Goal: Task Accomplishment & Management: Complete application form

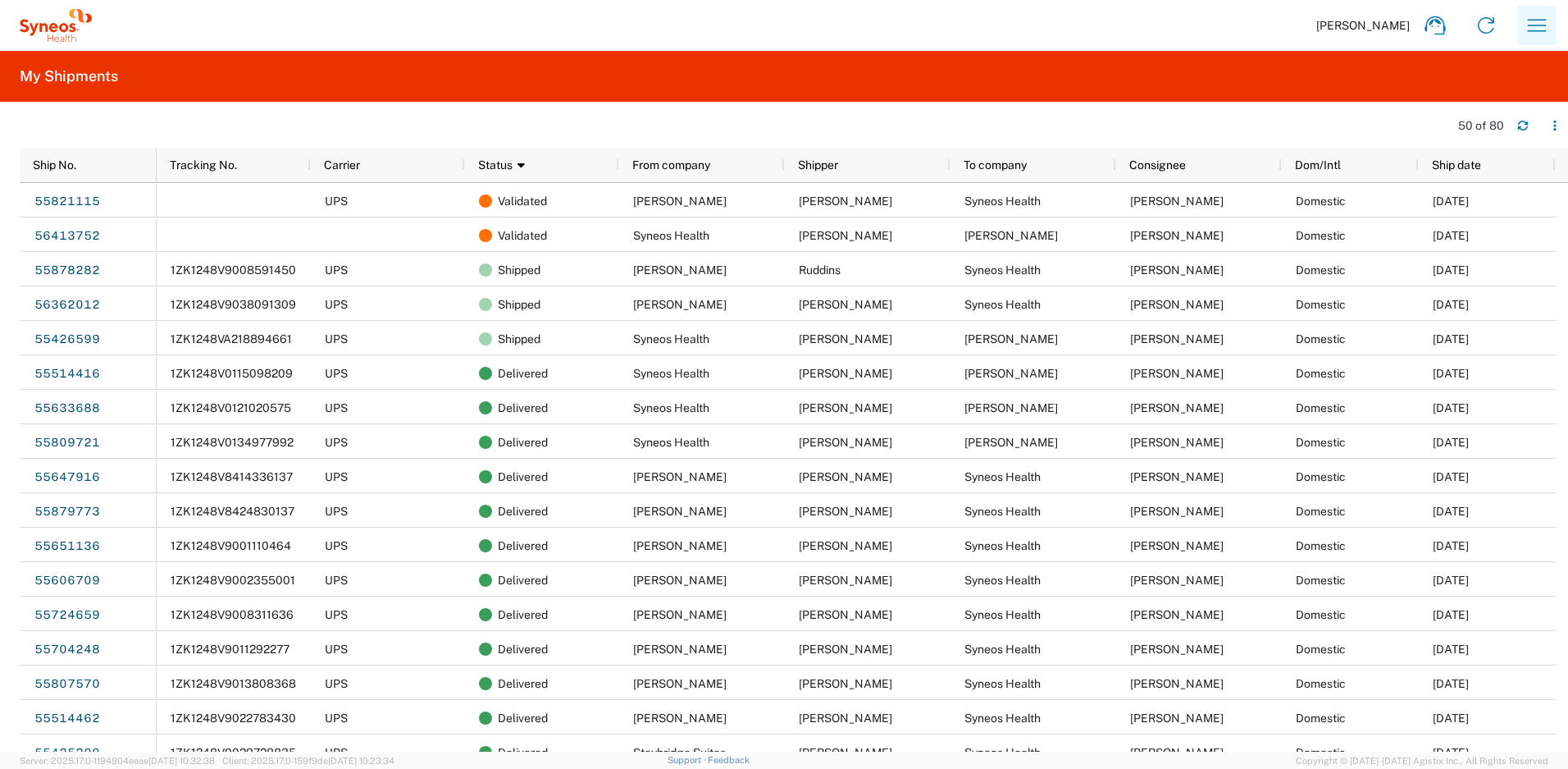
click at [1528, 26] on icon "button" at bounding box center [1537, 25] width 19 height 13
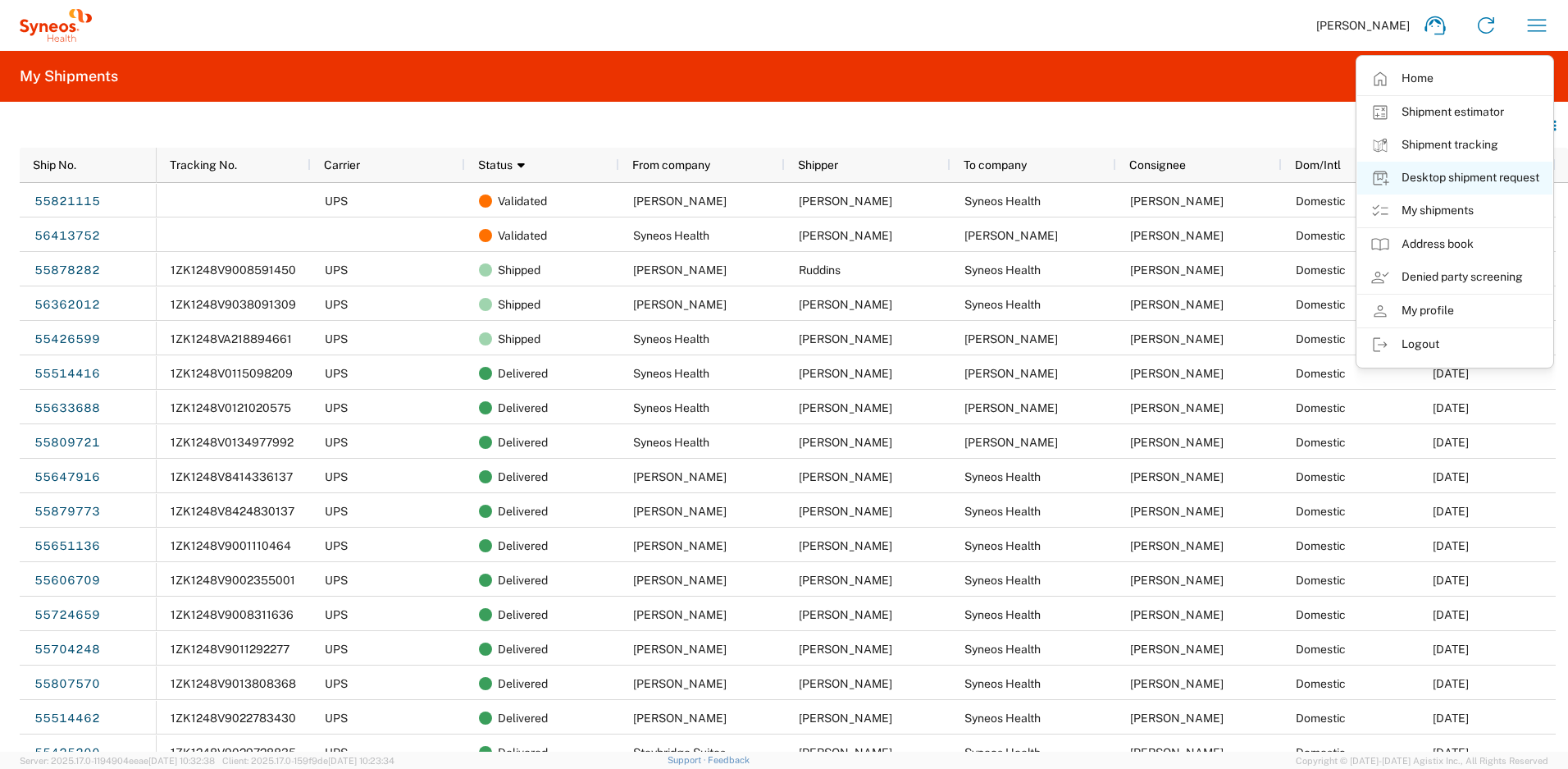
click at [1447, 182] on link "Desktop shipment request" at bounding box center [1454, 177] width 196 height 32
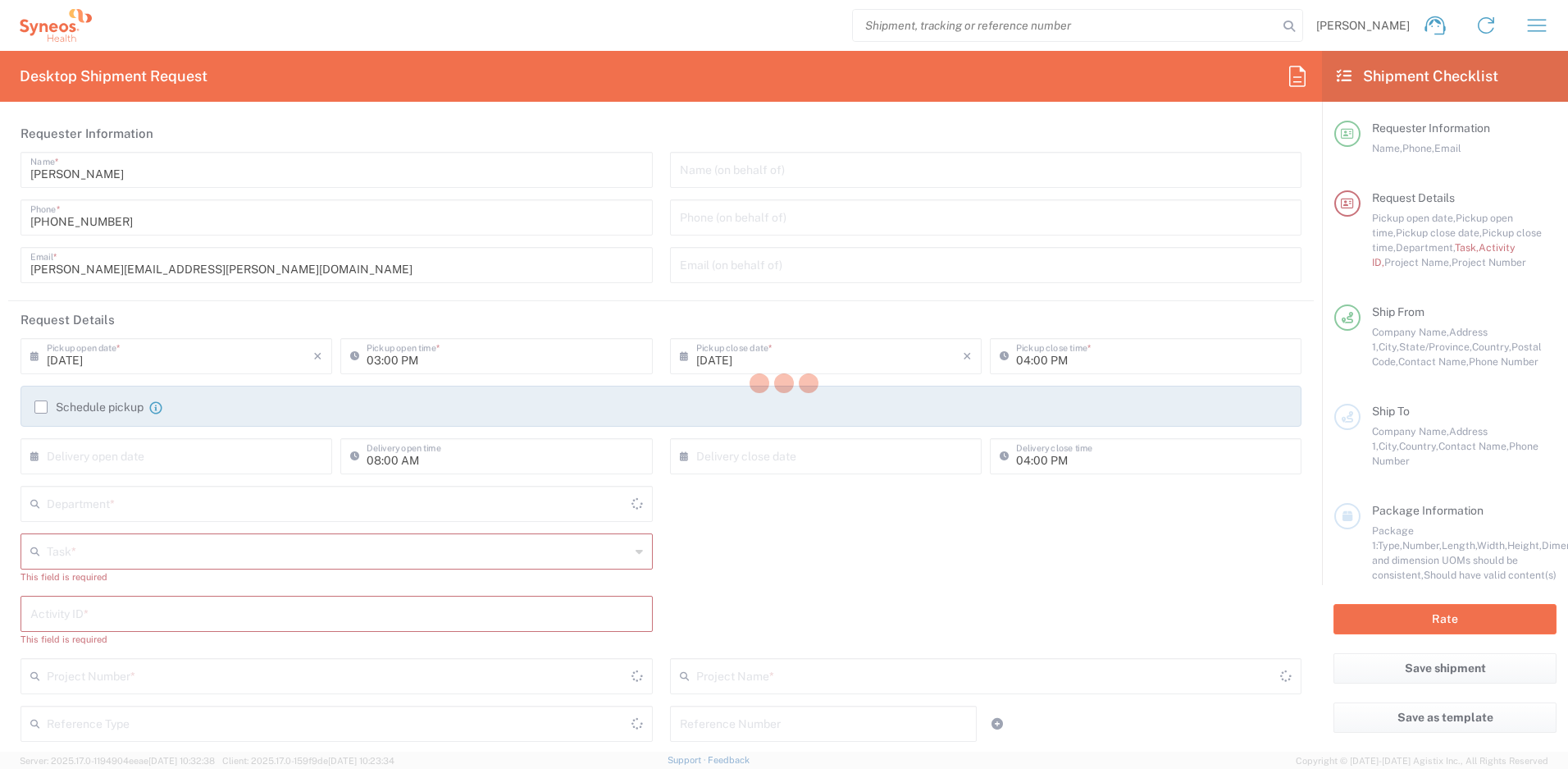
type input "[US_STATE]"
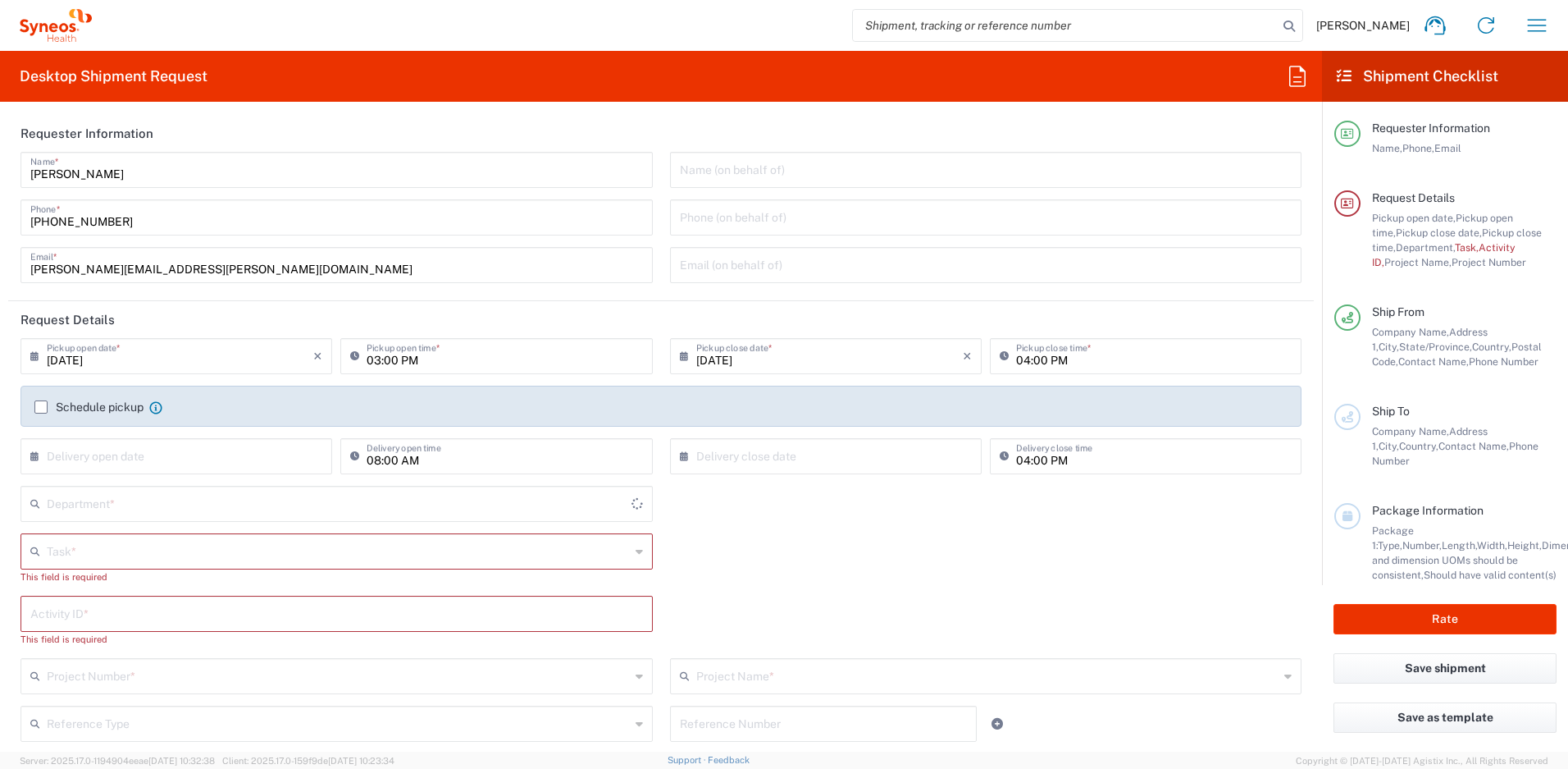
type input "[GEOGRAPHIC_DATA]"
type input "4510"
type input "Syneos Health, LLC-[GEOGRAPHIC_DATA] [GEOGRAPHIC_DATA] [GEOGRAPHIC_DATA]"
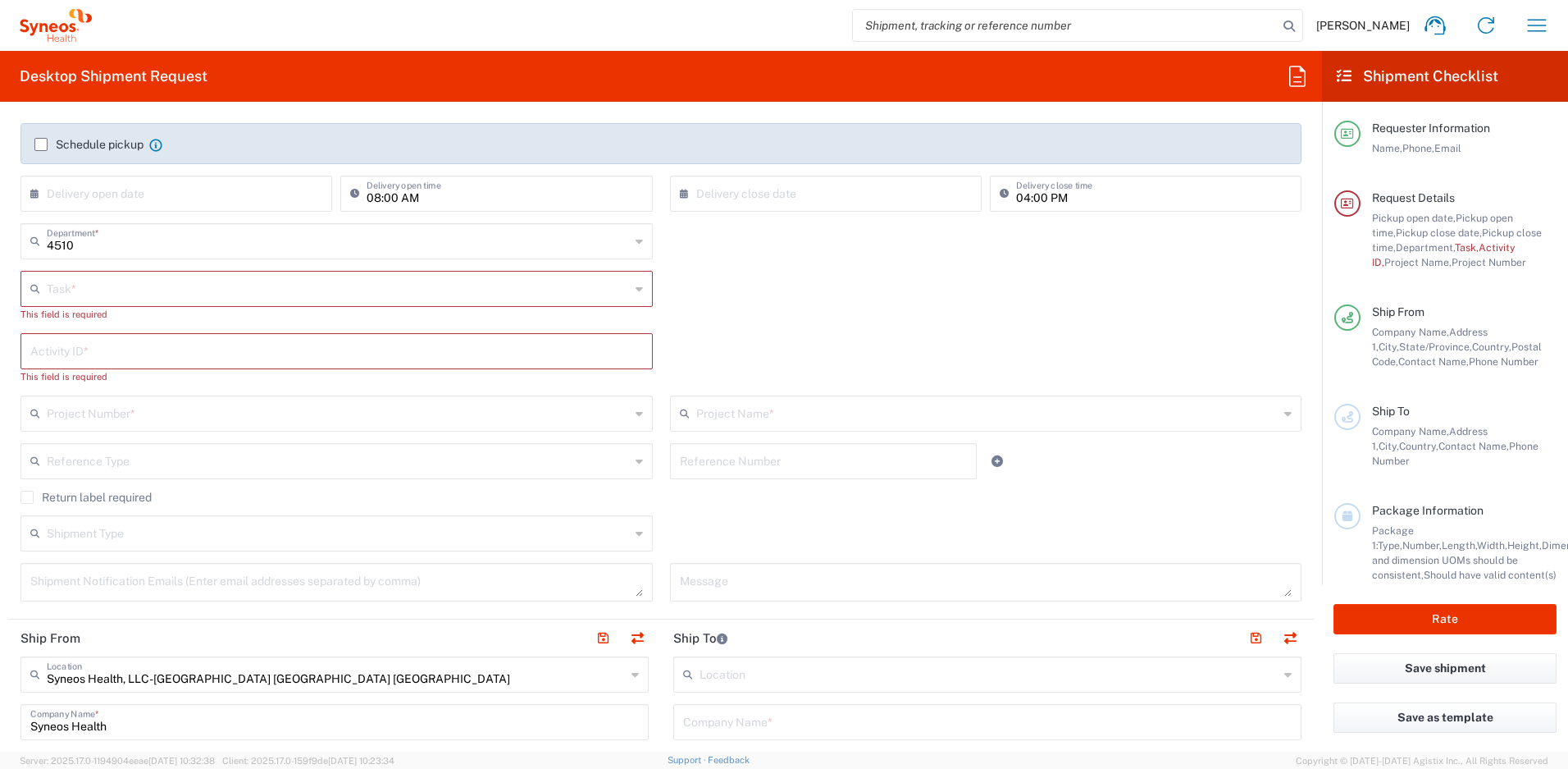
scroll to position [272, 0]
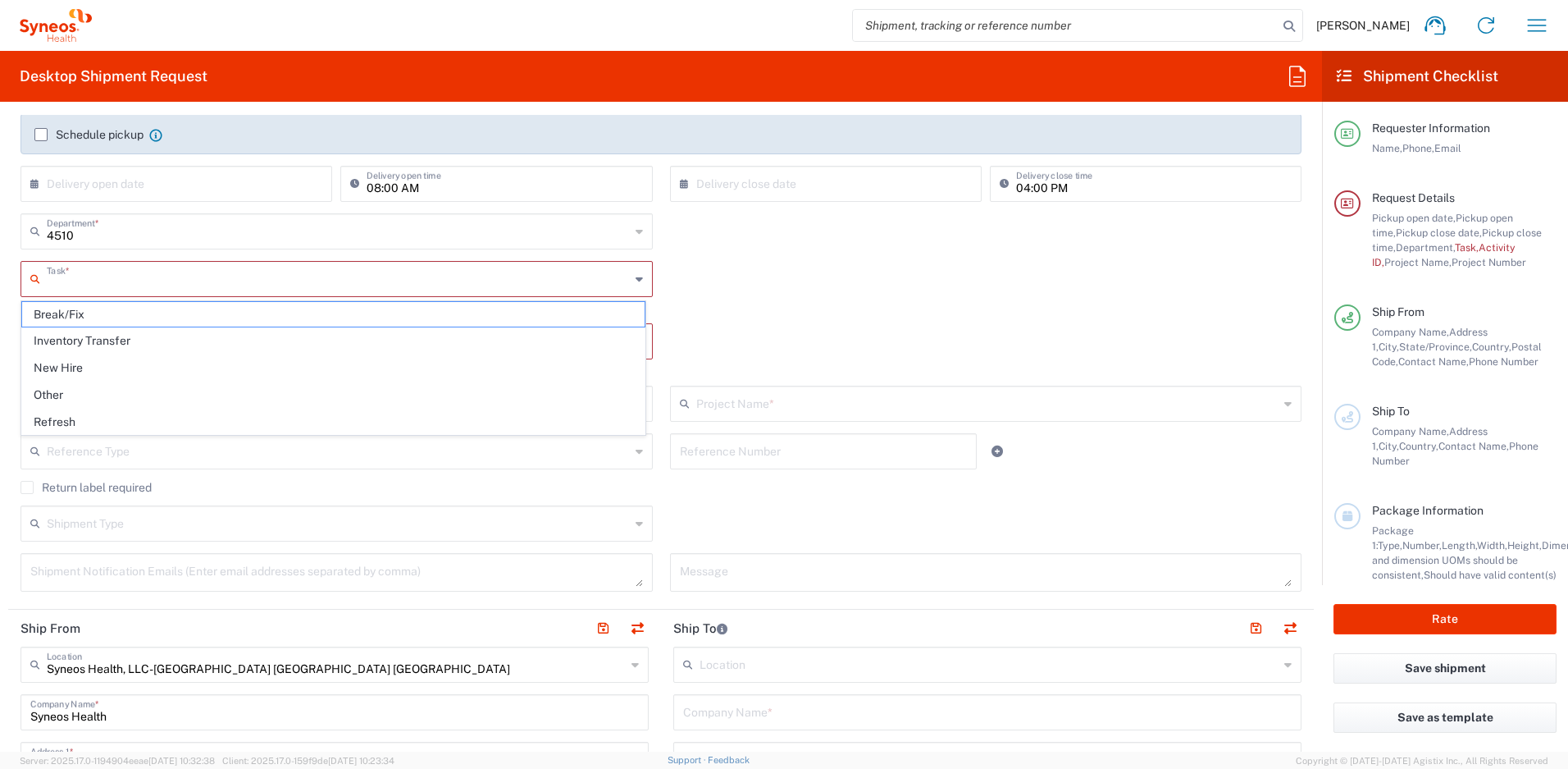
click at [148, 279] on input "text" at bounding box center [338, 277] width 583 height 29
click at [136, 309] on span "Break/Fix" at bounding box center [333, 315] width 622 height 26
type input "Break/Fix"
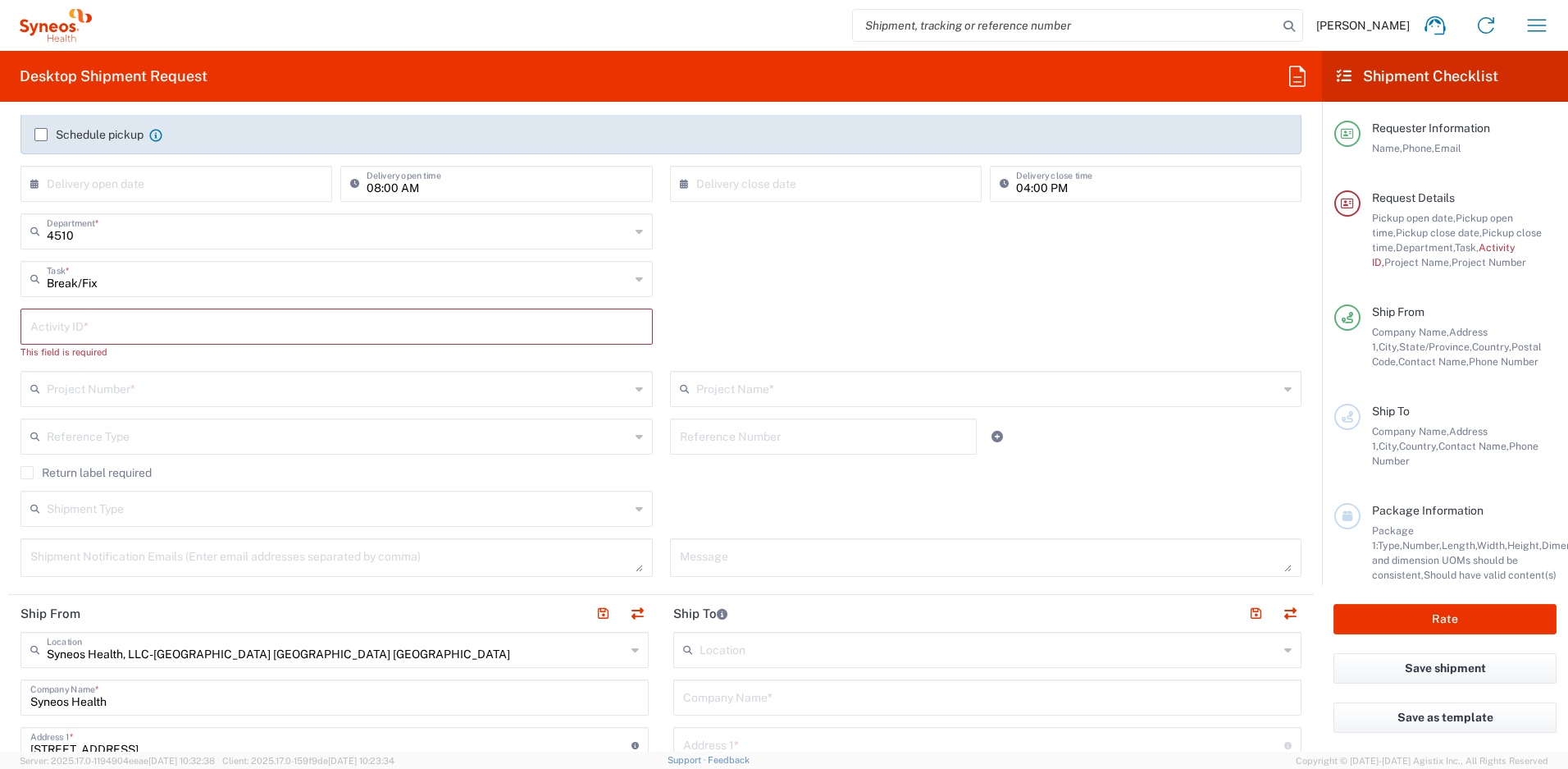
click at [134, 324] on input "text" at bounding box center [336, 325] width 612 height 29
paste input "[PERSON_NAME]"
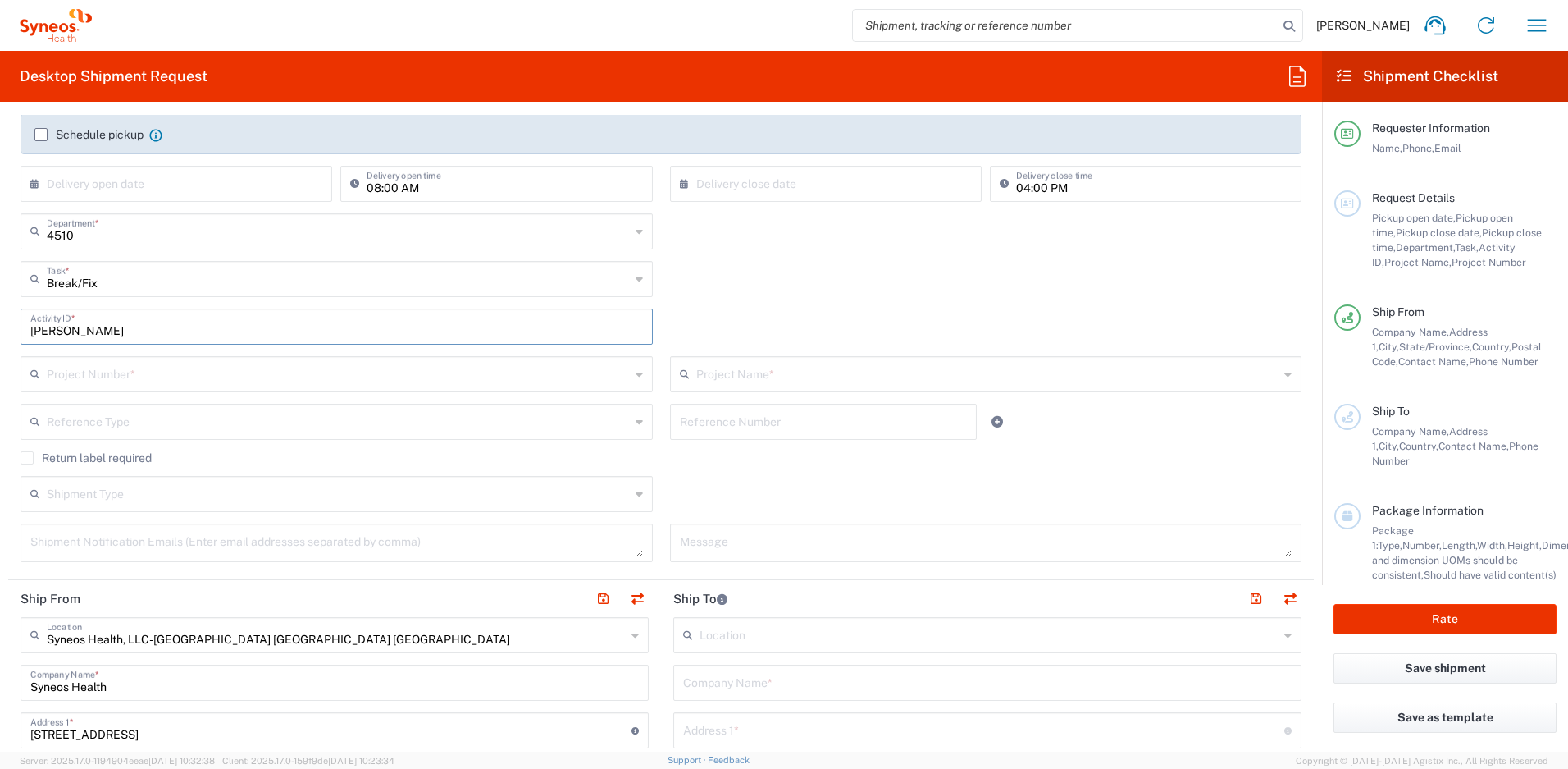
type input "[PERSON_NAME]"
click at [144, 374] on input "text" at bounding box center [338, 372] width 583 height 29
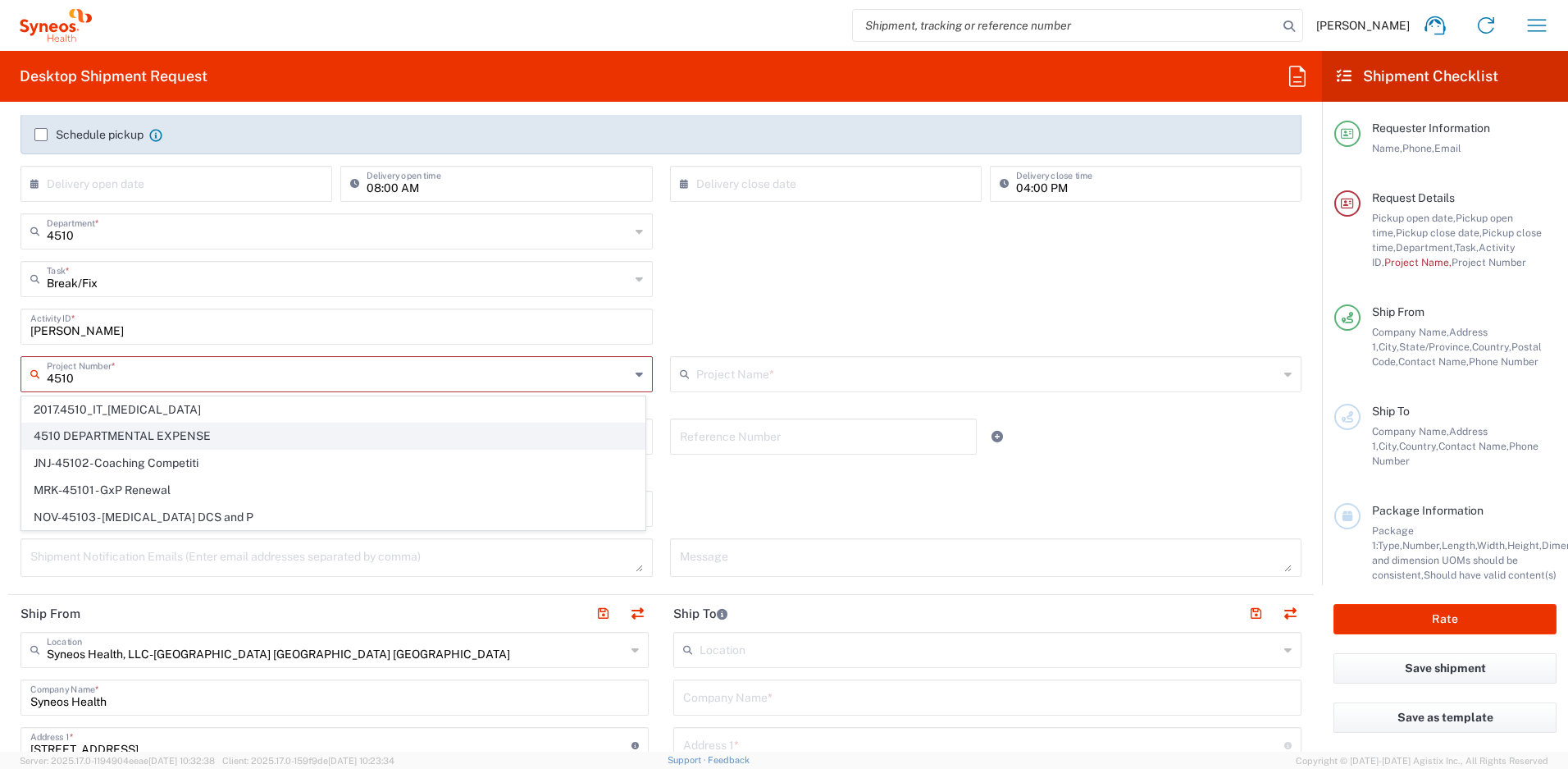
click at [156, 436] on span "4510 DEPARTMENTAL EXPENSE" at bounding box center [333, 436] width 622 height 26
type input "4510 DEPARTMENTAL EXPENSE"
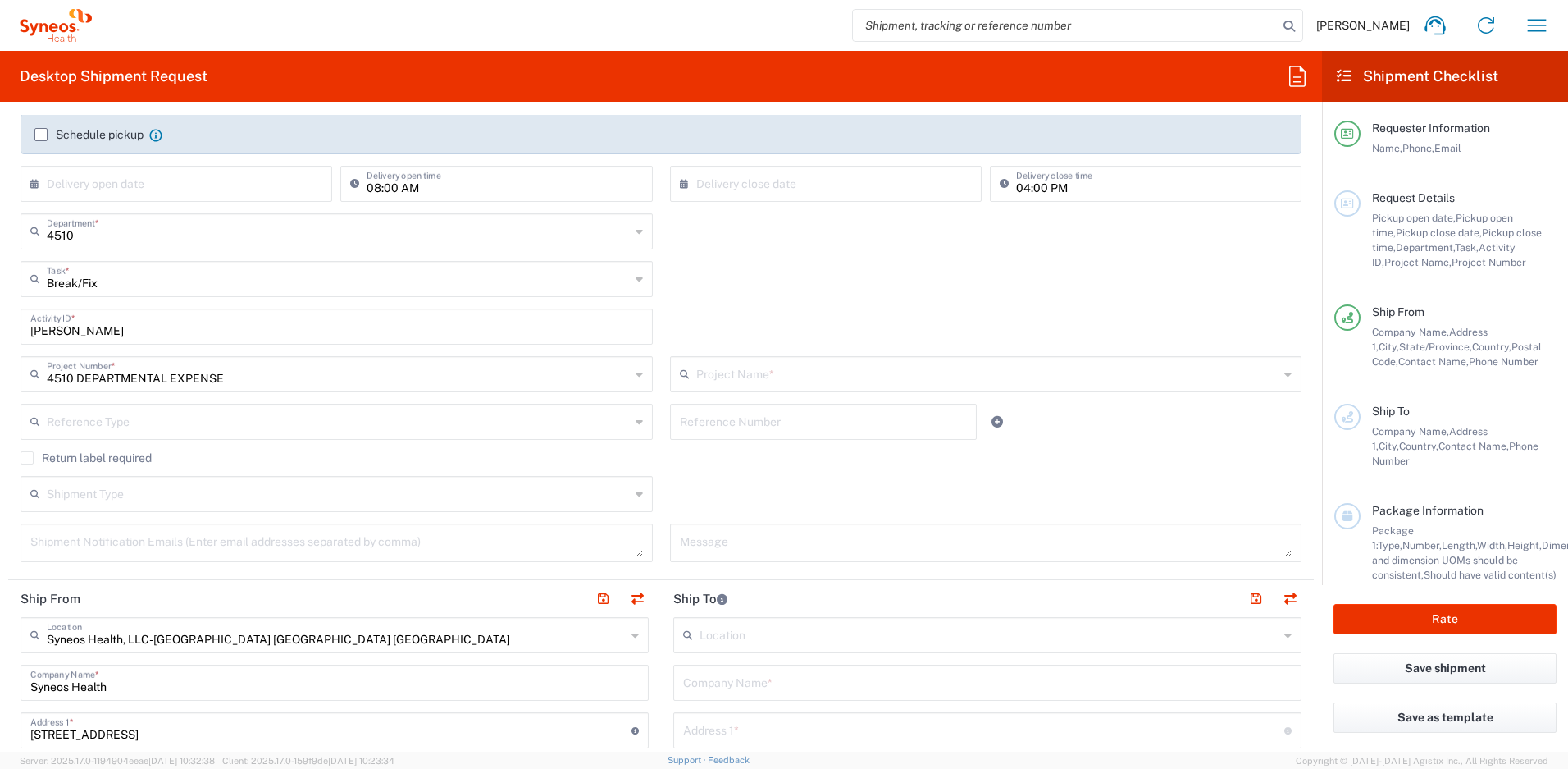
type input "4510 DEPARTMENTAL EXPENSE"
click at [32, 461] on label "Return label required" at bounding box center [86, 457] width 131 height 13
click at [28, 457] on input "Return label required" at bounding box center [28, 457] width 0 height 0
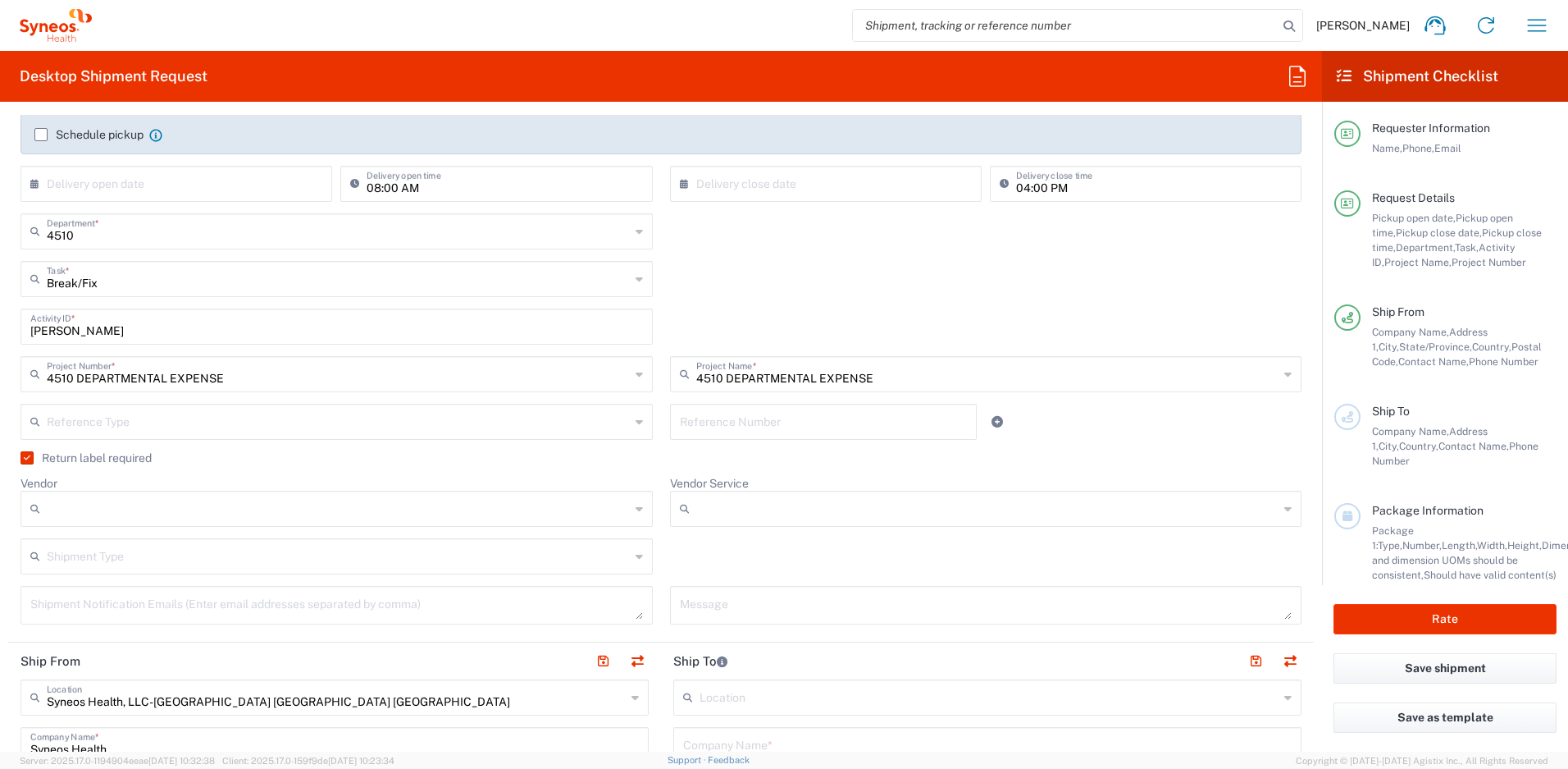
click at [407, 521] on div at bounding box center [336, 508] width 632 height 36
click at [347, 601] on span "UPS" at bounding box center [333, 598] width 622 height 26
type input "UPS"
click at [733, 520] on input "Vendor Service" at bounding box center [987, 508] width 583 height 27
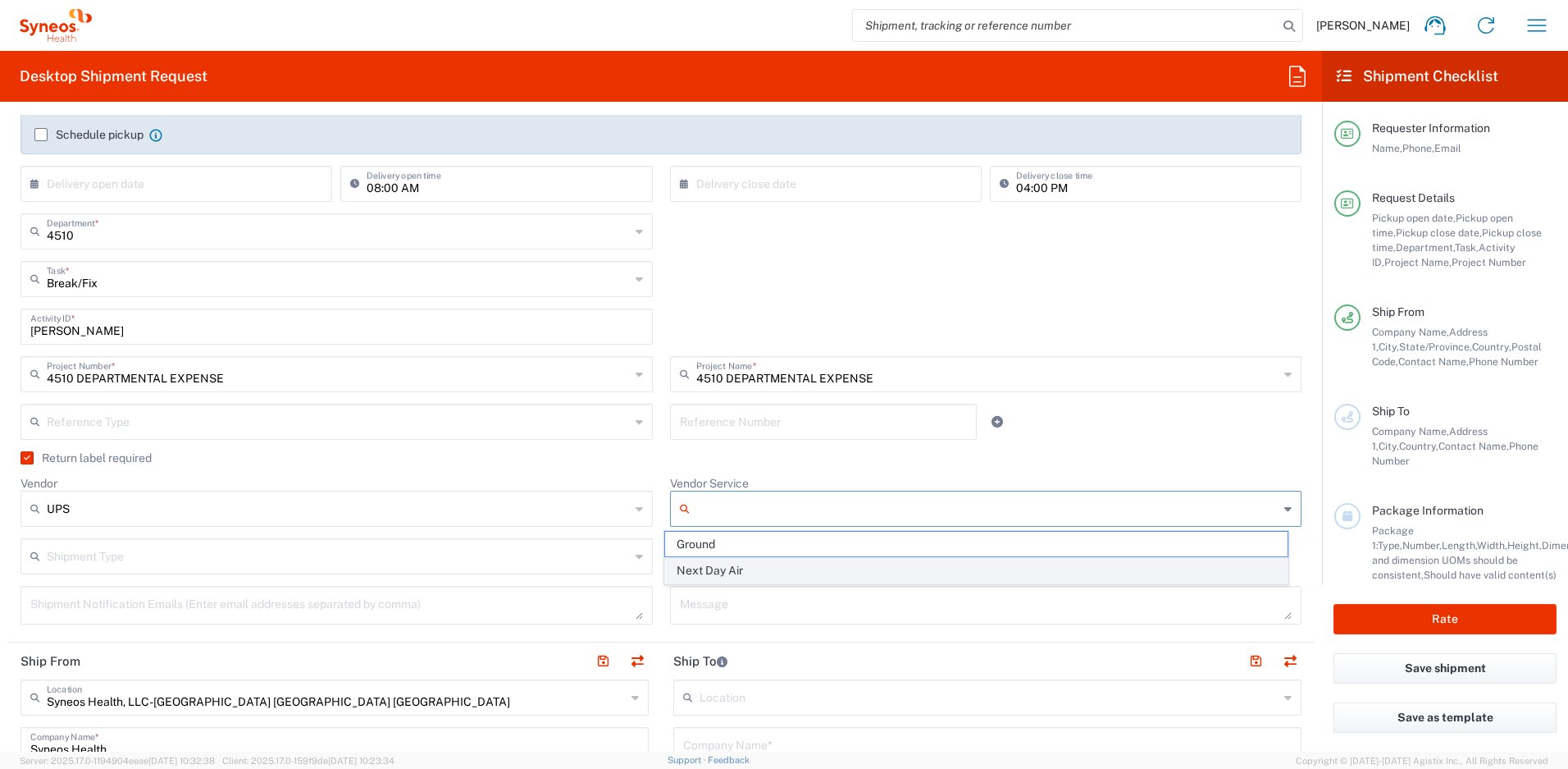
click at [728, 568] on span "Next Day Air" at bounding box center [975, 570] width 622 height 26
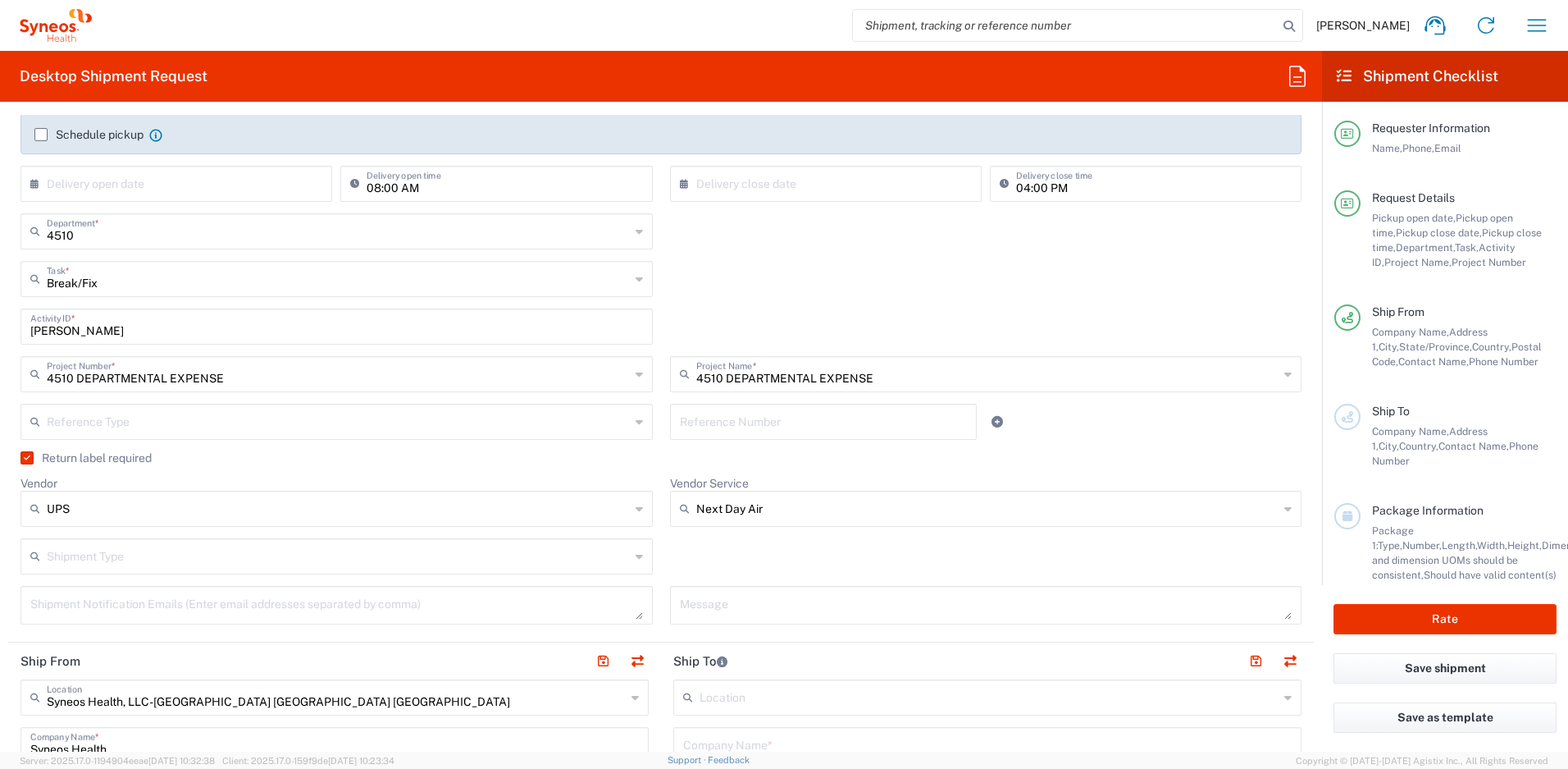
click at [715, 502] on input "Next Day Air" at bounding box center [987, 508] width 583 height 27
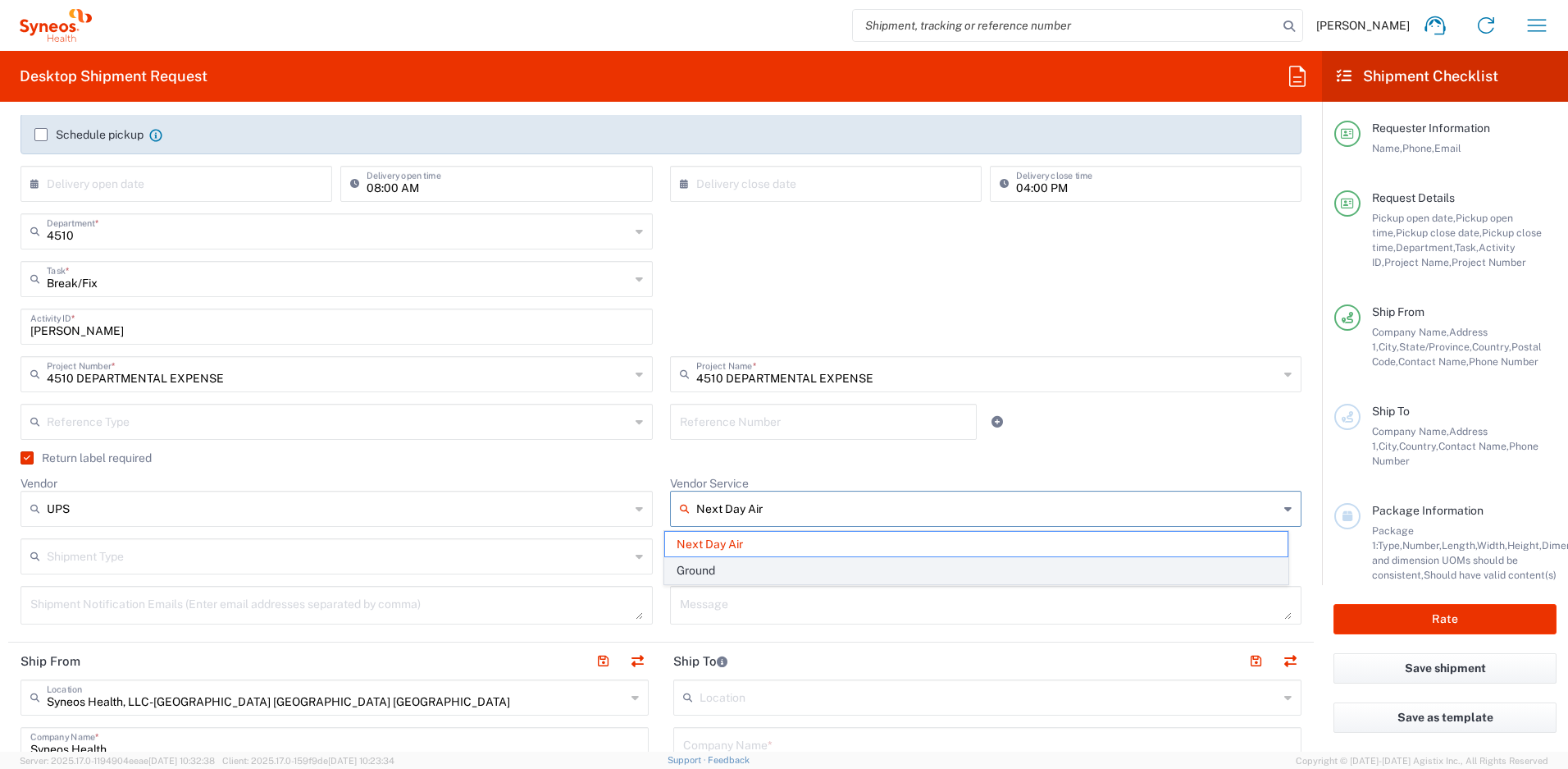
click at [709, 569] on span "Ground" at bounding box center [975, 570] width 622 height 26
type input "Ground"
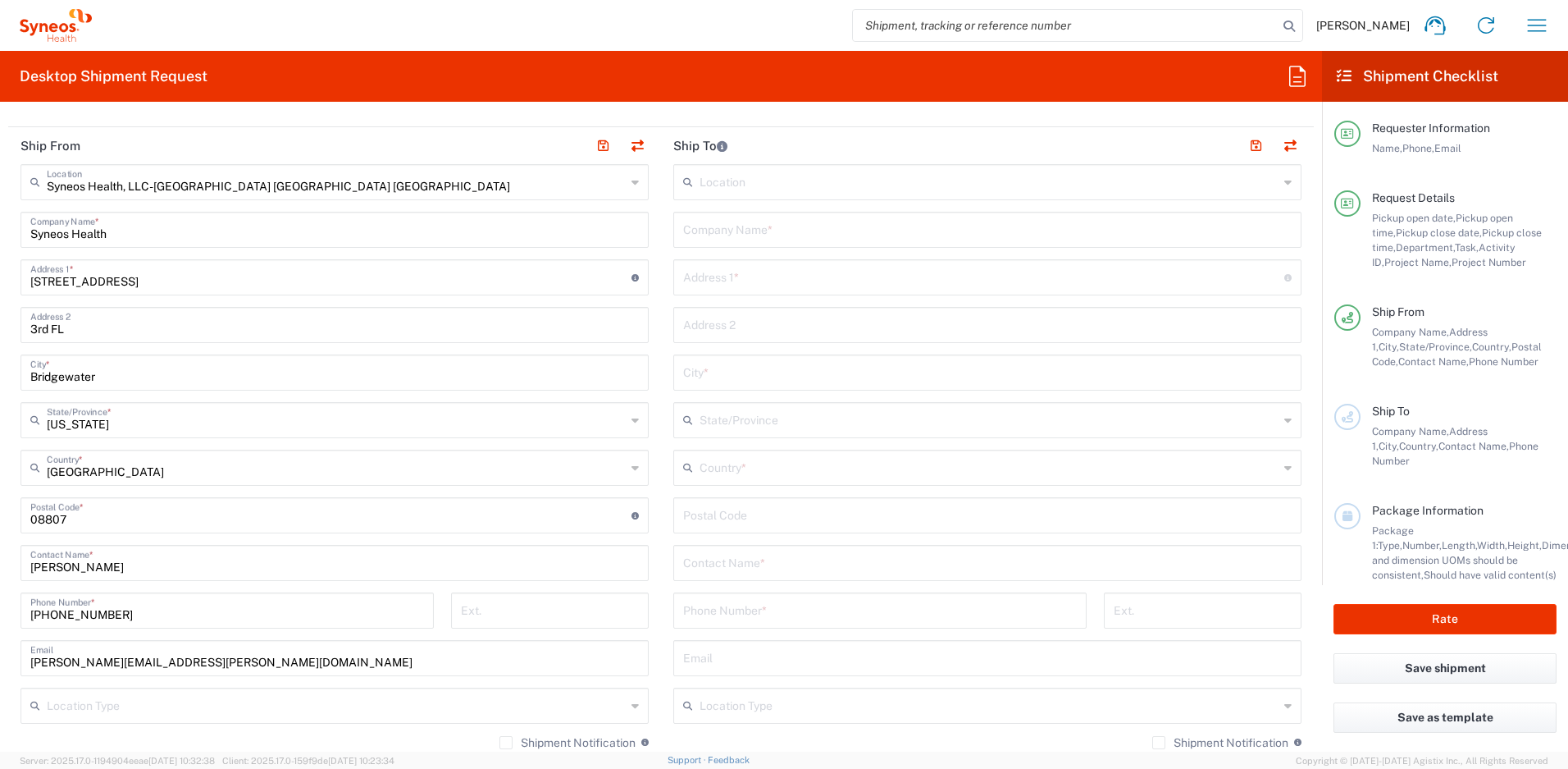
scroll to position [822, 0]
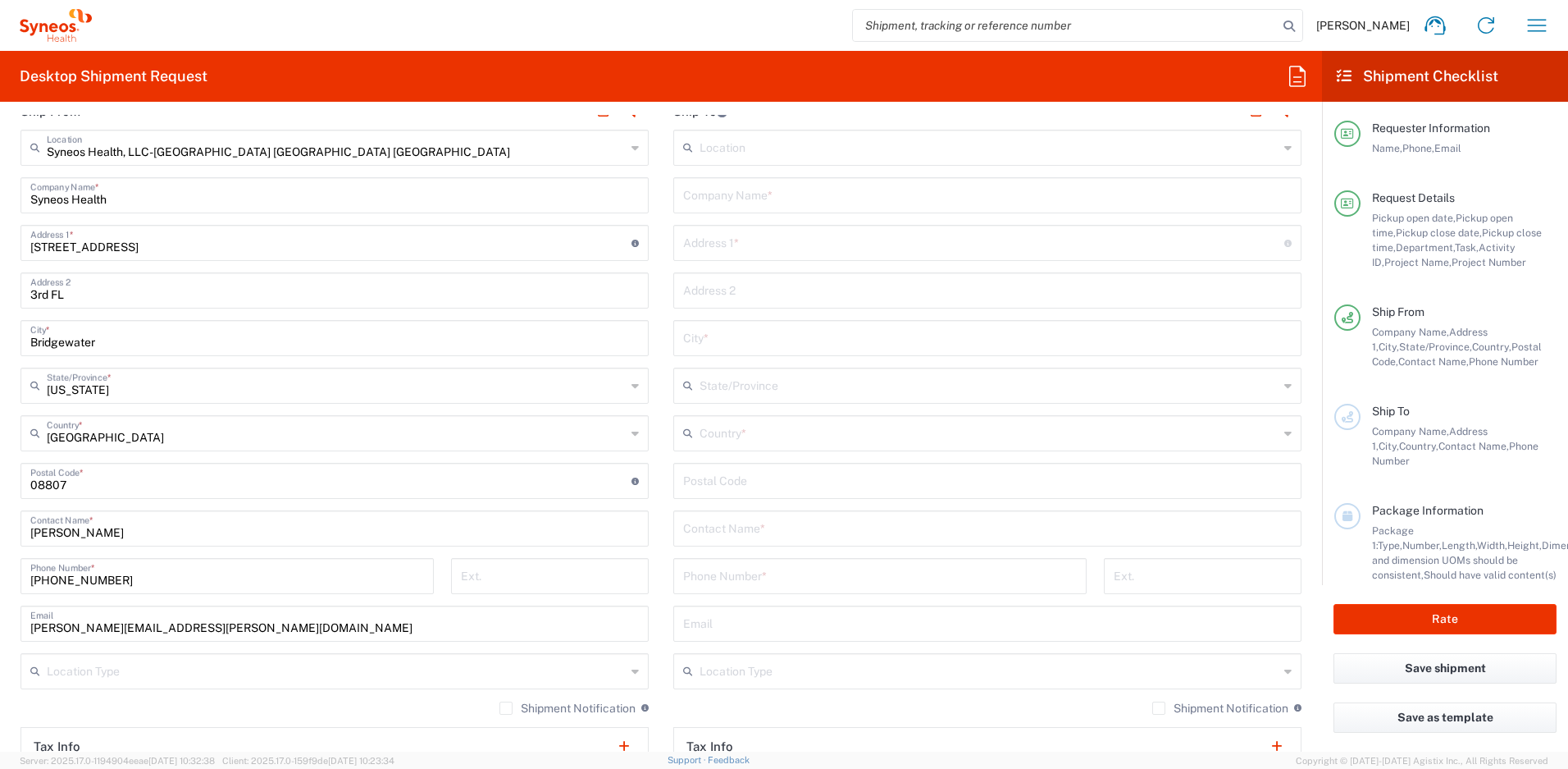
click at [88, 531] on input "[PERSON_NAME]" at bounding box center [334, 526] width 609 height 29
type input "[PERSON_NAME]"
drag, startPoint x: 218, startPoint y: 627, endPoint x: 7, endPoint y: 621, distance: 211.1
click at [7, 621] on form "Requester Information [PERSON_NAME] Name * [PHONE_NUMBER] Phone * [PERSON_NAME]…" at bounding box center [661, 433] width 1322 height 636
paste input "[PERSON_NAME]"
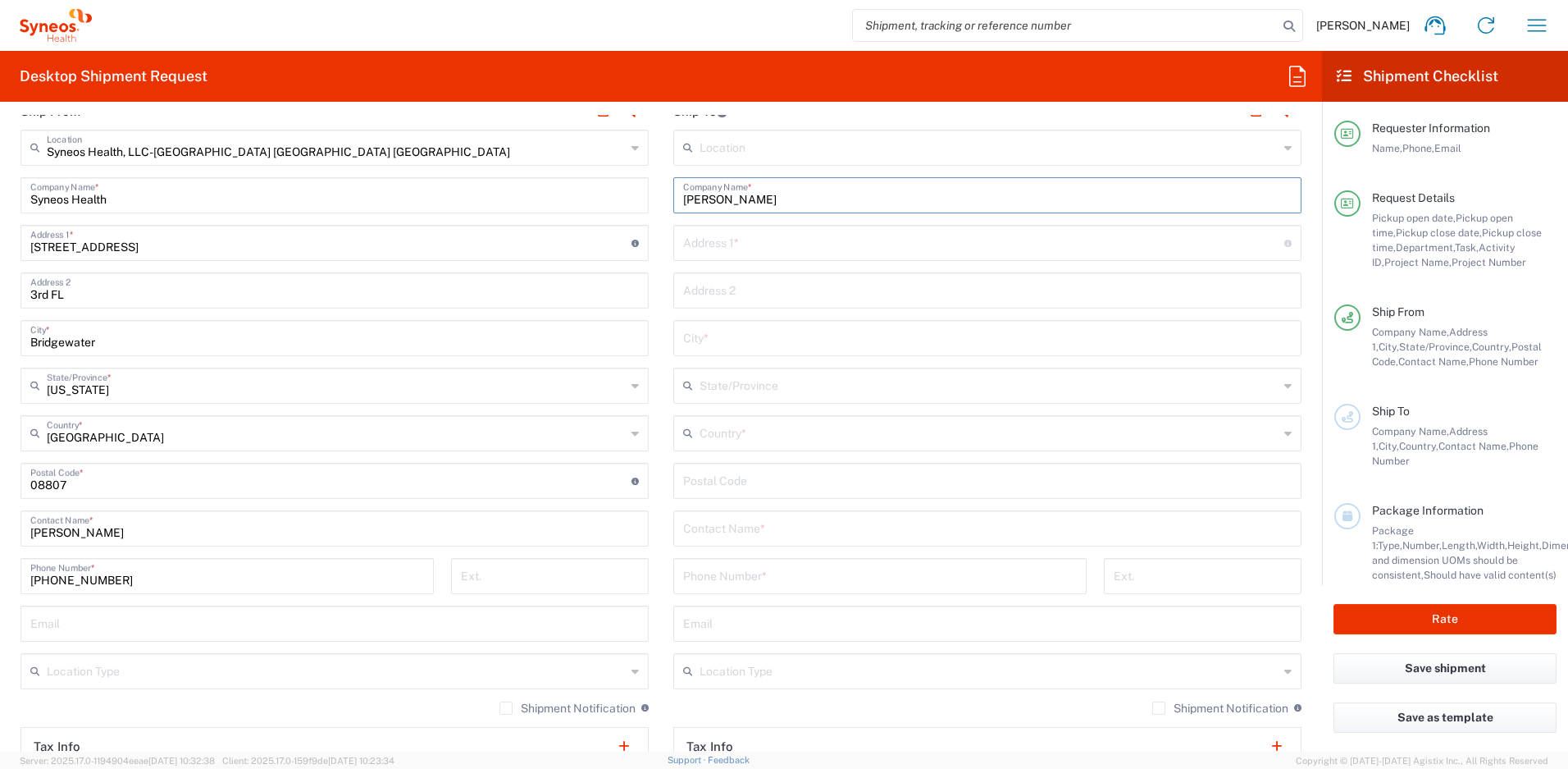
type input "[PERSON_NAME]"
paste input "[PERSON_NAME]"
type input "[PERSON_NAME]"
paste input "[STREET_ADDRESS]"
click at [869, 246] on input "[STREET_ADDRESS]" at bounding box center [983, 241] width 601 height 29
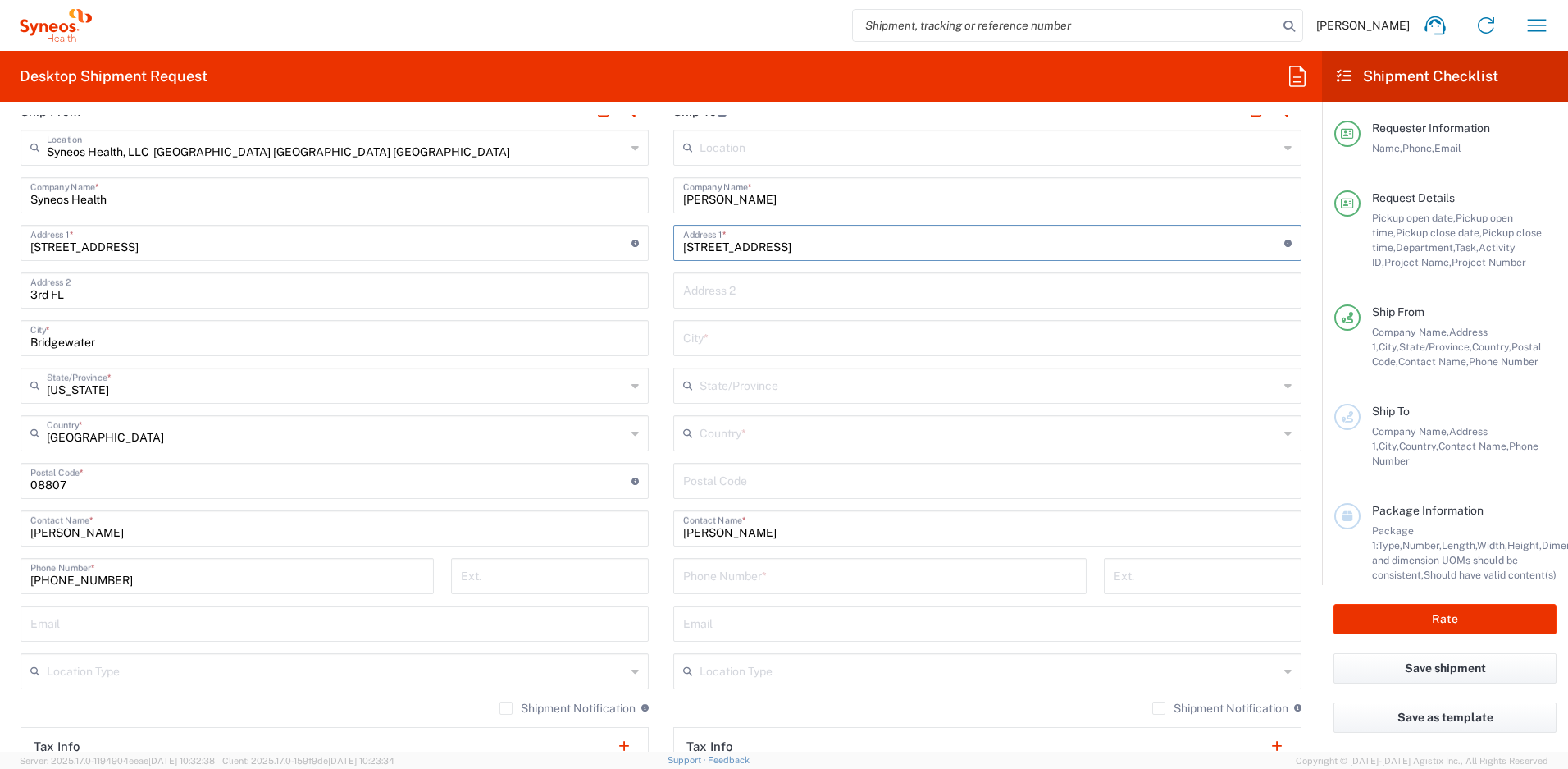
click at [869, 246] on input "[STREET_ADDRESS]" at bounding box center [983, 241] width 601 height 29
type input "[STREET_ADDRESS]"
type input "33467"
click at [771, 444] on input "text" at bounding box center [988, 432] width 579 height 29
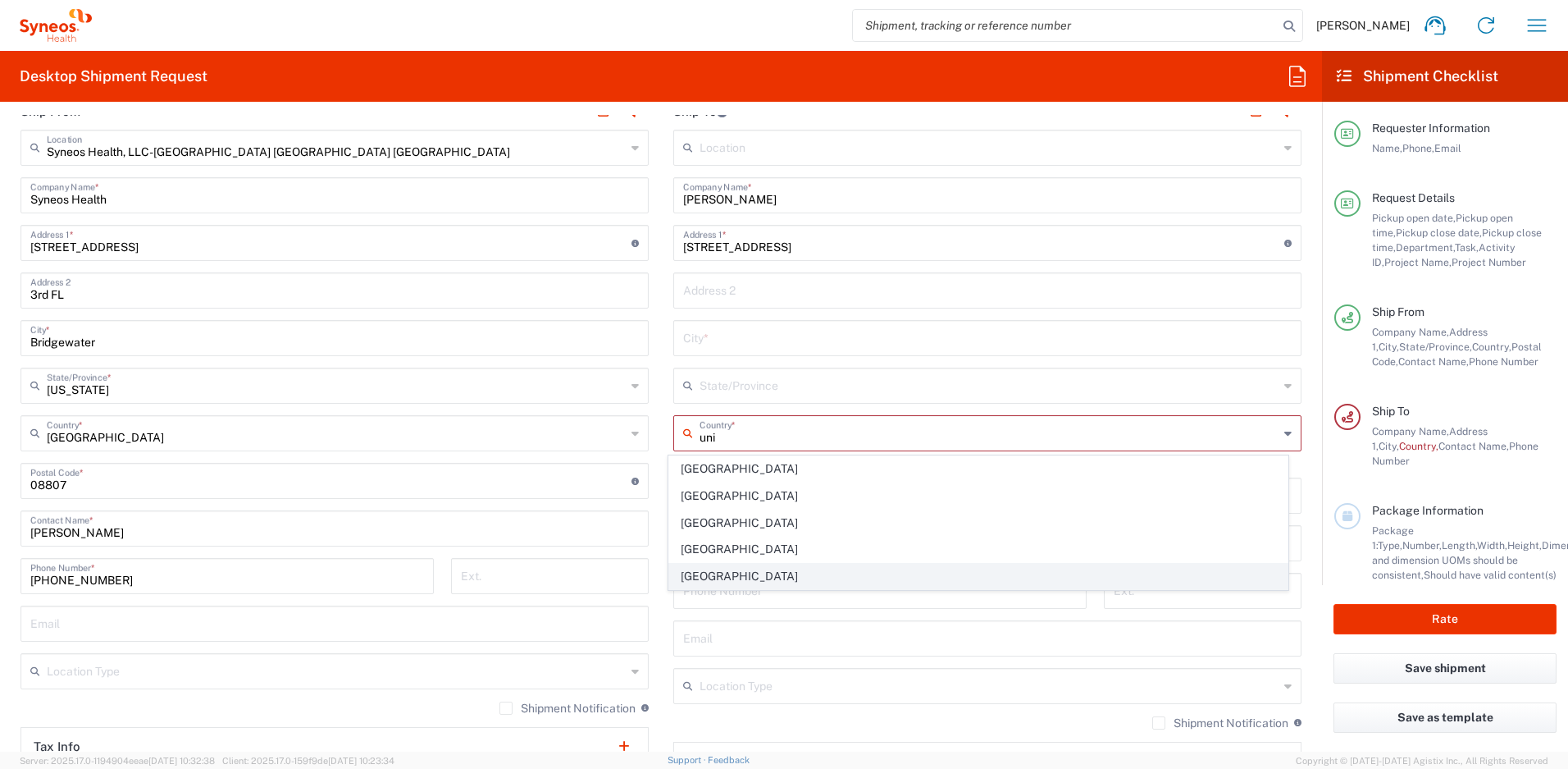
click at [694, 576] on span "[GEOGRAPHIC_DATA]" at bounding box center [979, 576] width 619 height 26
type input "[GEOGRAPHIC_DATA]"
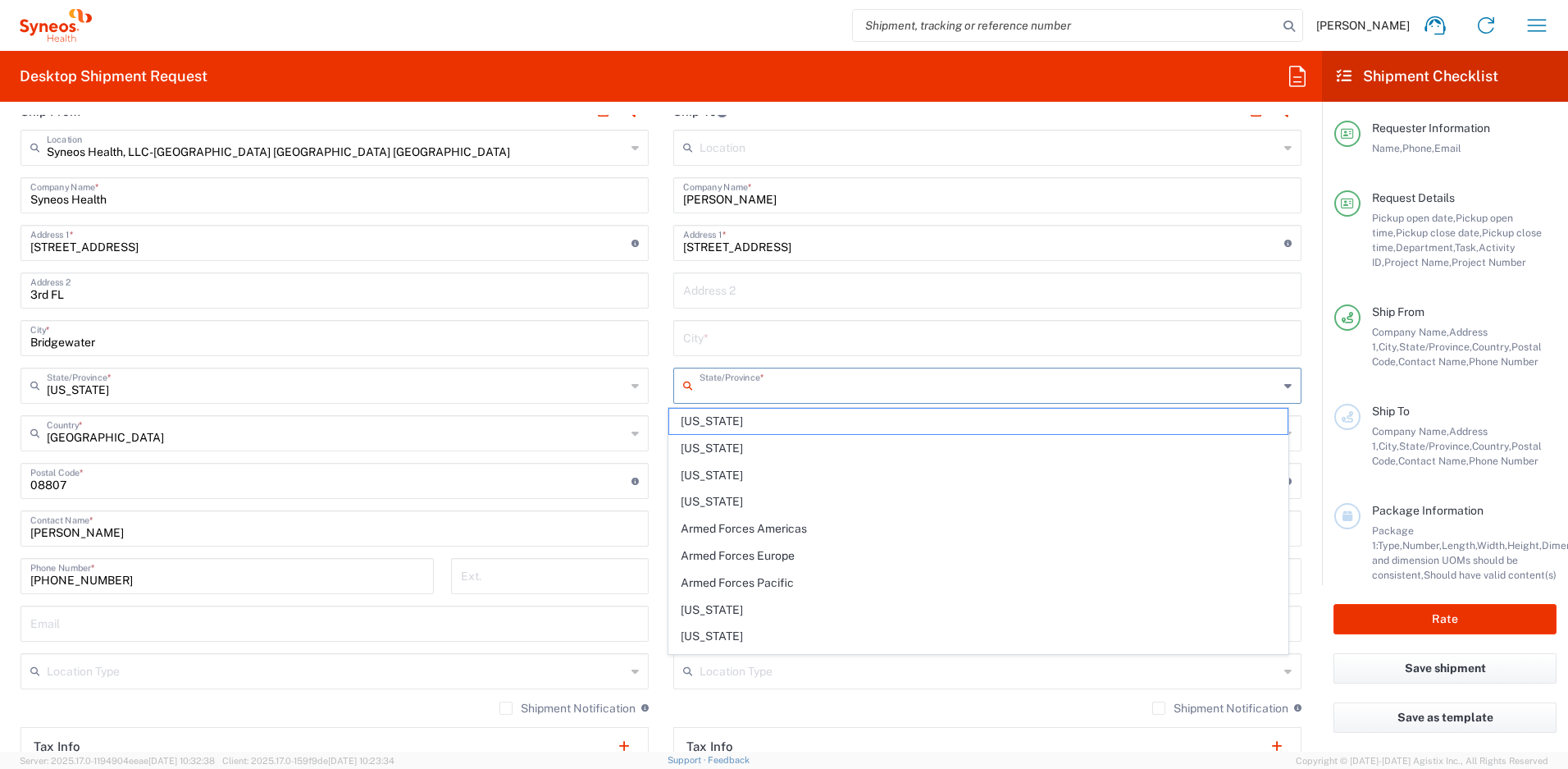
click at [777, 391] on input "text" at bounding box center [988, 384] width 579 height 29
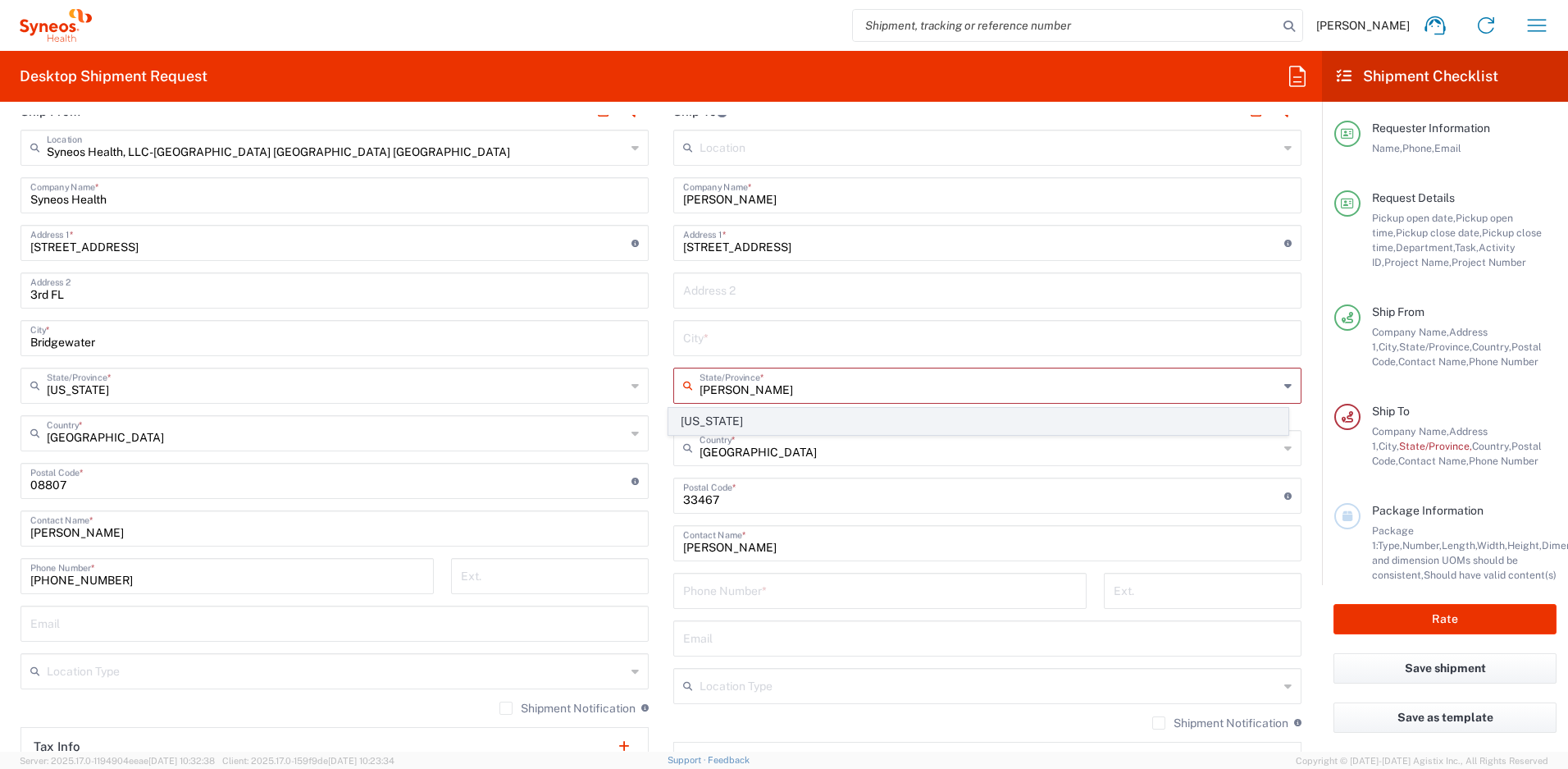
click at [710, 423] on span "[US_STATE]" at bounding box center [979, 421] width 619 height 26
type input "[US_STATE]"
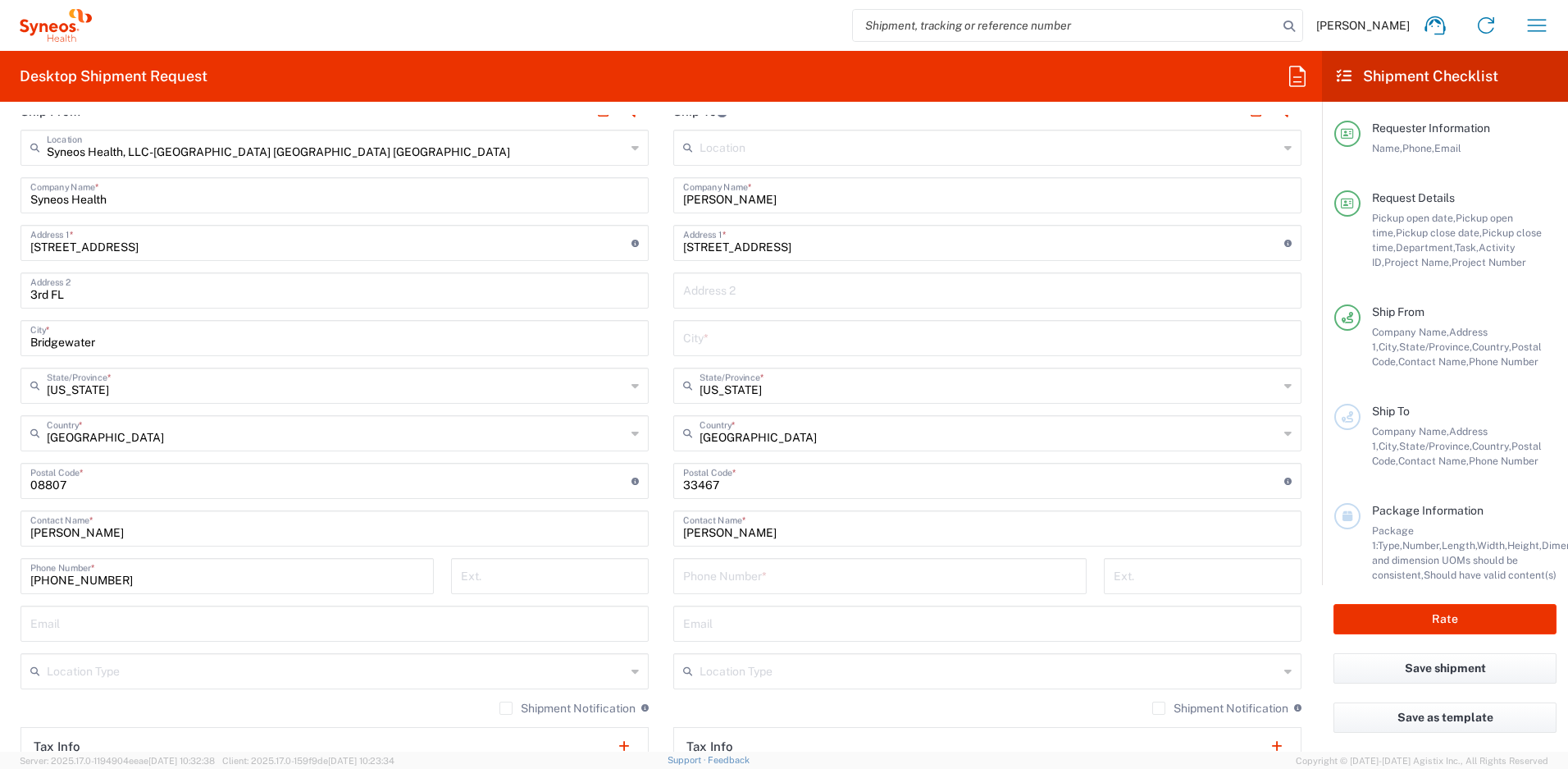
click at [880, 251] on input "[STREET_ADDRESS]" at bounding box center [983, 241] width 601 height 29
drag, startPoint x: 774, startPoint y: 250, endPoint x: 852, endPoint y: 245, distance: 78.2
click at [852, 245] on input "[STREET_ADDRESS]" at bounding box center [983, 241] width 601 height 29
type input "[STREET_ADDRESS]"
type input "[GEOGRAPHIC_DATA]"
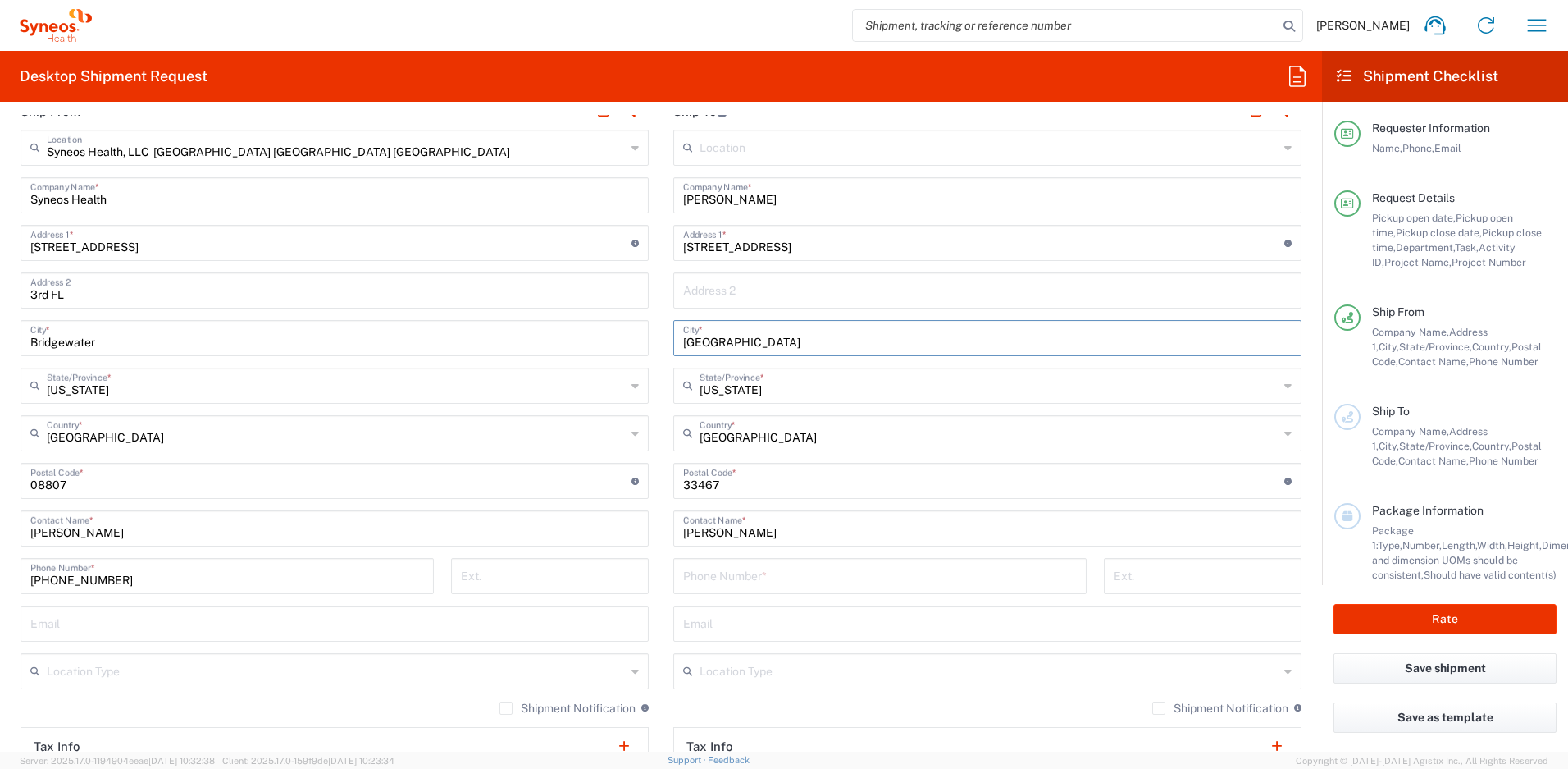
click at [818, 254] on input "[STREET_ADDRESS]" at bounding box center [983, 241] width 601 height 29
type input "[STREET_ADDRESS]"
paste input "561-5125351"
click at [720, 583] on input "561-5125351" at bounding box center [880, 574] width 393 height 29
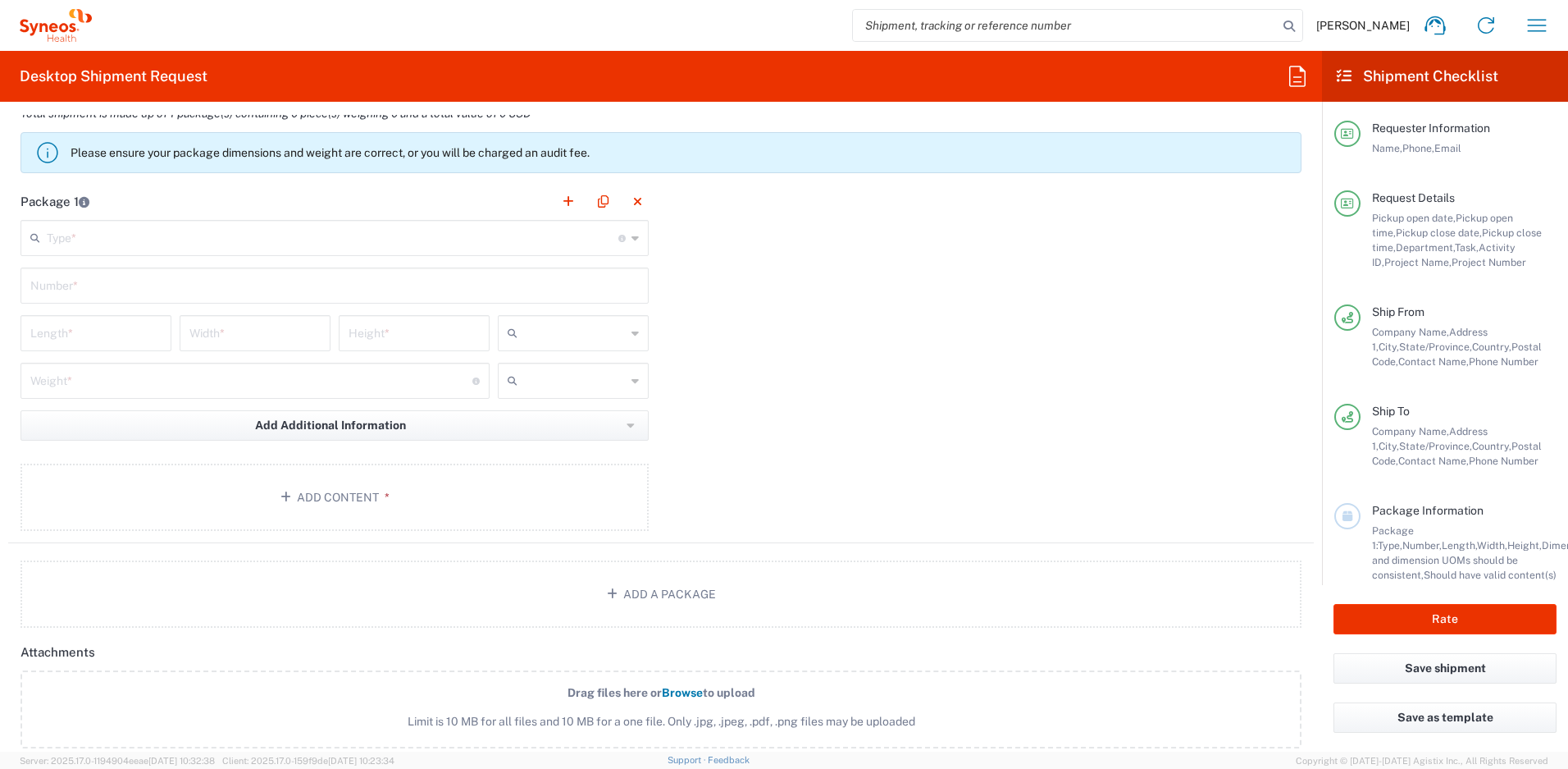
scroll to position [1581, 0]
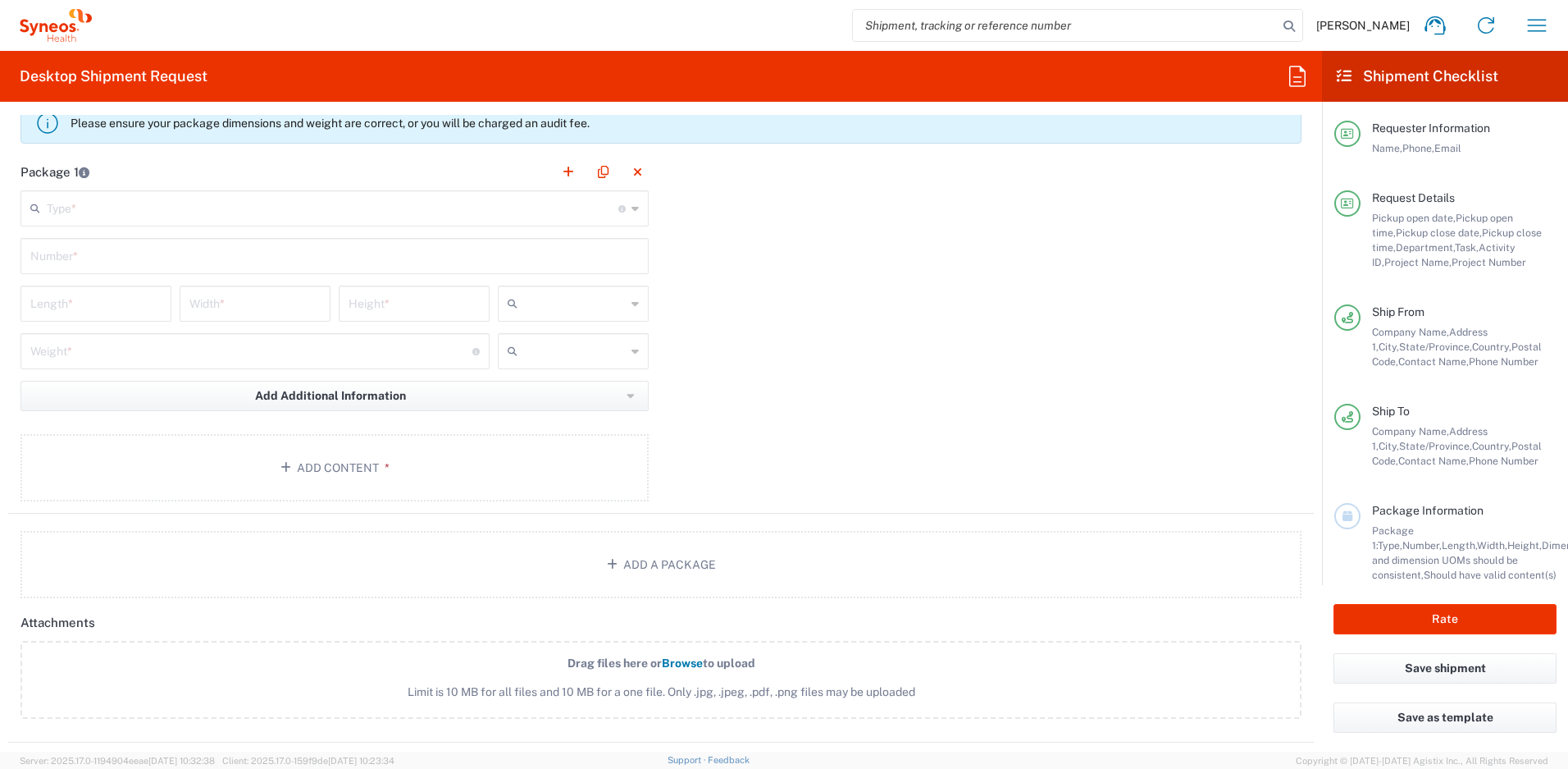
type input "[PHONE_NUMBER]"
click at [82, 207] on input "text" at bounding box center [332, 207] width 571 height 29
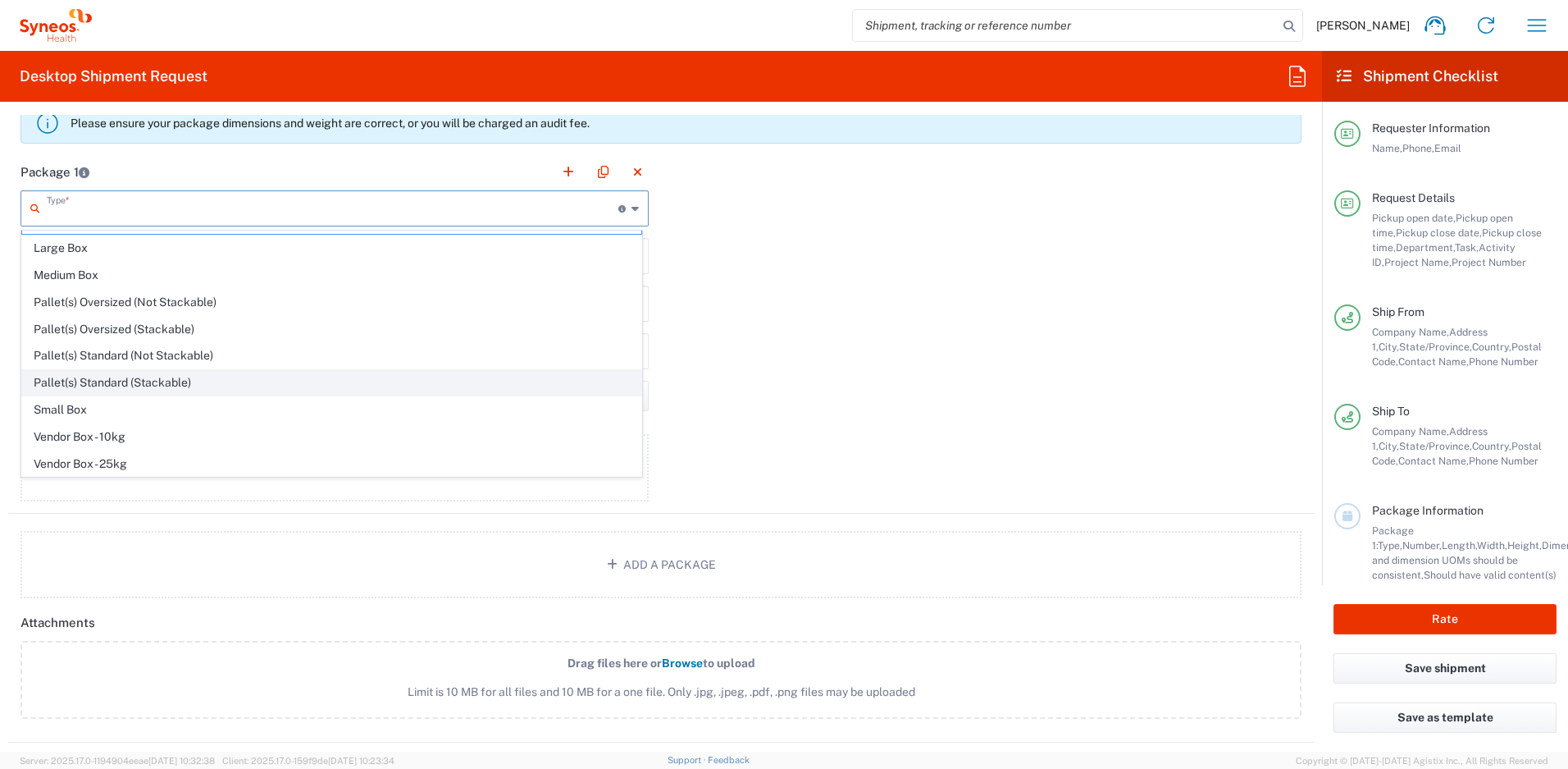
scroll to position [50, 0]
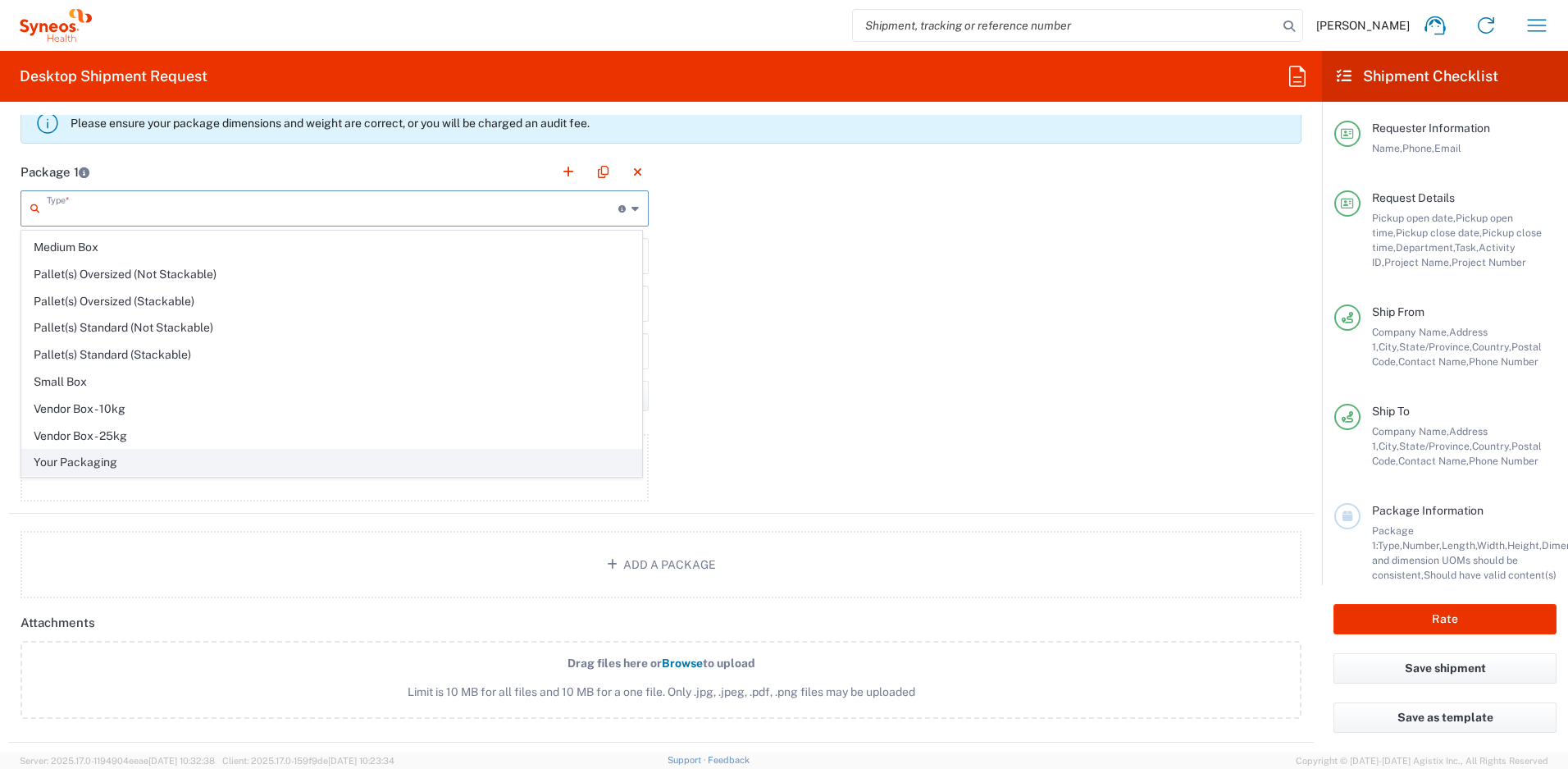
click at [118, 461] on span "Your Packaging" at bounding box center [332, 462] width 619 height 26
type input "Your Packaging"
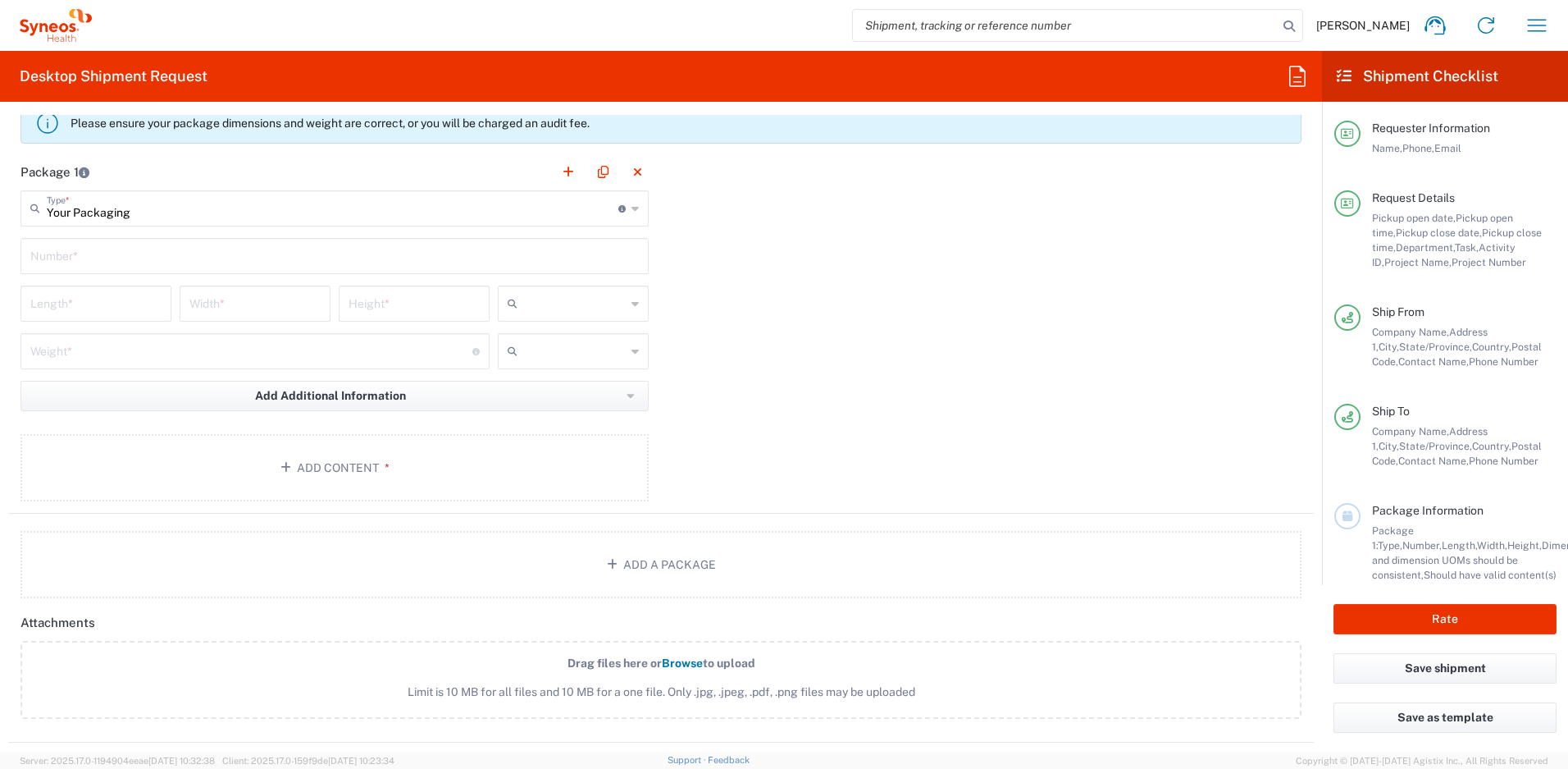
click at [129, 254] on input "text" at bounding box center [334, 254] width 609 height 29
type input "1"
click at [129, 308] on input "number" at bounding box center [95, 302] width 131 height 29
type input "13"
click at [250, 307] on input "number" at bounding box center [255, 302] width 131 height 29
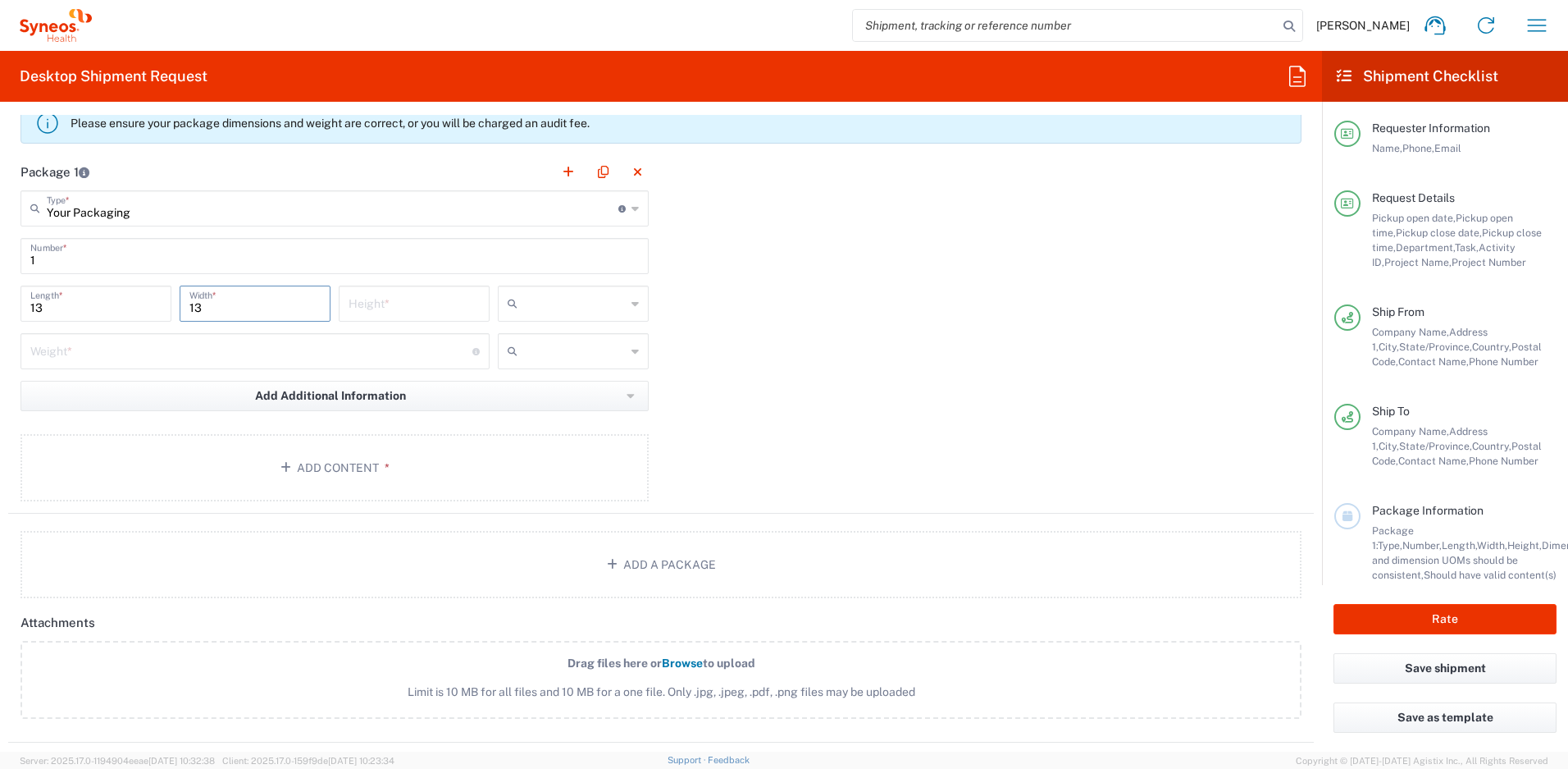
type input "13"
click at [398, 302] on input "number" at bounding box center [413, 302] width 131 height 29
type input "3"
click at [362, 358] on input "number" at bounding box center [252, 349] width 442 height 29
type input "6"
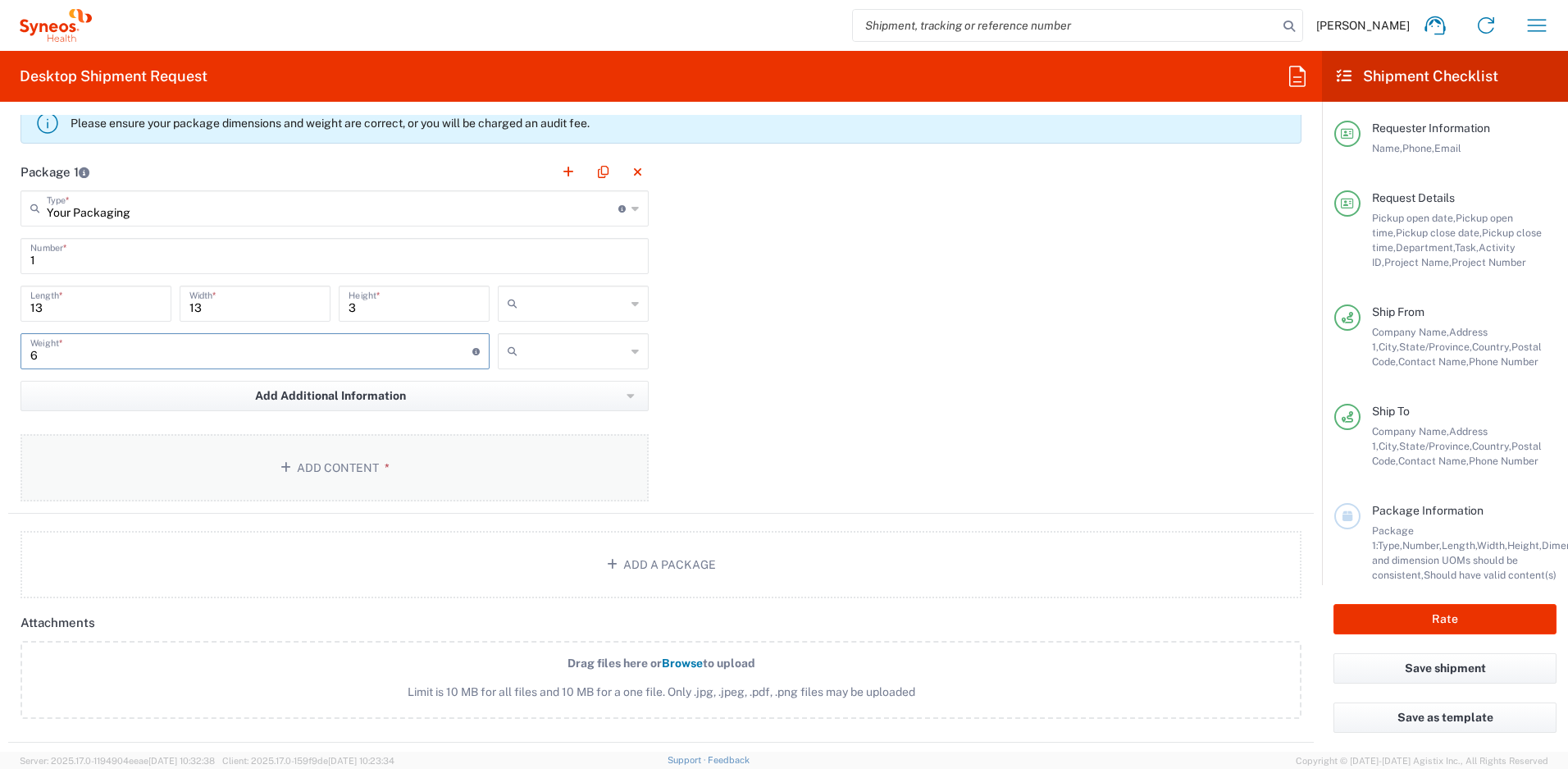
click at [342, 486] on button "Add Content *" at bounding box center [334, 467] width 628 height 67
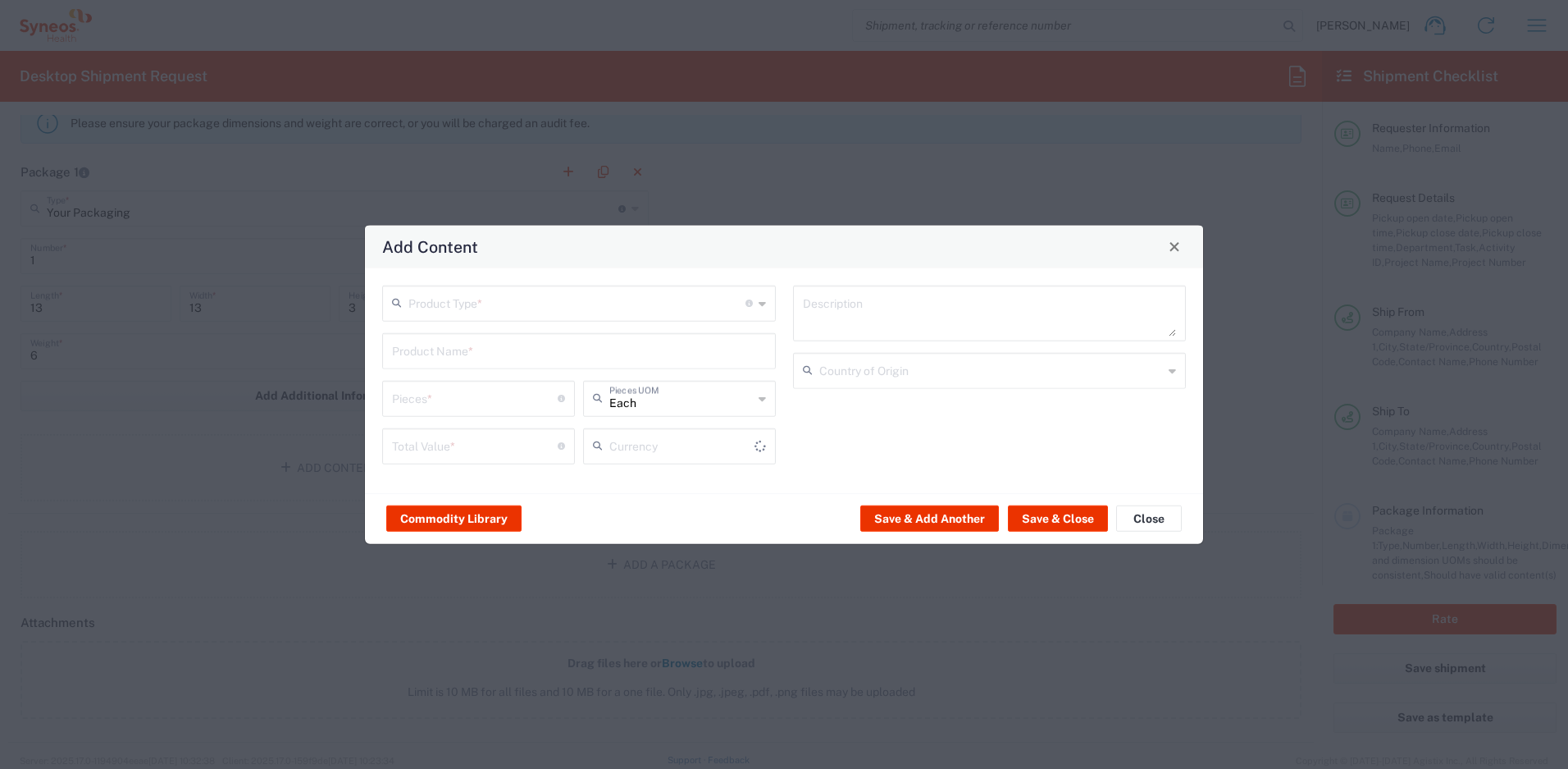
click at [489, 311] on input "text" at bounding box center [576, 301] width 337 height 29
click at [470, 361] on span "General Commodity" at bounding box center [578, 366] width 390 height 26
type input "General Commodity"
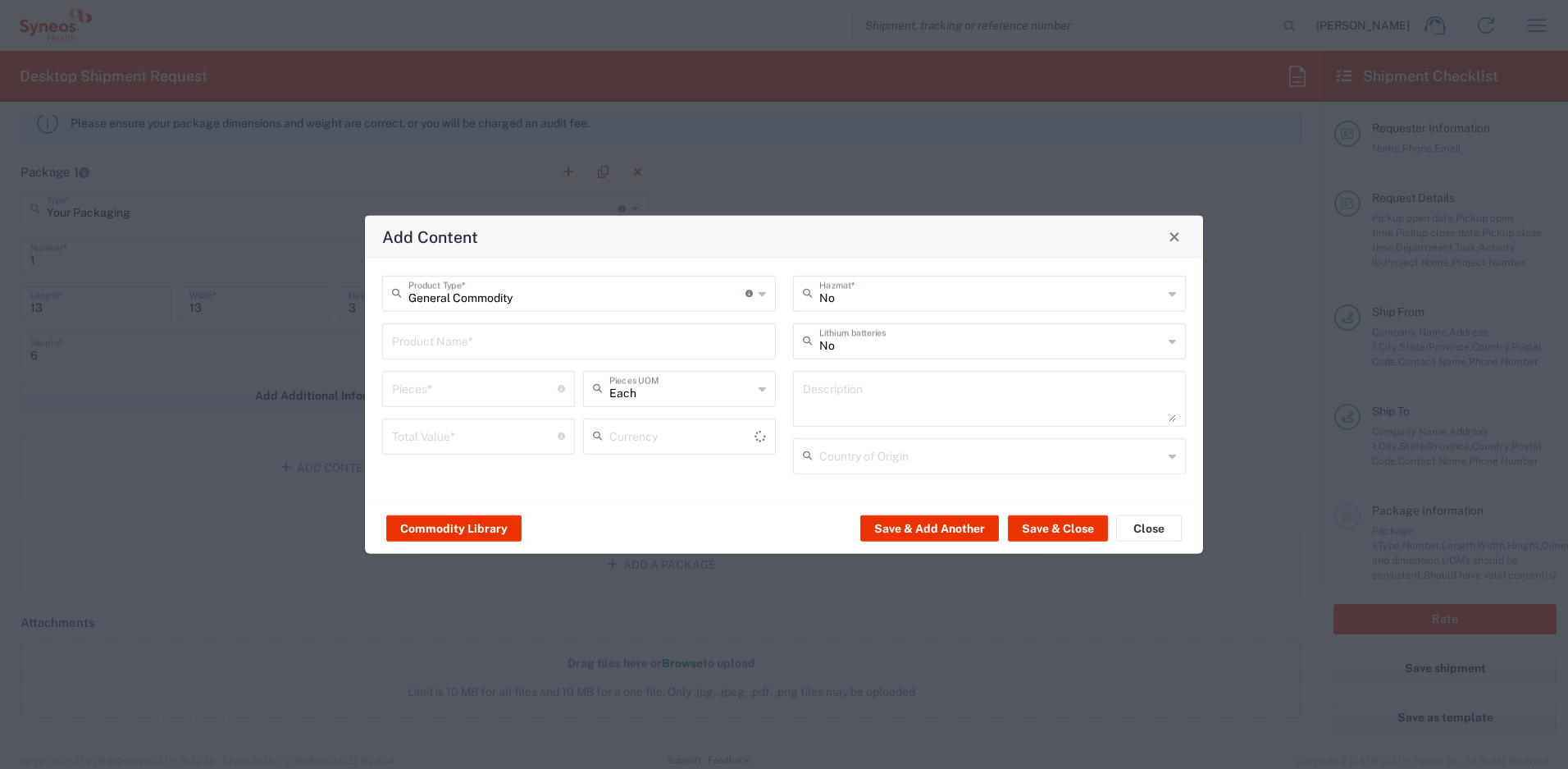
click at [436, 348] on input "text" at bounding box center [579, 338] width 374 height 29
type input "US Dollar"
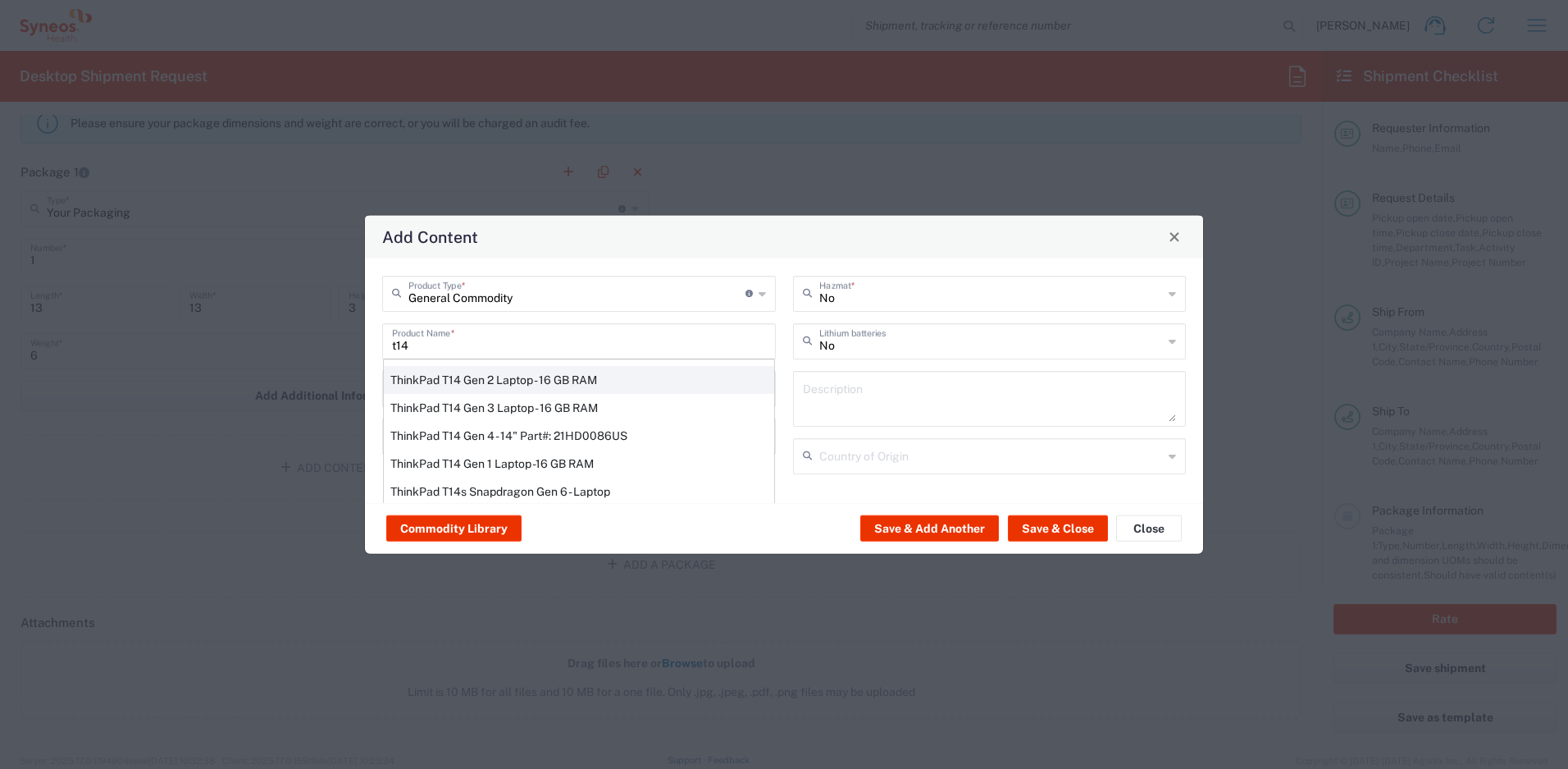
click at [495, 378] on div "ThinkPad T14 Gen 2 Laptop - 16 GB RAM" at bounding box center [578, 379] width 390 height 28
type input "ThinkPad T14 Gen 2 Laptop - 16 GB RAM"
type input "1"
type textarea "Intel Core i7-1156G7 vProÂ® Processor - 14"- 16 GB RAM - 512 GB SSD"
type input "[GEOGRAPHIC_DATA]"
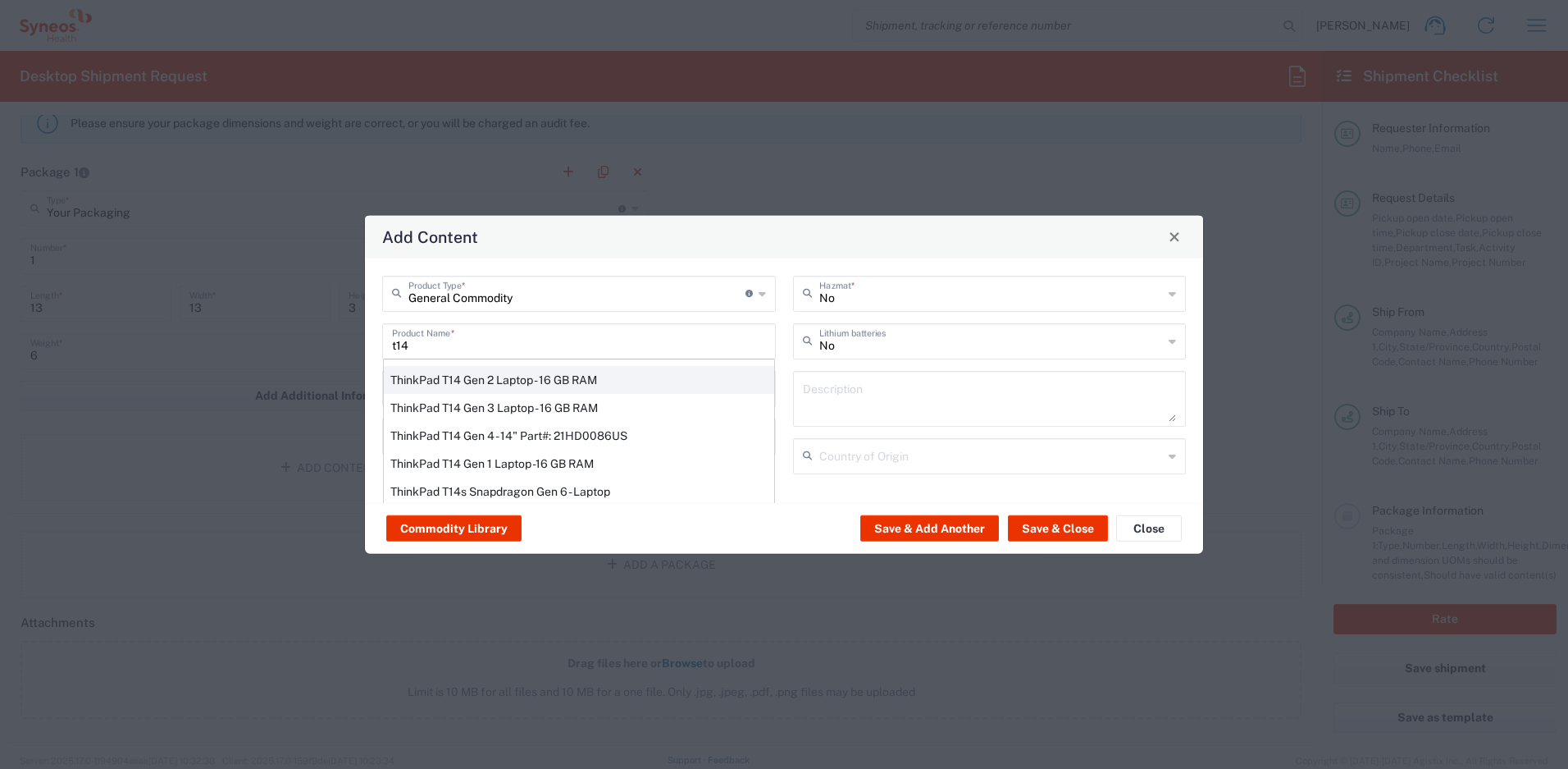
type input "Yes"
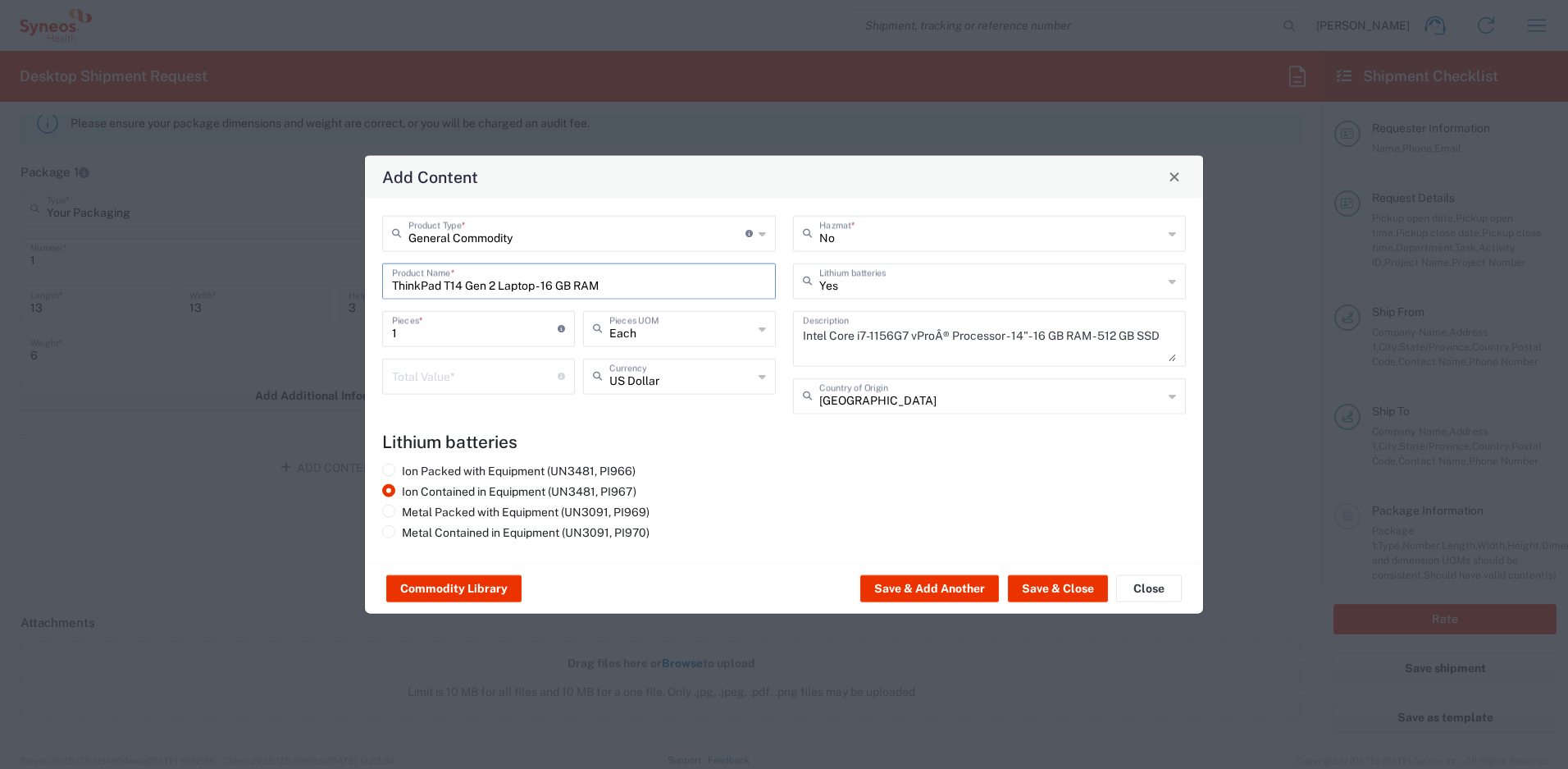
click at [495, 385] on input "number" at bounding box center [475, 374] width 165 height 29
type input "500"
click at [1023, 591] on button "Save & Close" at bounding box center [1058, 588] width 100 height 27
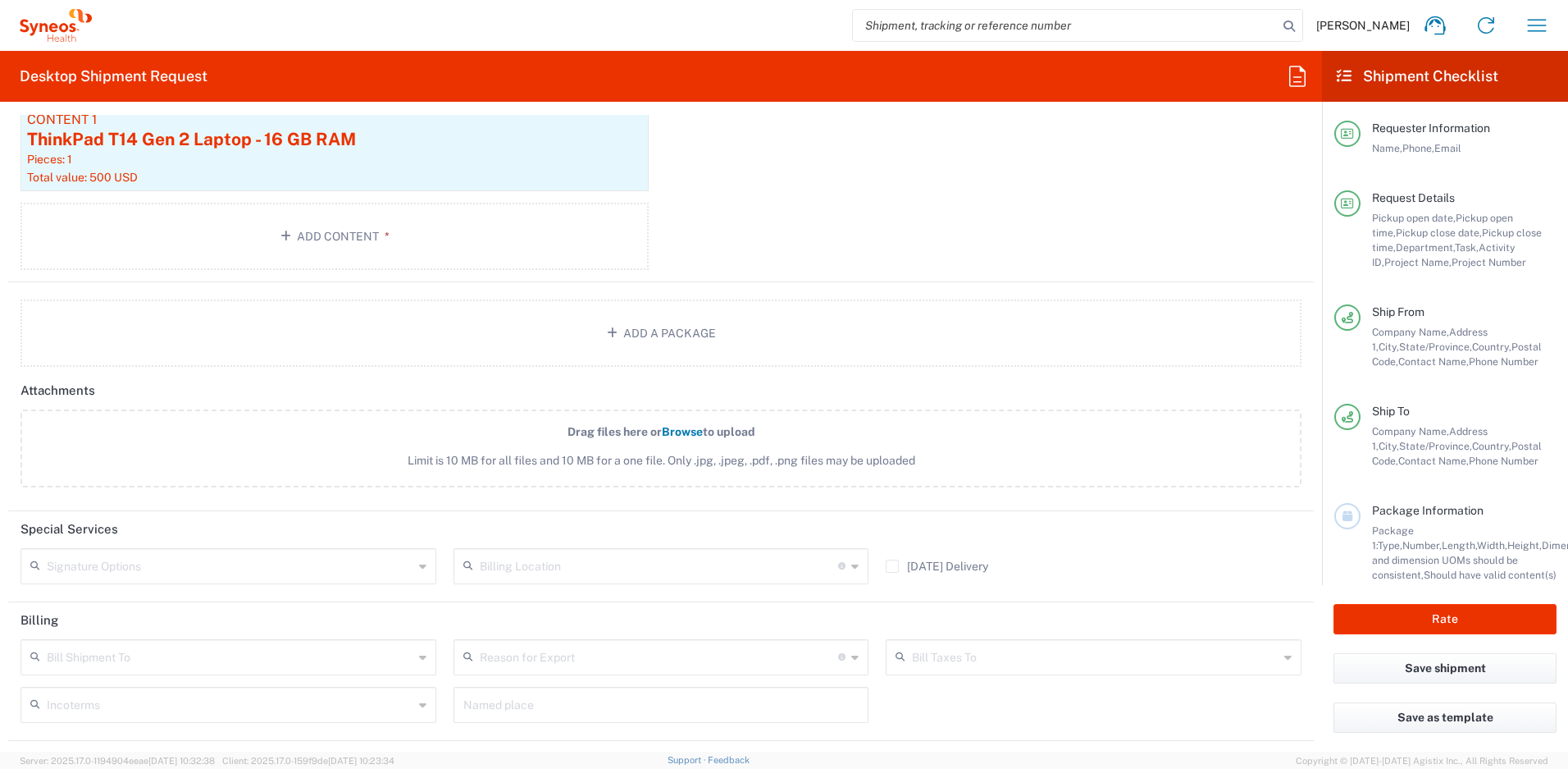
scroll to position [1919, 0]
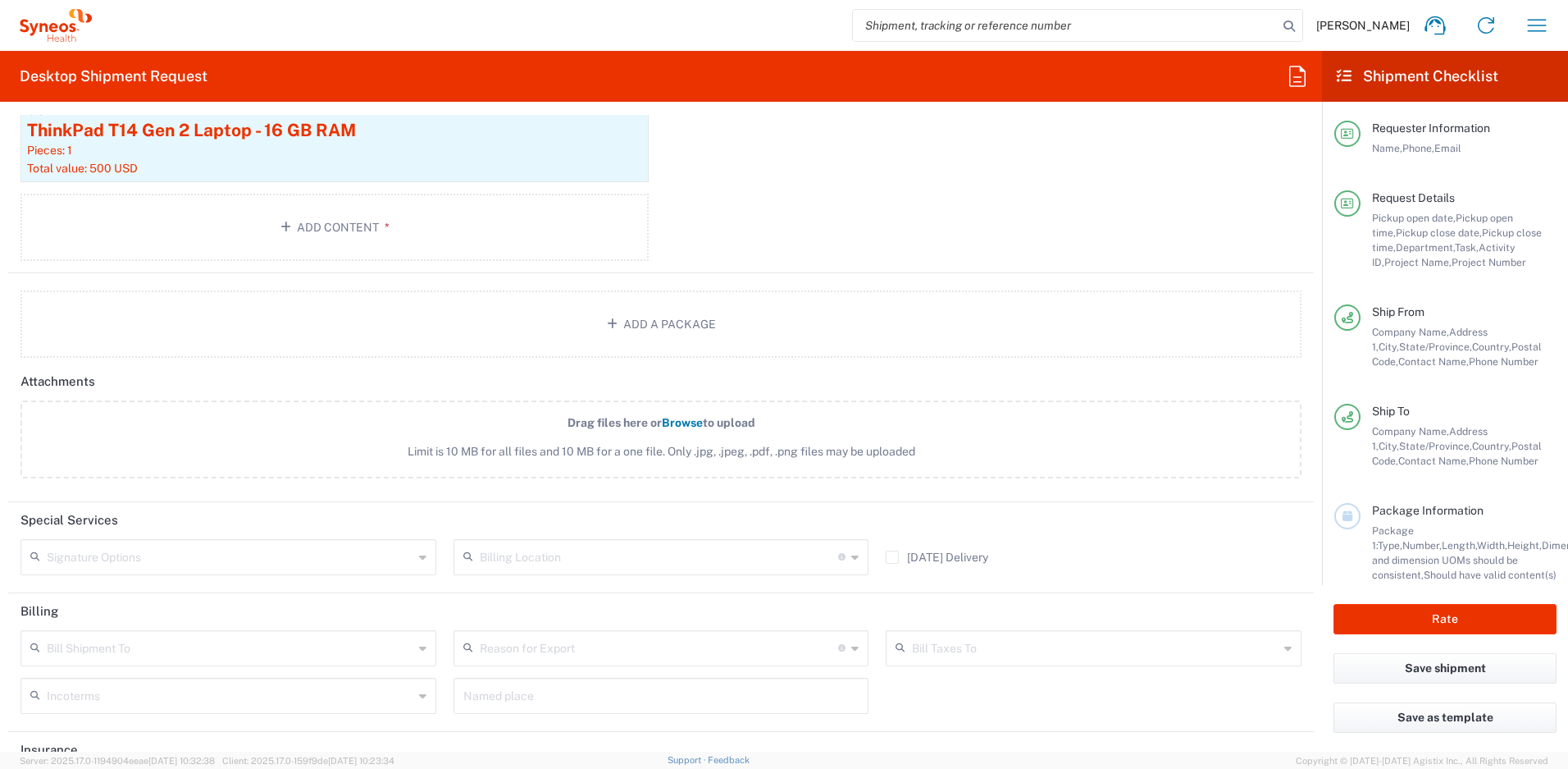
click at [223, 562] on input "text" at bounding box center [230, 555] width 367 height 29
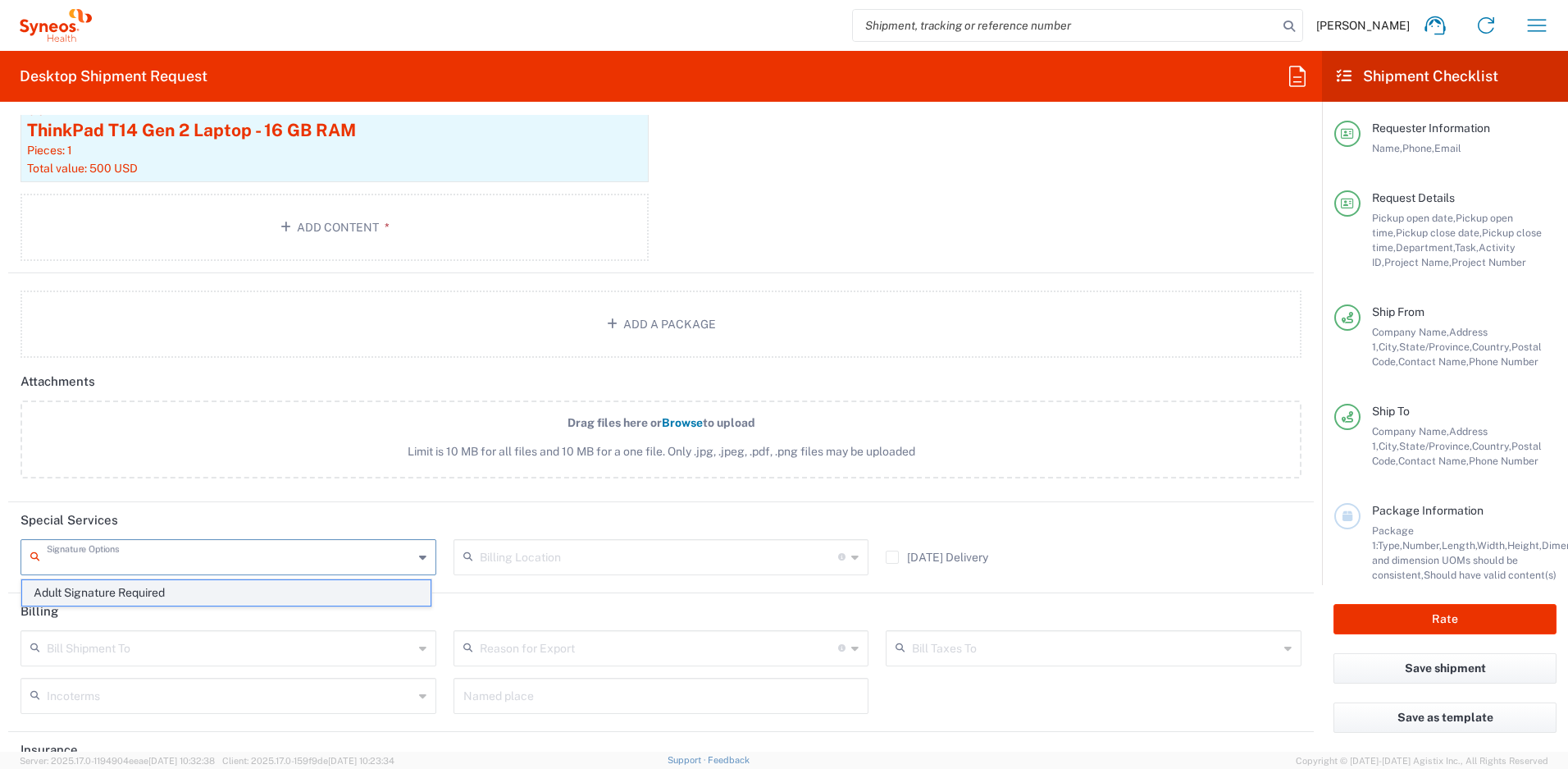
click at [193, 589] on span "Adult Signature Required" at bounding box center [226, 593] width 408 height 26
type input "Adult Signature Required"
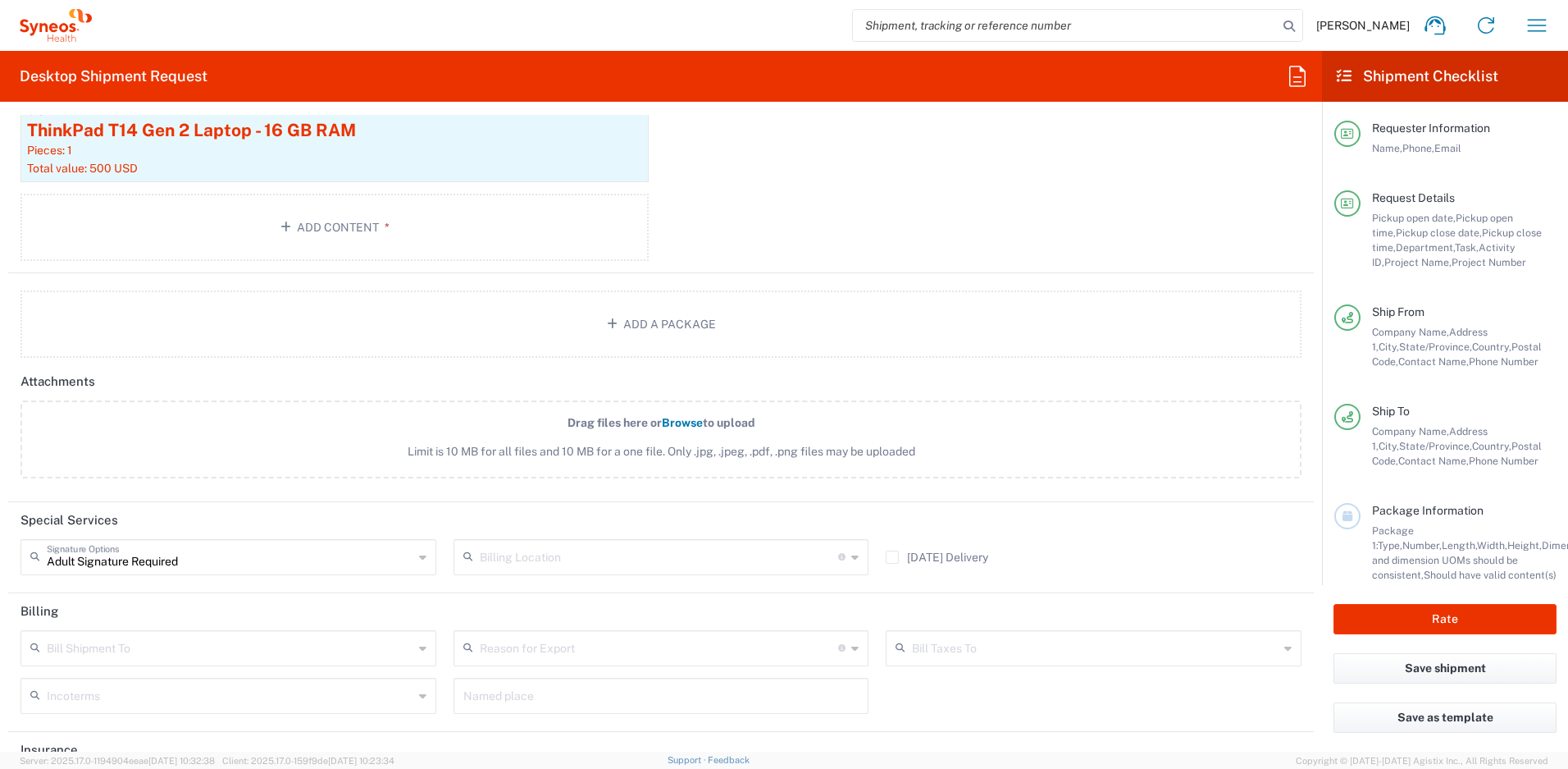
click at [447, 519] on header "Special Services" at bounding box center [661, 520] width 1306 height 37
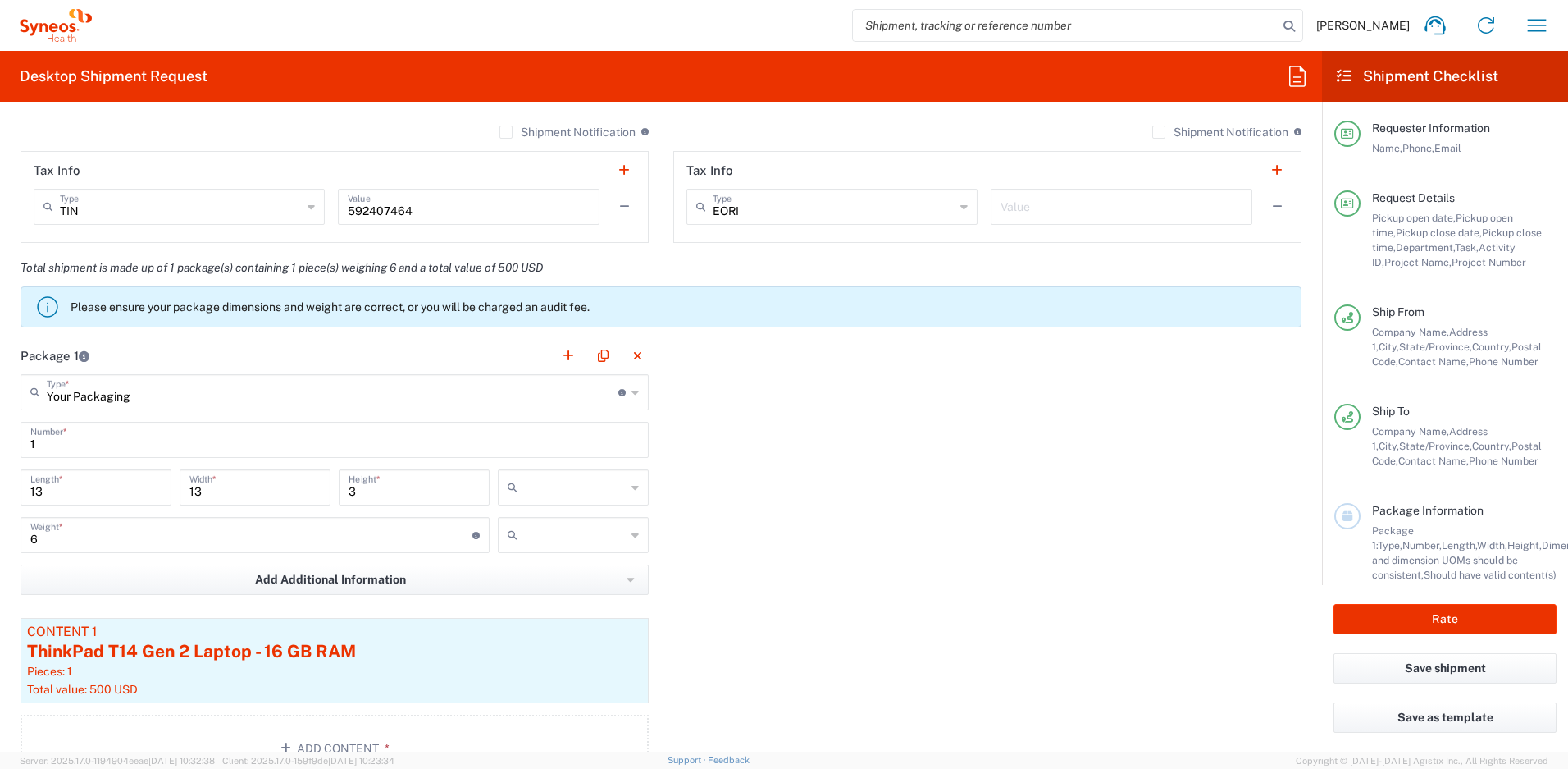
scroll to position [1401, 0]
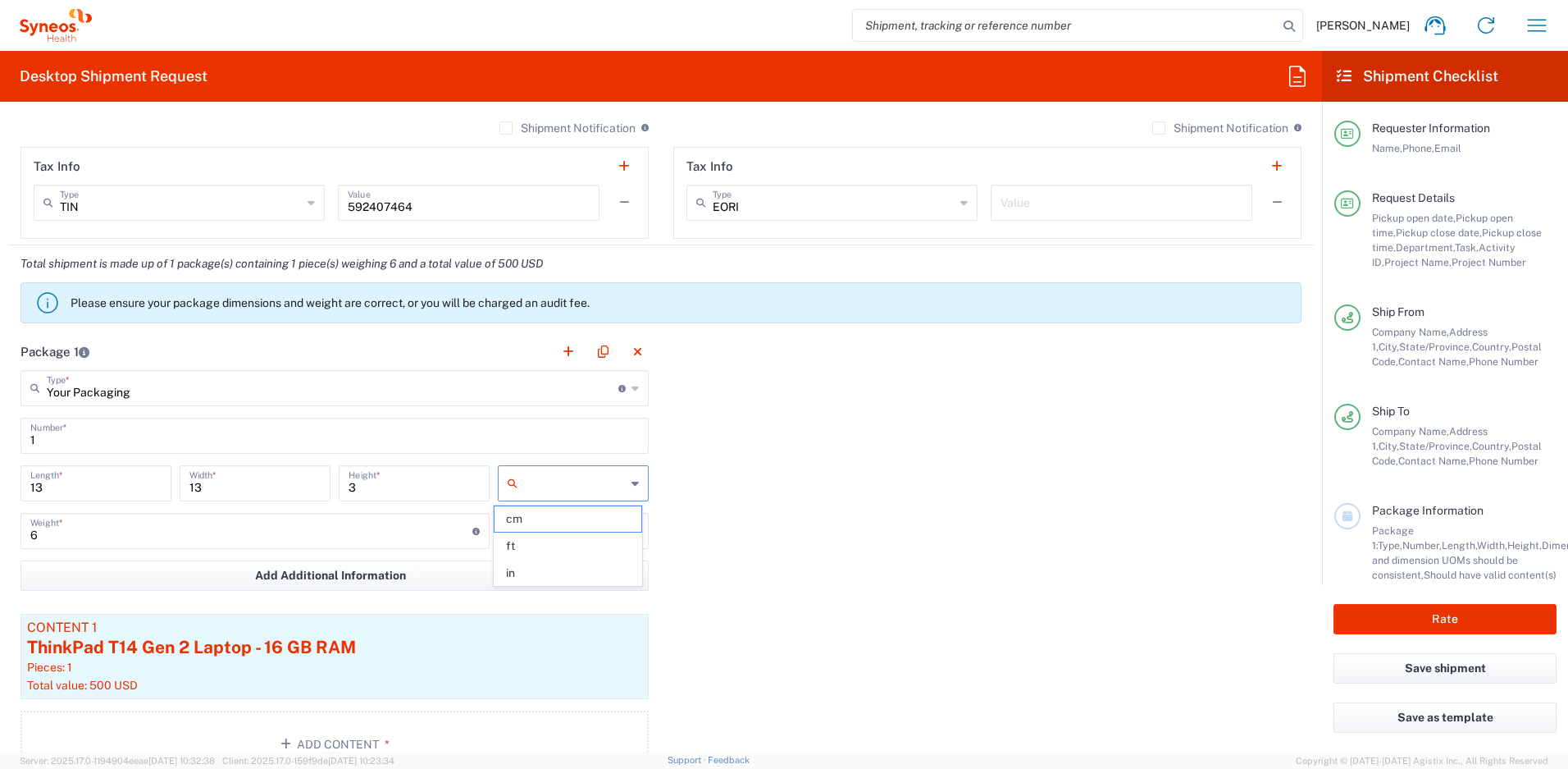
click at [571, 490] on input "text" at bounding box center [574, 483] width 101 height 27
click at [554, 569] on span "in" at bounding box center [567, 573] width 145 height 26
type input "in"
click at [568, 527] on input "text" at bounding box center [574, 530] width 101 height 27
click at [572, 598] on span "lbs" at bounding box center [567, 594] width 145 height 26
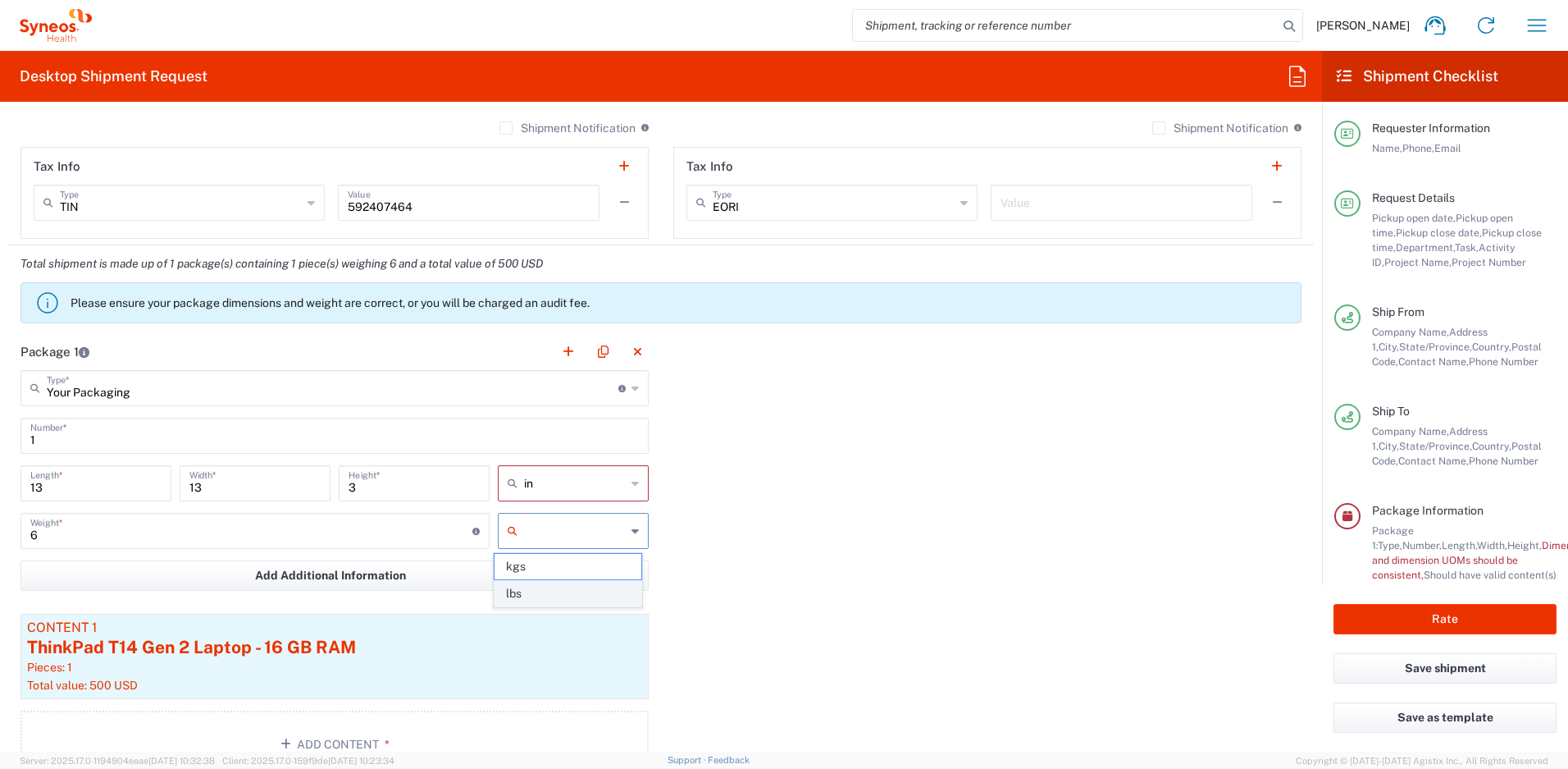
type input "lbs"
click at [1456, 616] on button "Rate" at bounding box center [1444, 619] width 223 height 30
type input "4510 DEPARTMENTAL EXPENSE"
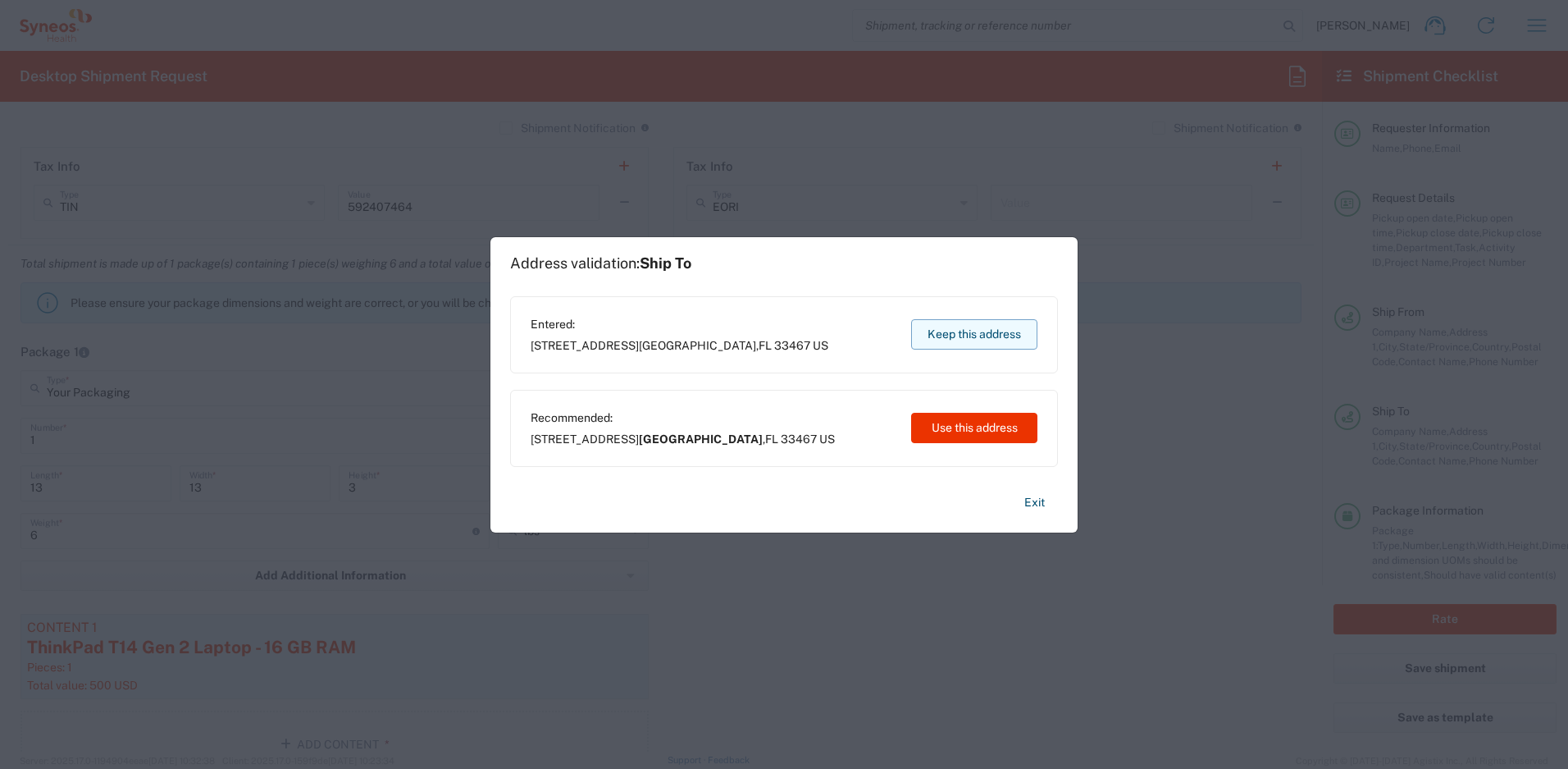
click at [933, 332] on button "Keep this address" at bounding box center [974, 333] width 126 height 30
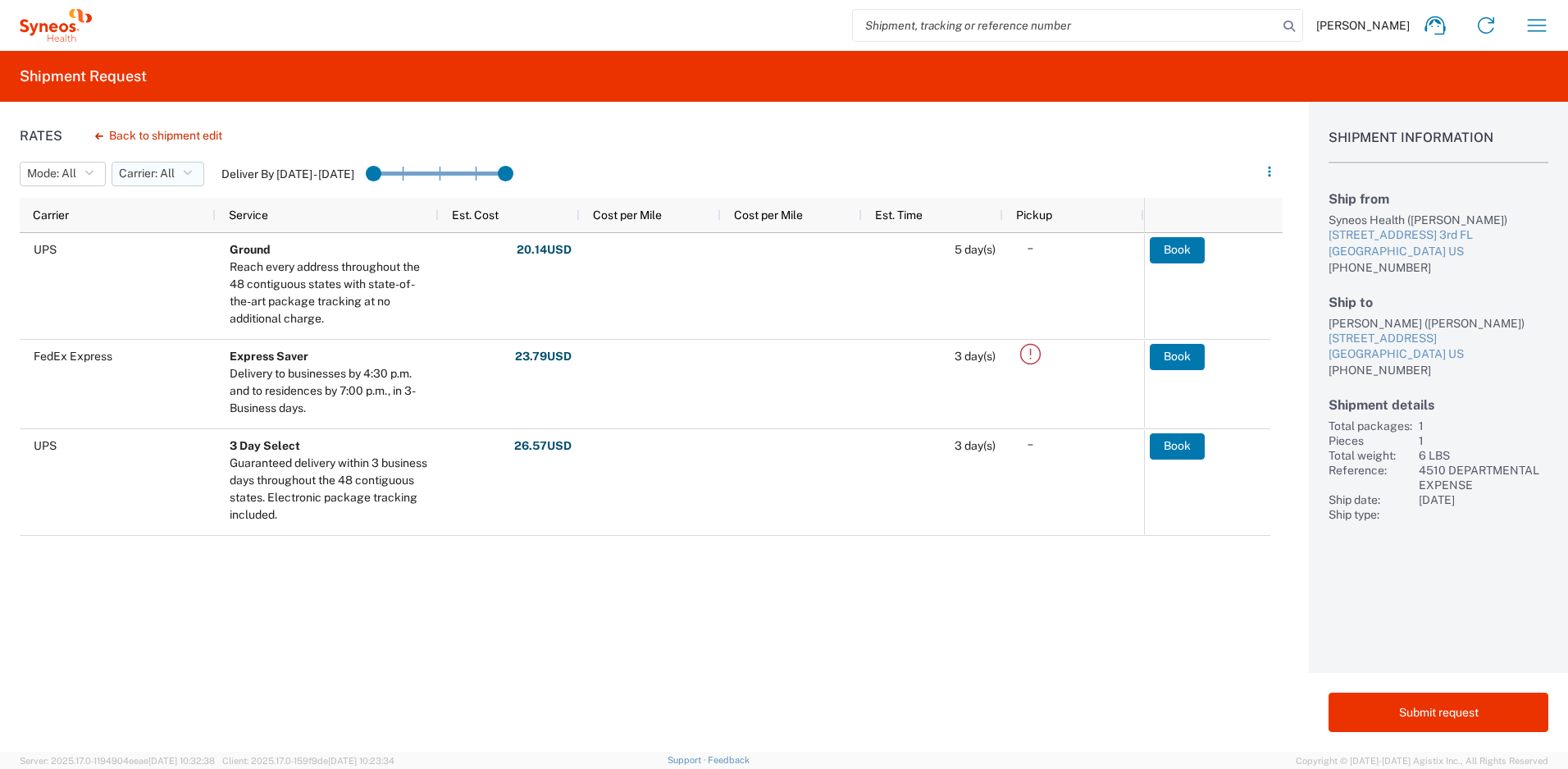
click at [128, 173] on span "Carrier: All" at bounding box center [146, 173] width 56 height 16
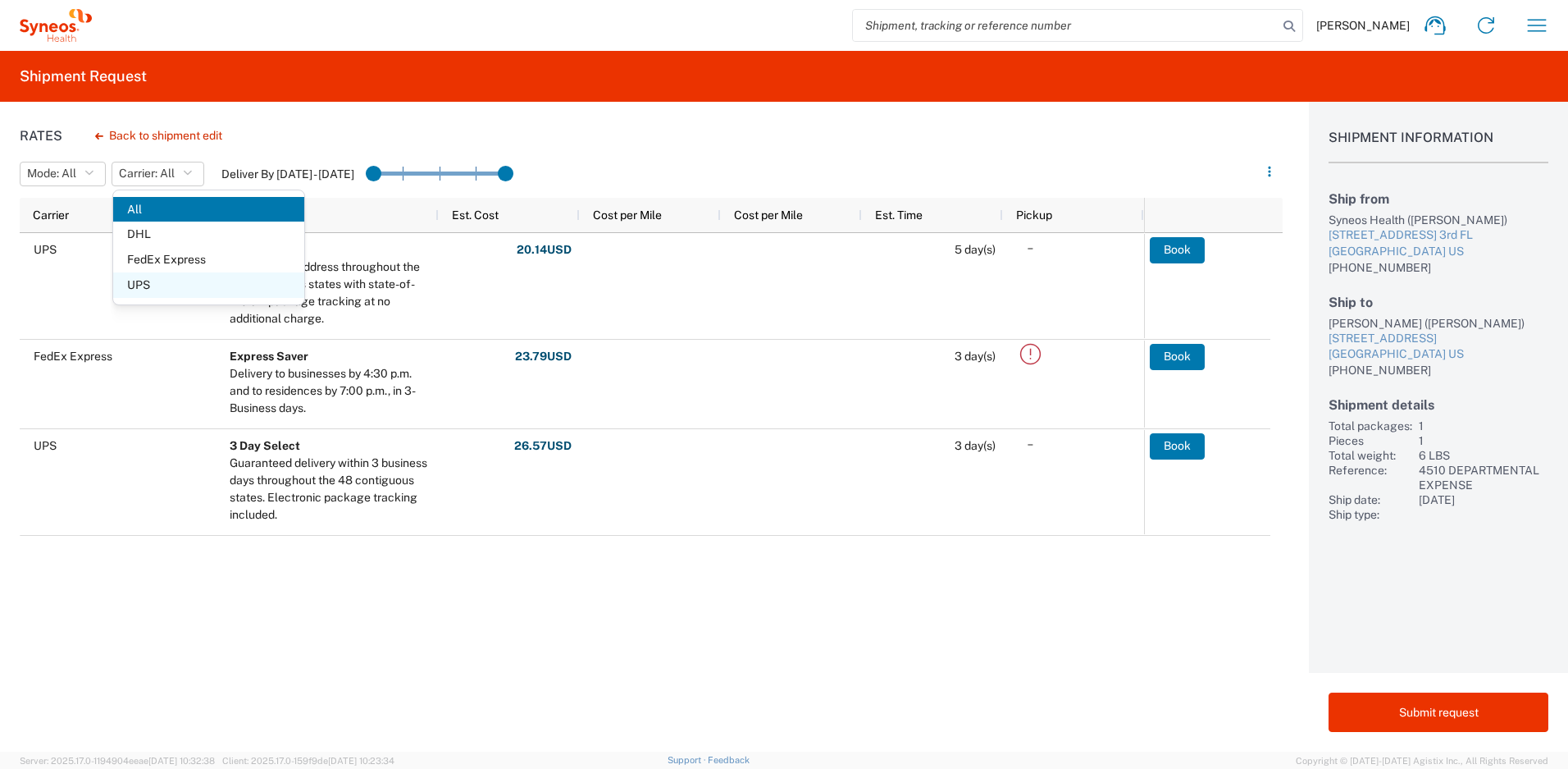
click at [145, 284] on span "UPS" at bounding box center [208, 285] width 191 height 26
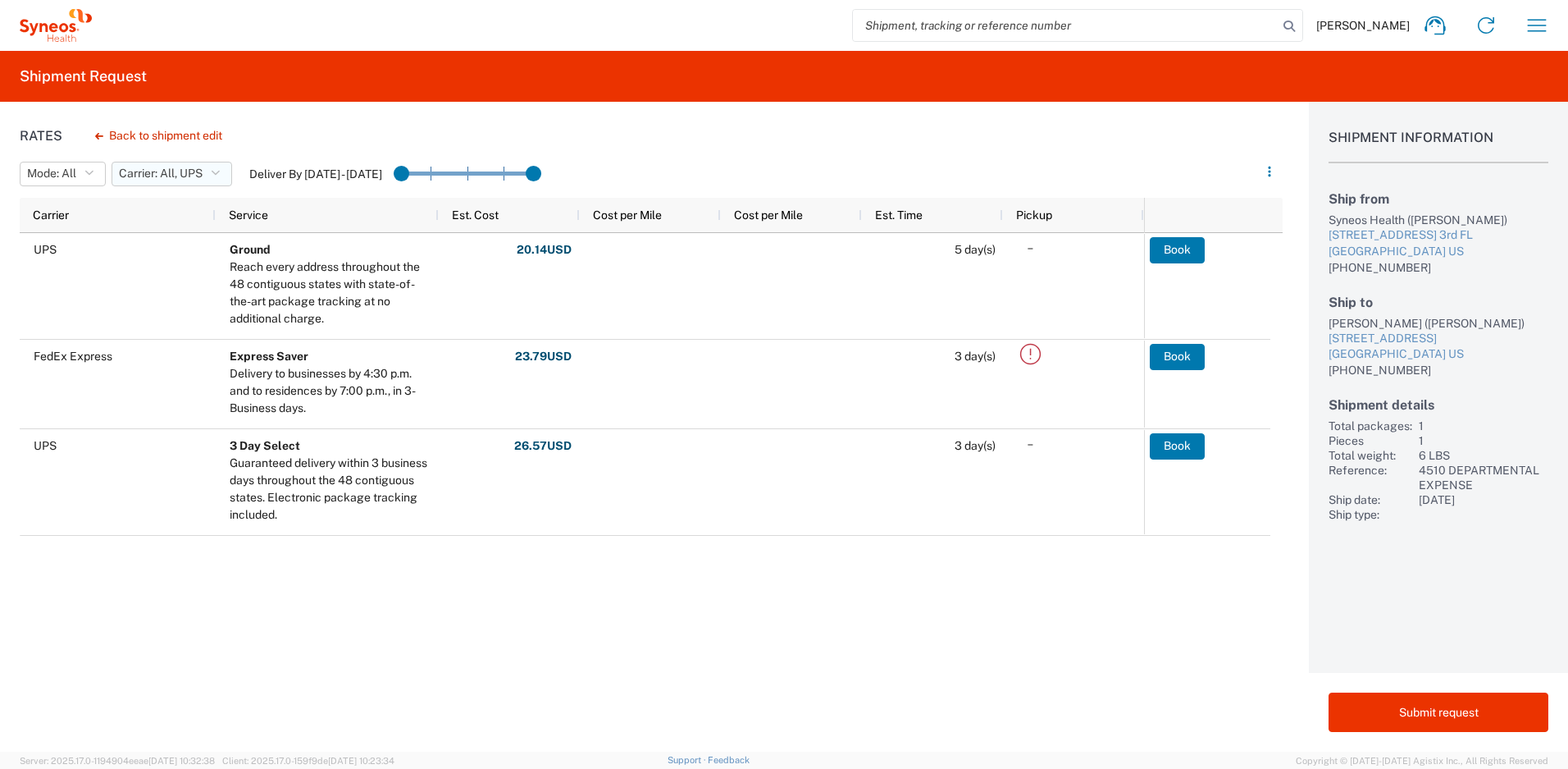
click at [161, 177] on span "Carrier: All, UPS" at bounding box center [160, 173] width 84 height 16
click at [160, 209] on span "All" at bounding box center [208, 209] width 191 height 26
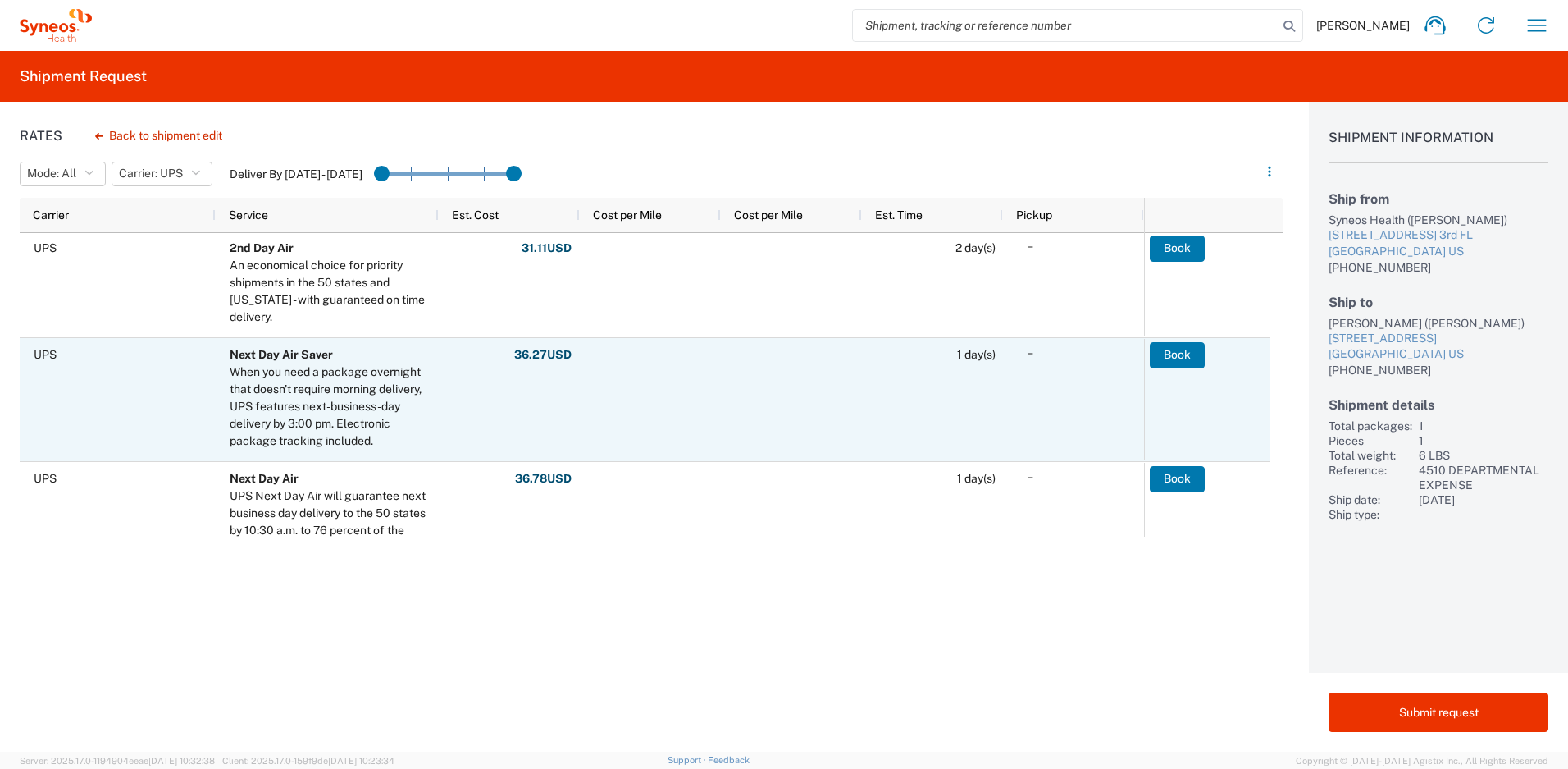
scroll to position [252, 0]
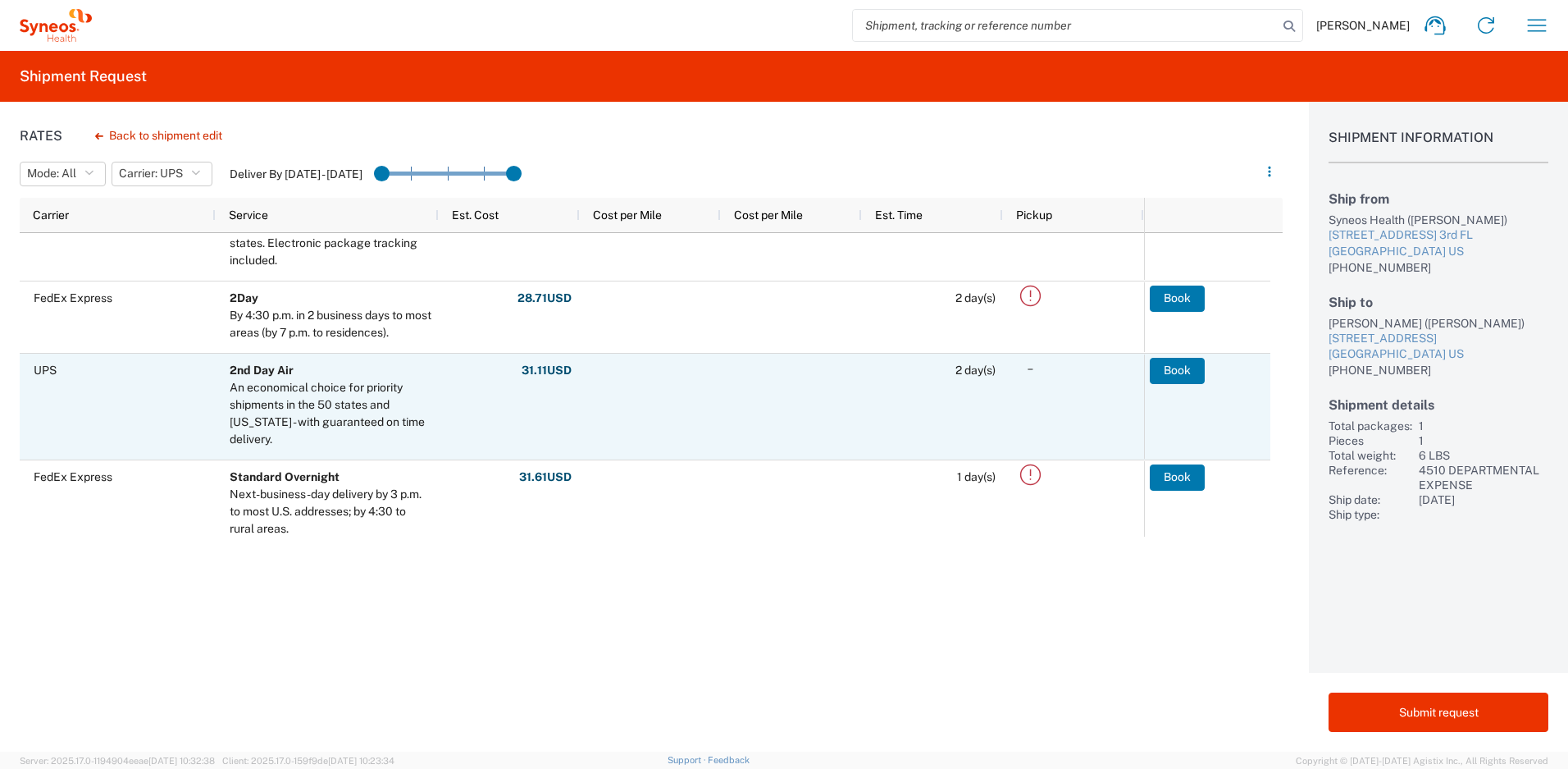
scroll to position [255, 0]
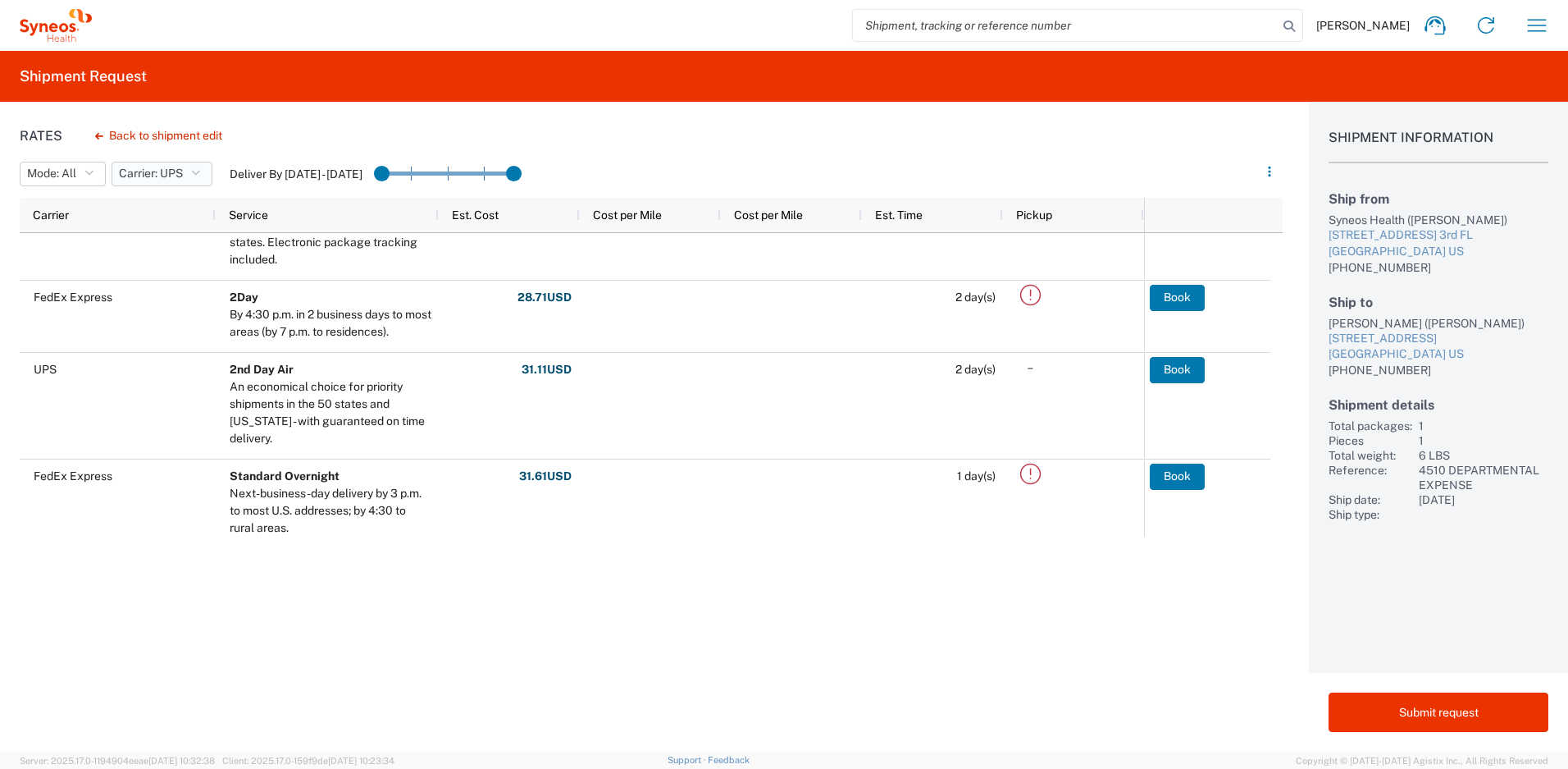
click at [161, 179] on span "Carrier: UPS" at bounding box center [150, 173] width 64 height 16
click at [160, 204] on span "All" at bounding box center [208, 209] width 191 height 26
click at [163, 178] on span "Carrier: UPS, All" at bounding box center [160, 173] width 84 height 16
click at [160, 208] on span "All" at bounding box center [208, 209] width 191 height 26
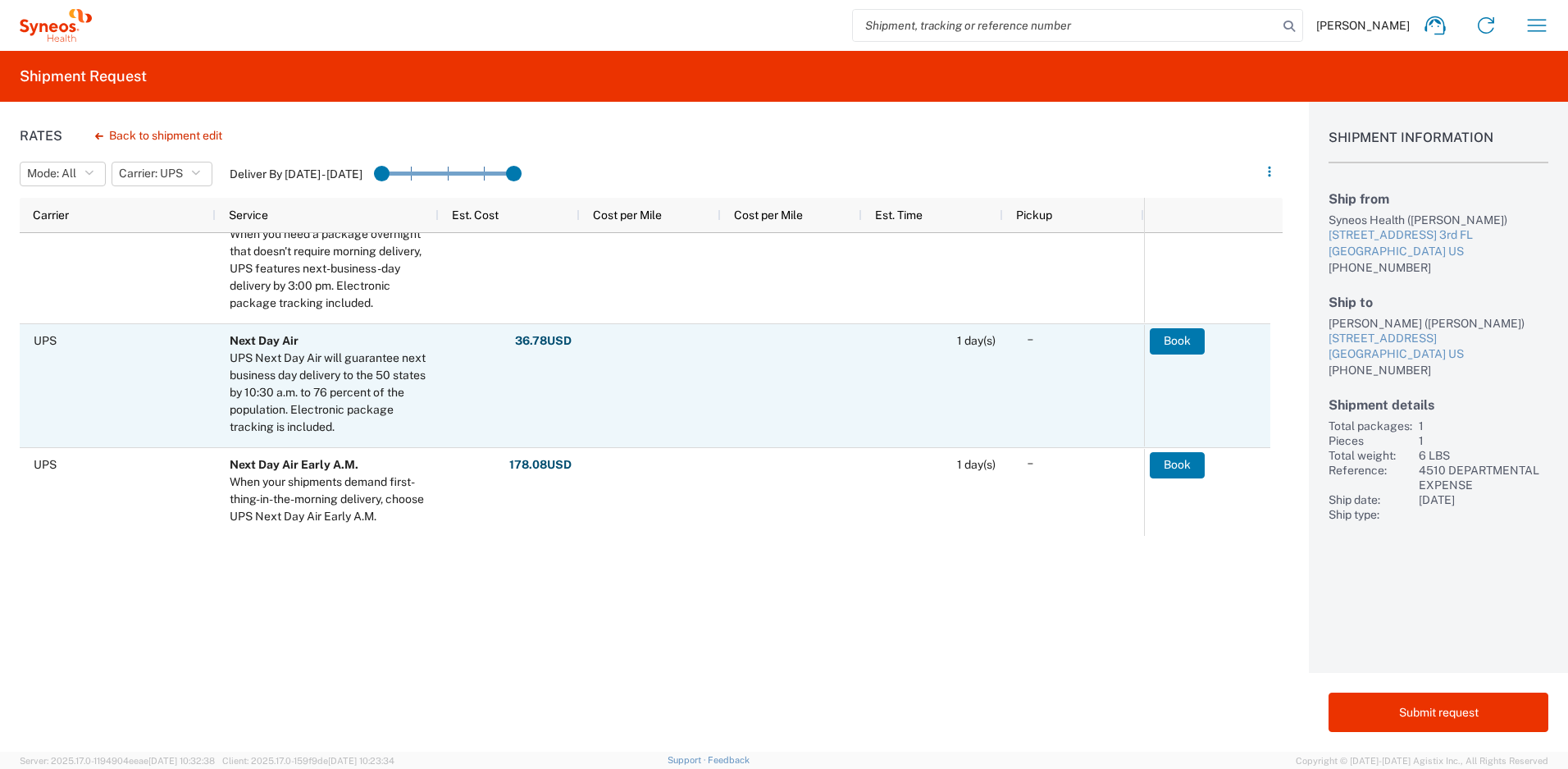
scroll to position [353, 0]
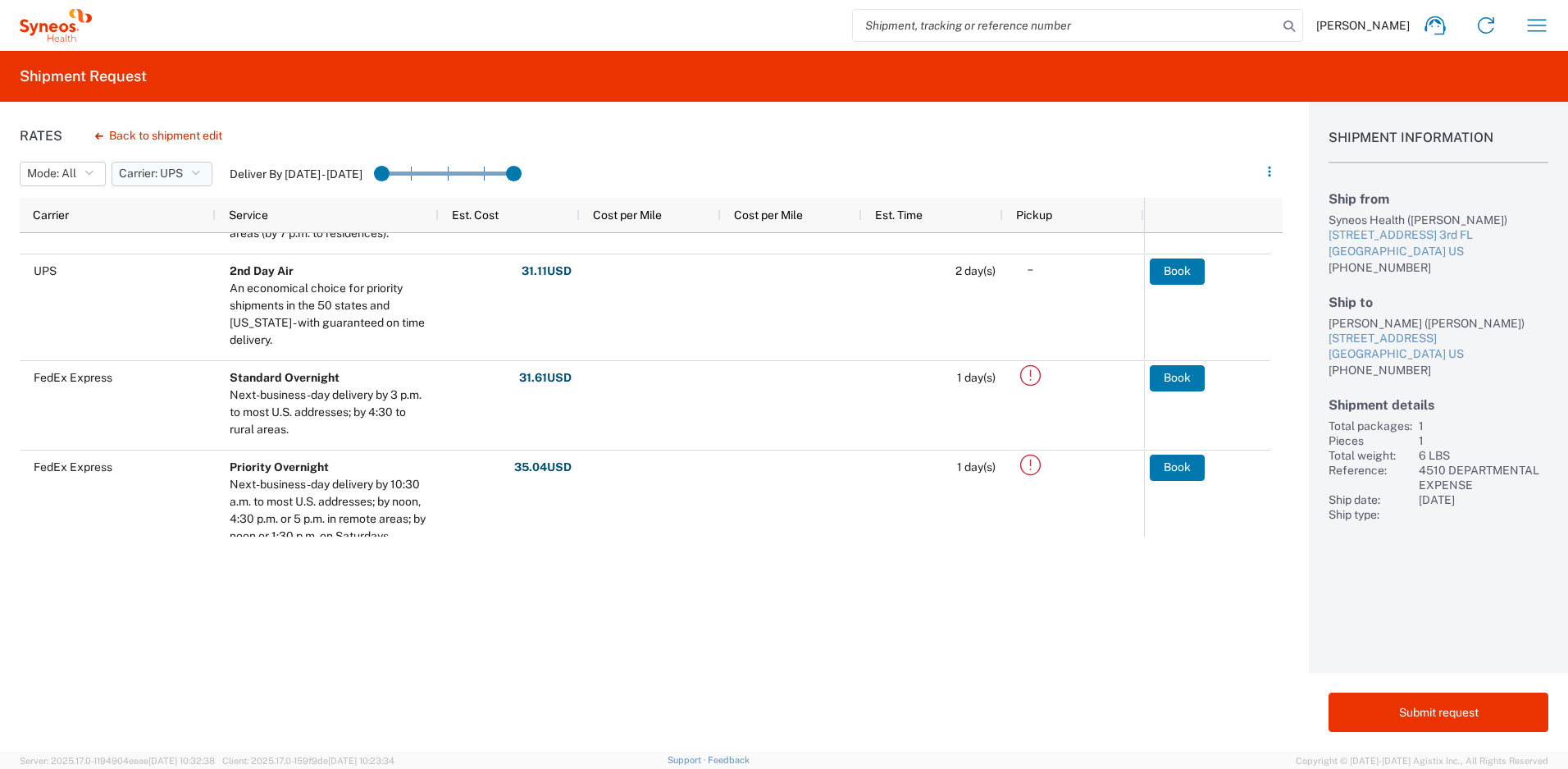
click at [183, 176] on span "Carrier: UPS" at bounding box center [150, 173] width 64 height 16
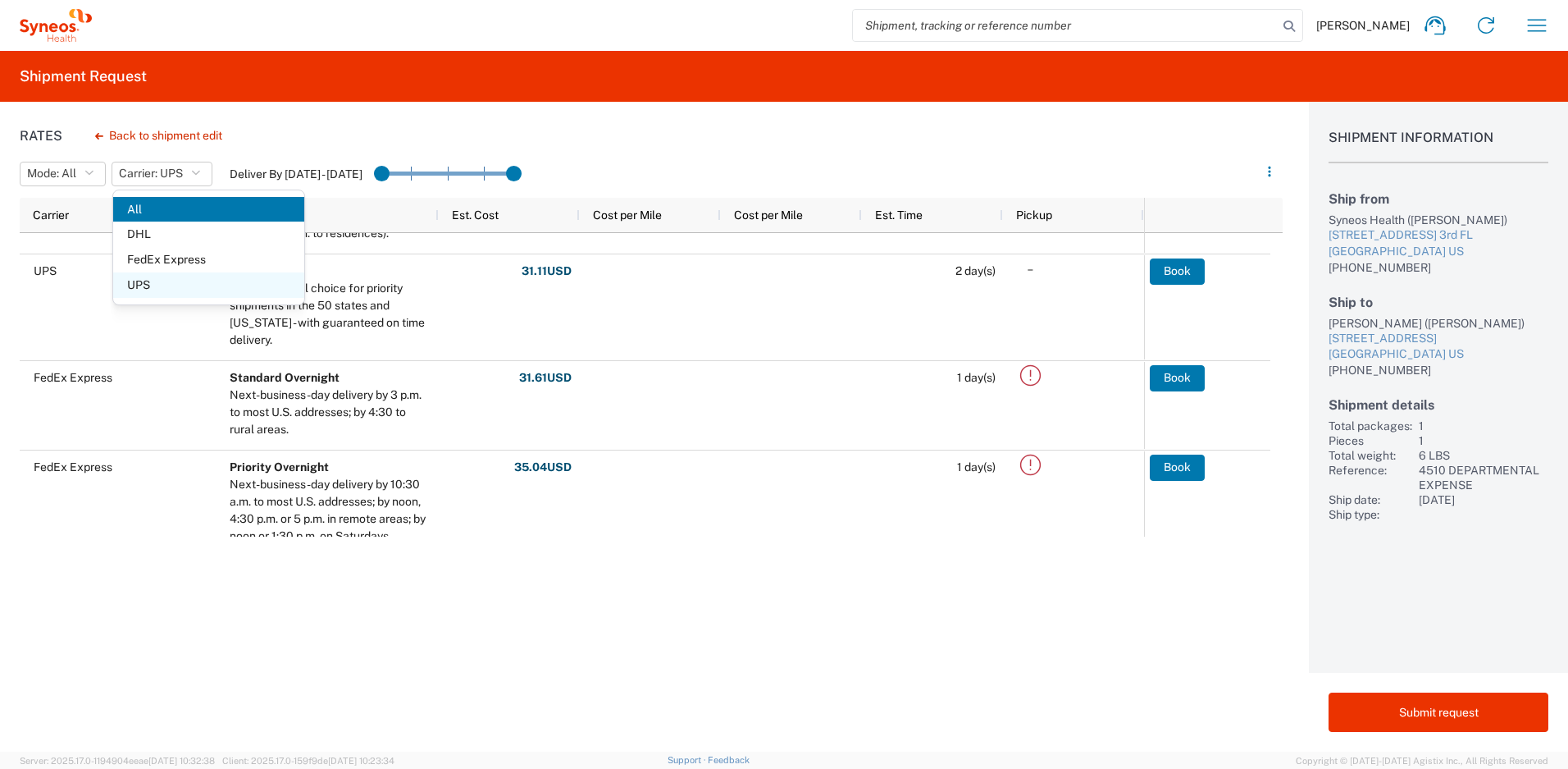
click at [167, 286] on span "UPS" at bounding box center [208, 285] width 191 height 26
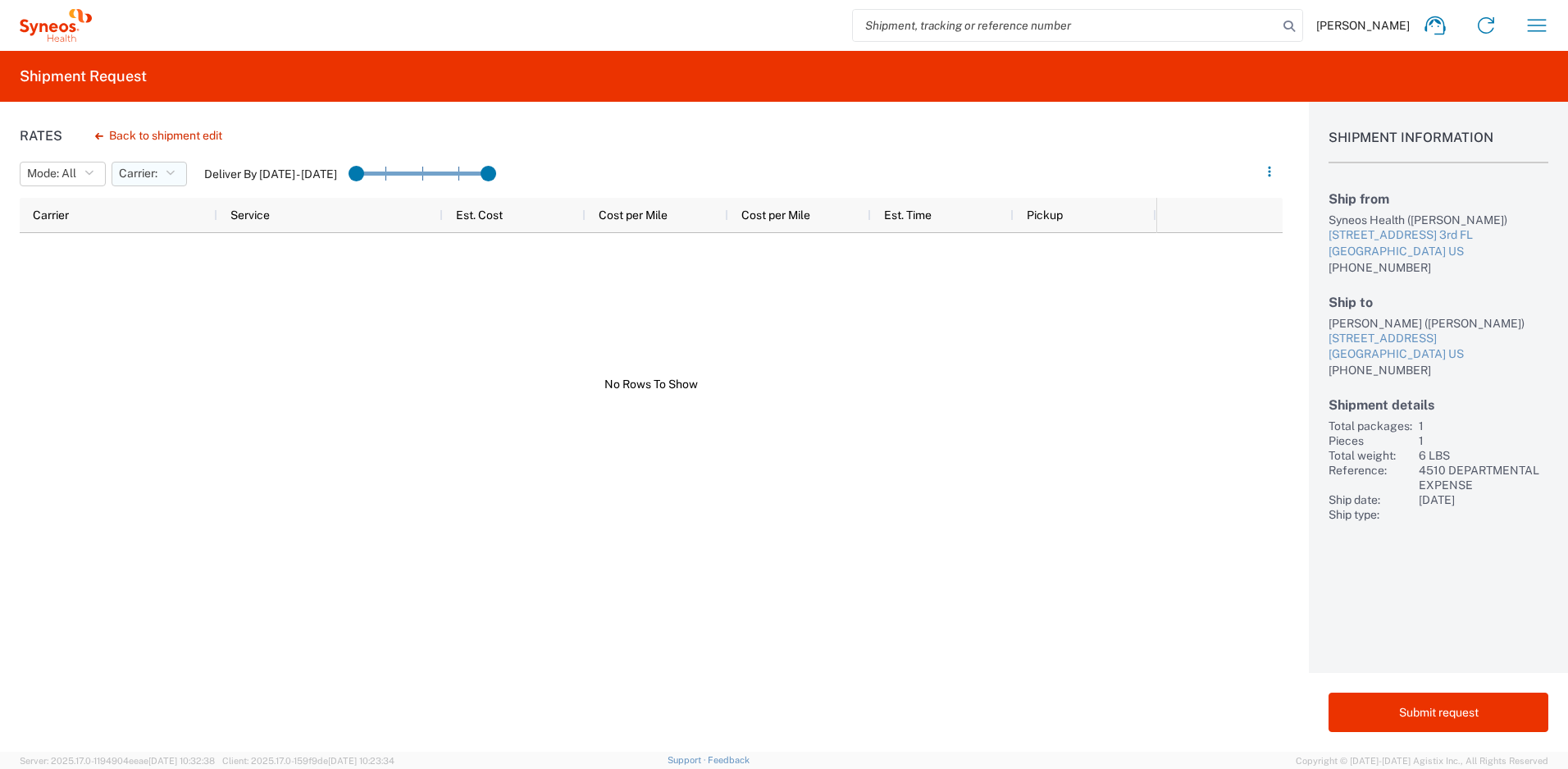
click at [170, 179] on icon "button" at bounding box center [169, 174] width 9 height 12
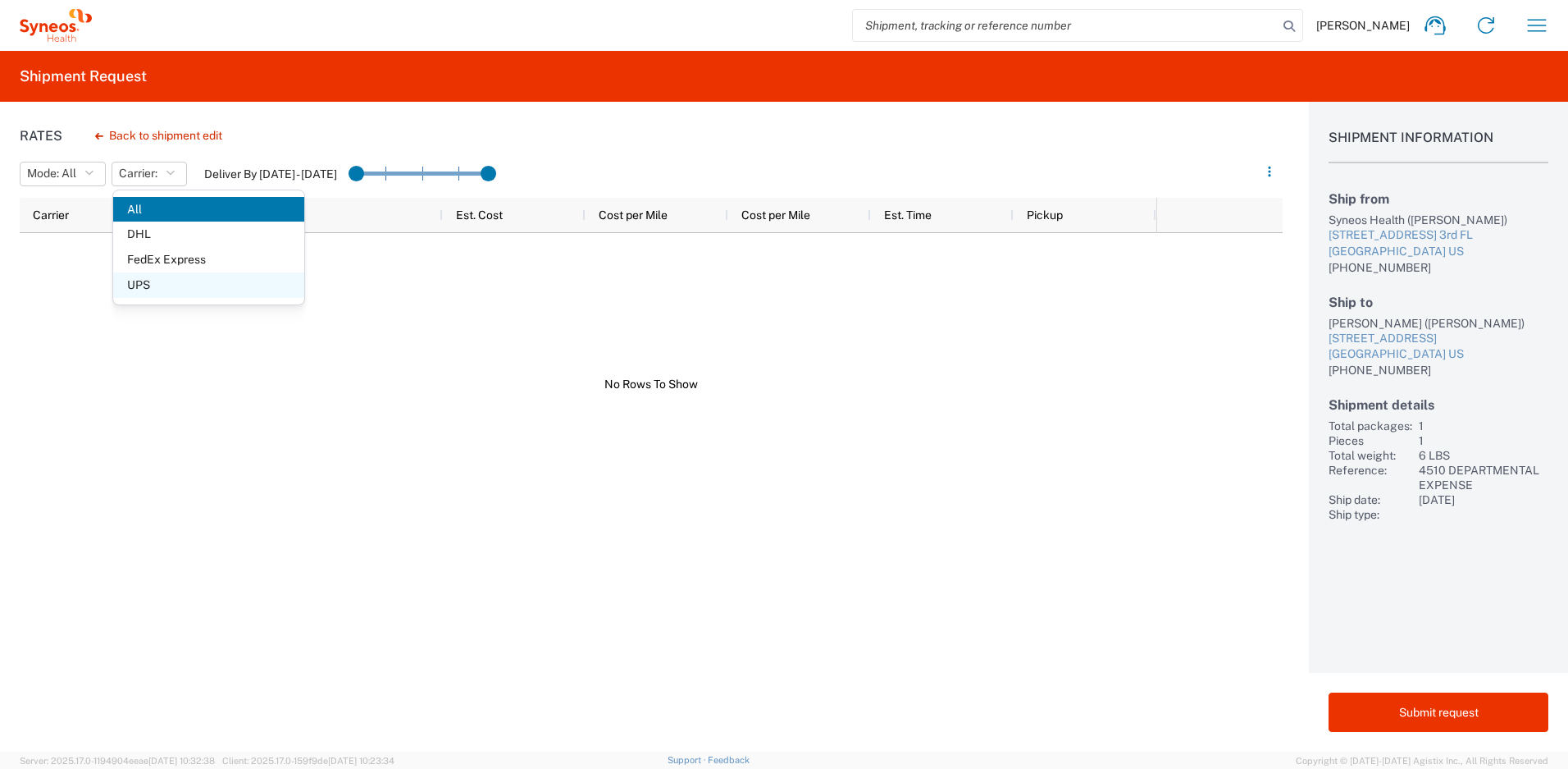
click at [167, 282] on span "UPS" at bounding box center [208, 285] width 191 height 26
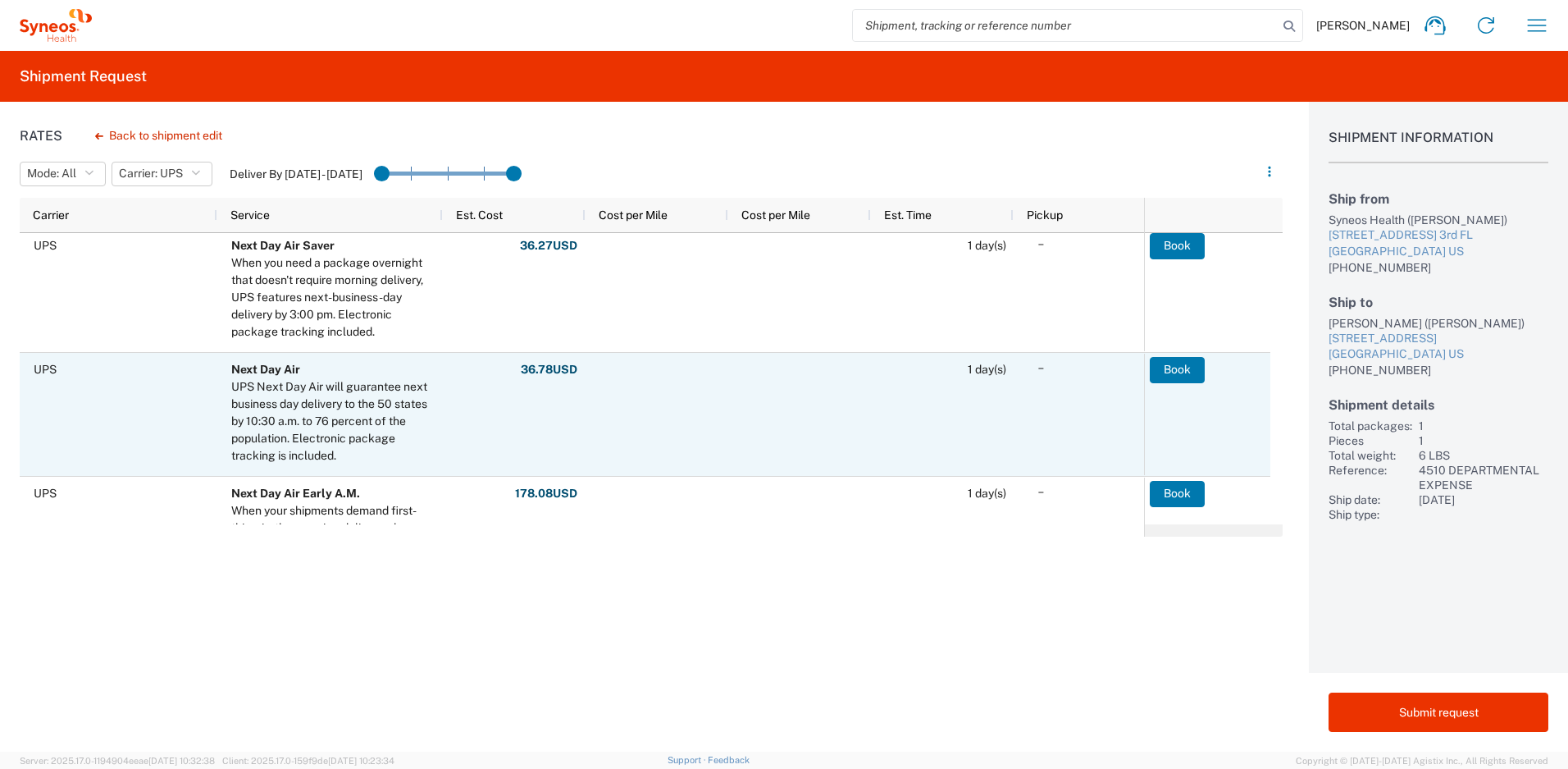
scroll to position [366, 0]
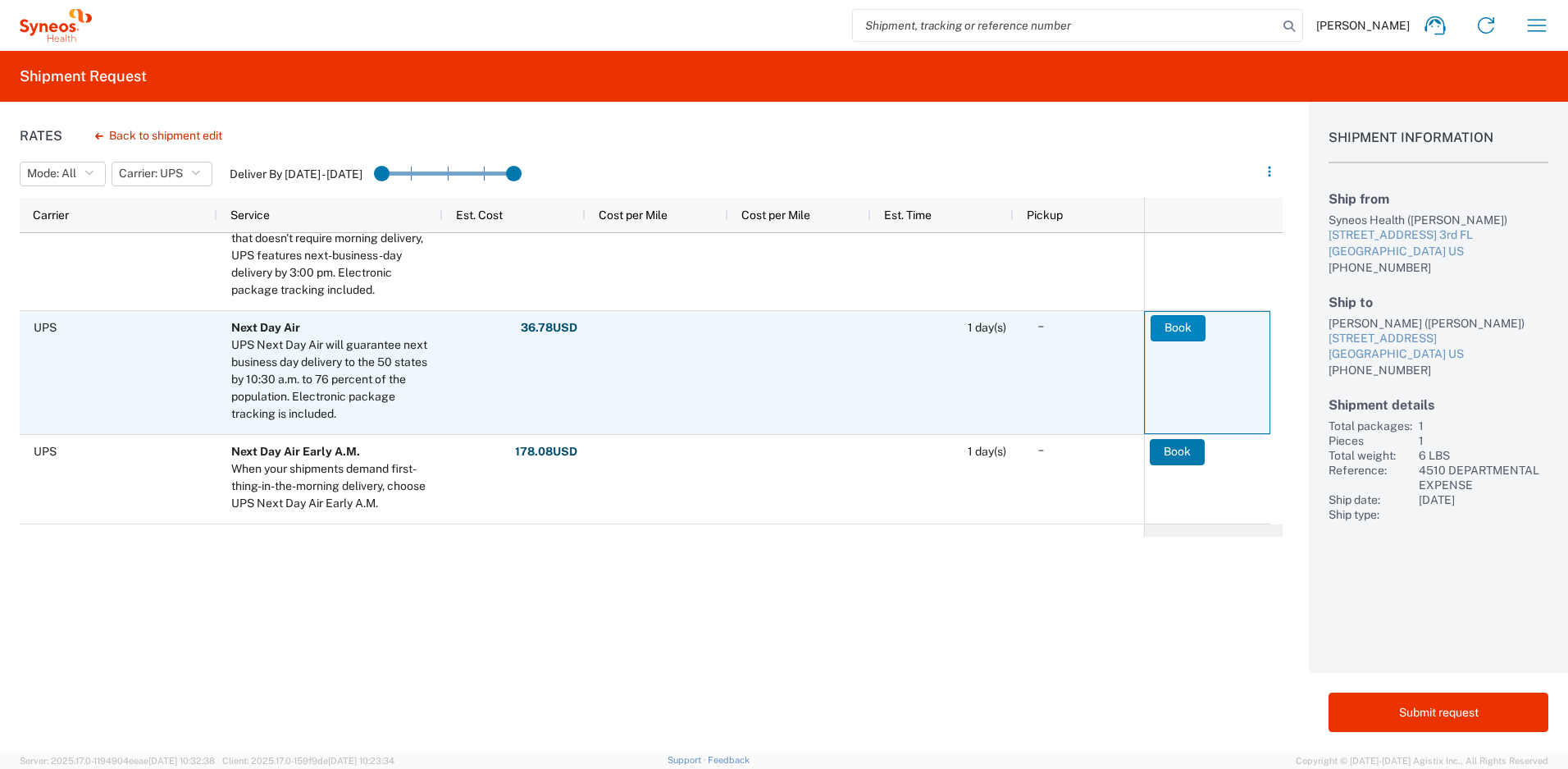
click at [1188, 328] on button "Book" at bounding box center [1178, 327] width 55 height 27
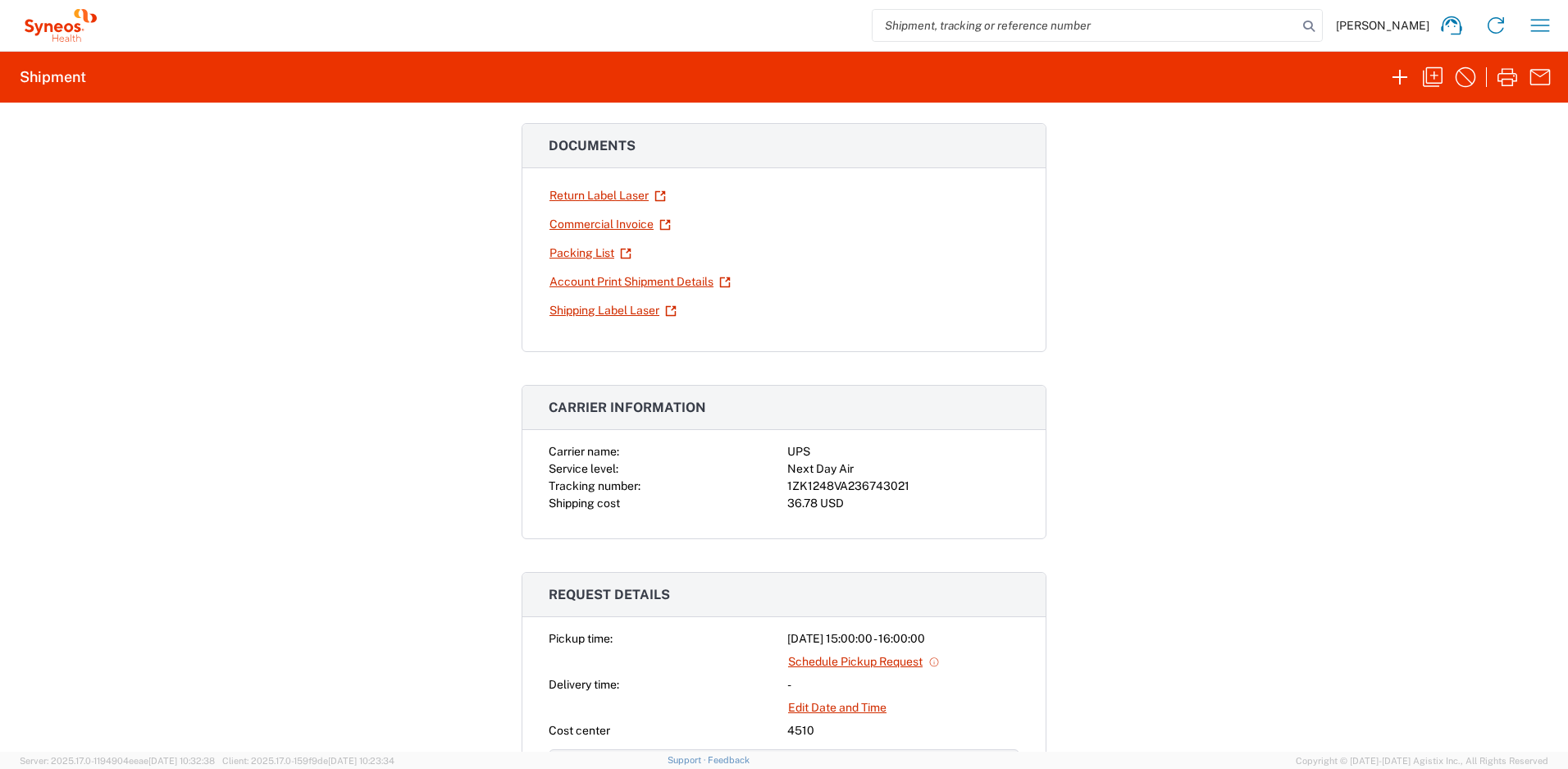
scroll to position [302, 0]
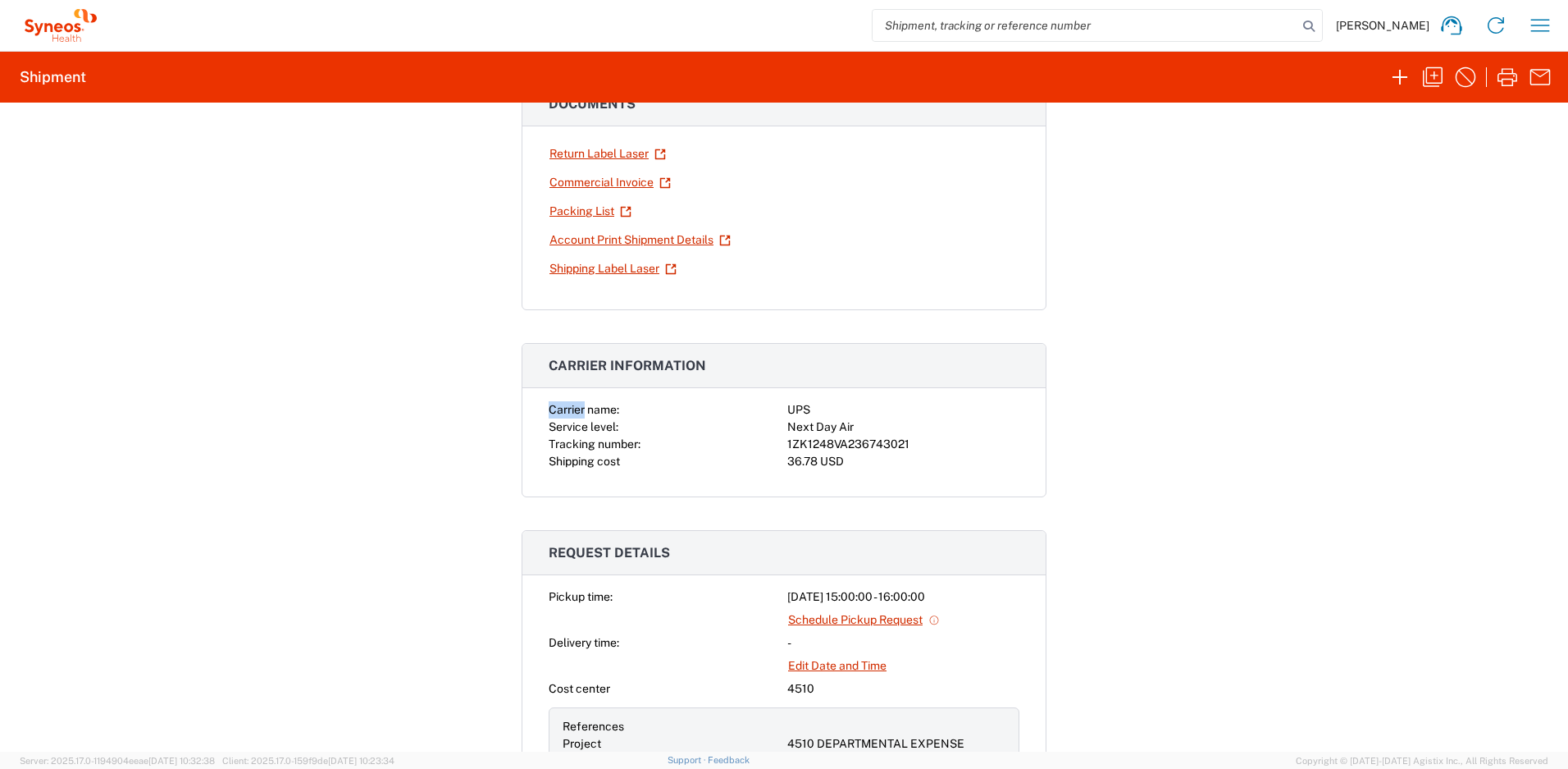
drag, startPoint x: 544, startPoint y: 408, endPoint x: 579, endPoint y: 406, distance: 35.1
click at [579, 406] on span "Carrier name:" at bounding box center [584, 409] width 71 height 13
drag, startPoint x: 546, startPoint y: 363, endPoint x: 939, endPoint y: 447, distance: 401.9
click at [939, 447] on agx-collapsable-panel "Carrier information Carrier name: UPS Service level: Next Day Air Tracking numb…" at bounding box center [784, 420] width 525 height 154
copy agx-collapsable-panel "Carrier information Carrier name: UPS Service level: Next Day Air Tracking numb…"
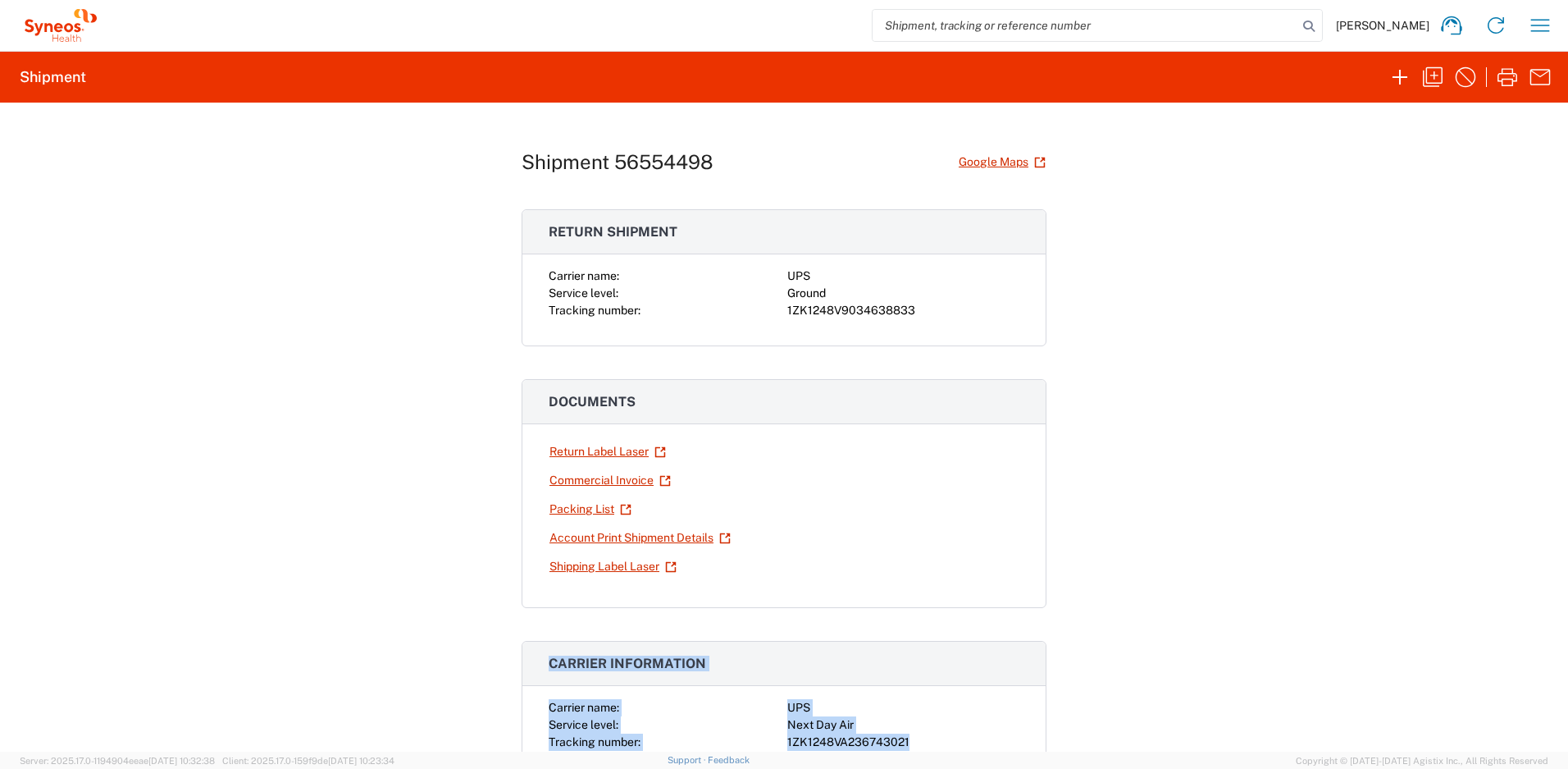
scroll to position [0, 0]
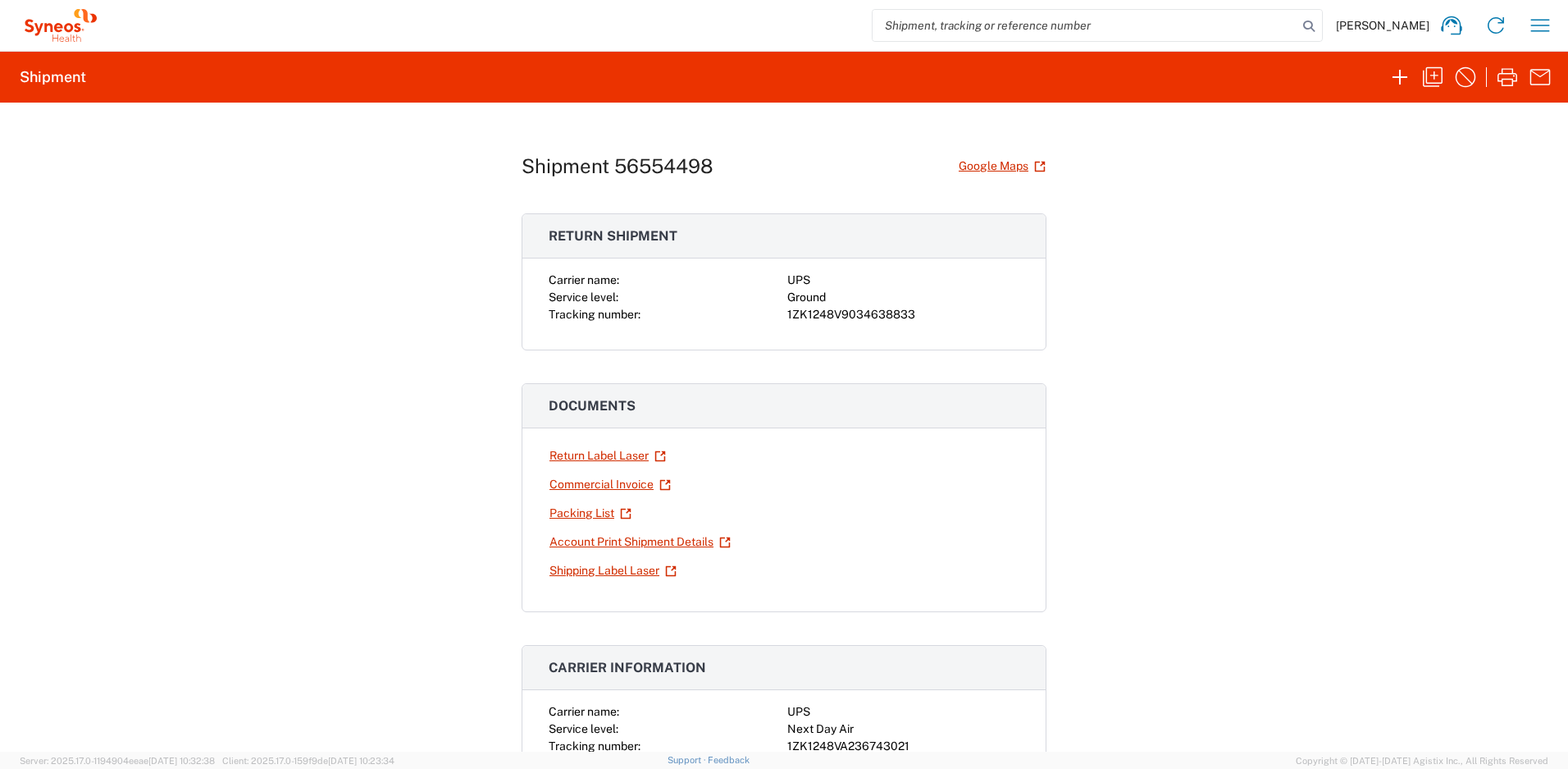
click at [561, 236] on span "Return shipment" at bounding box center [612, 236] width 129 height 16
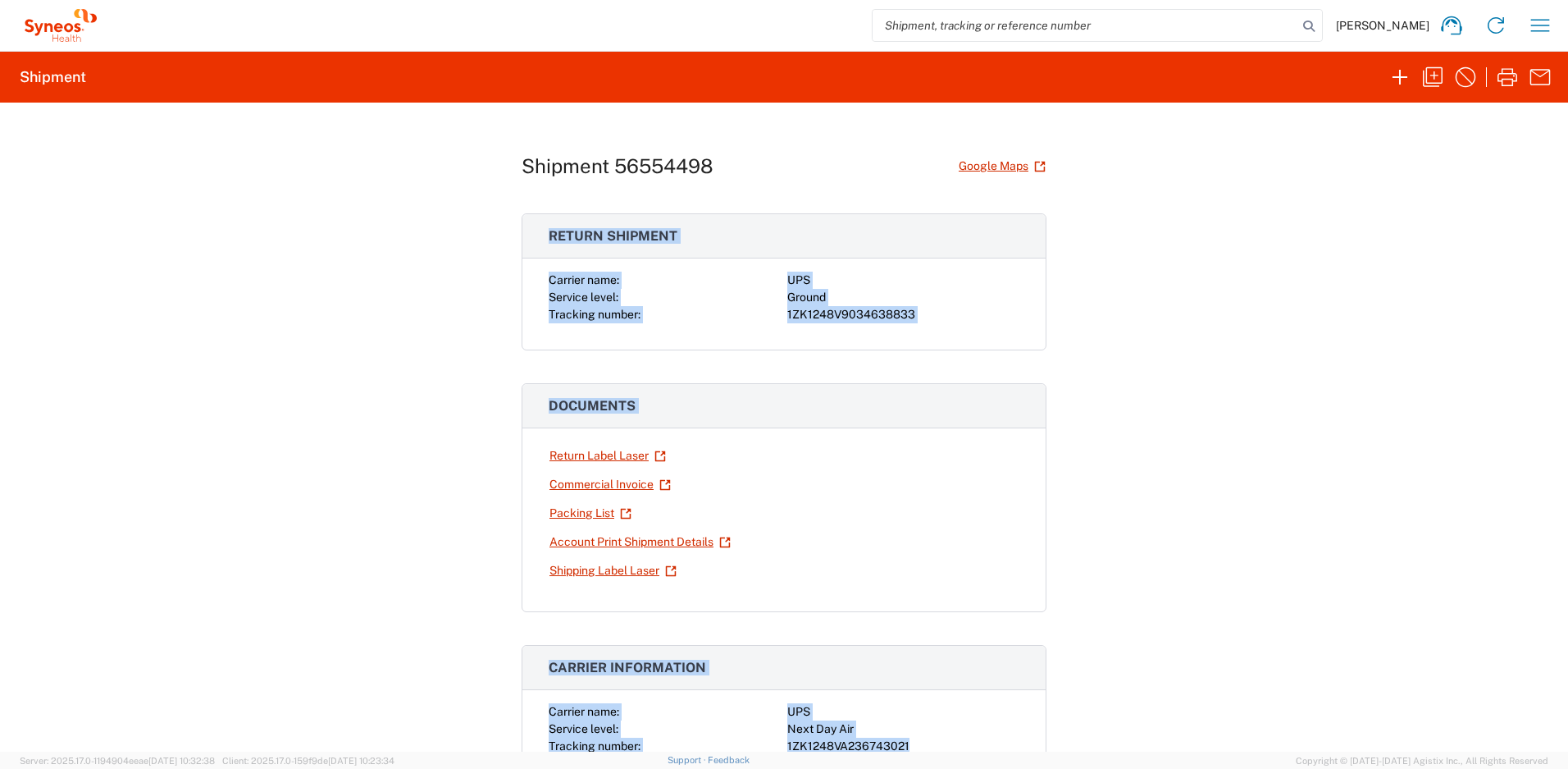
drag, startPoint x: 543, startPoint y: 234, endPoint x: 975, endPoint y: 741, distance: 666.1
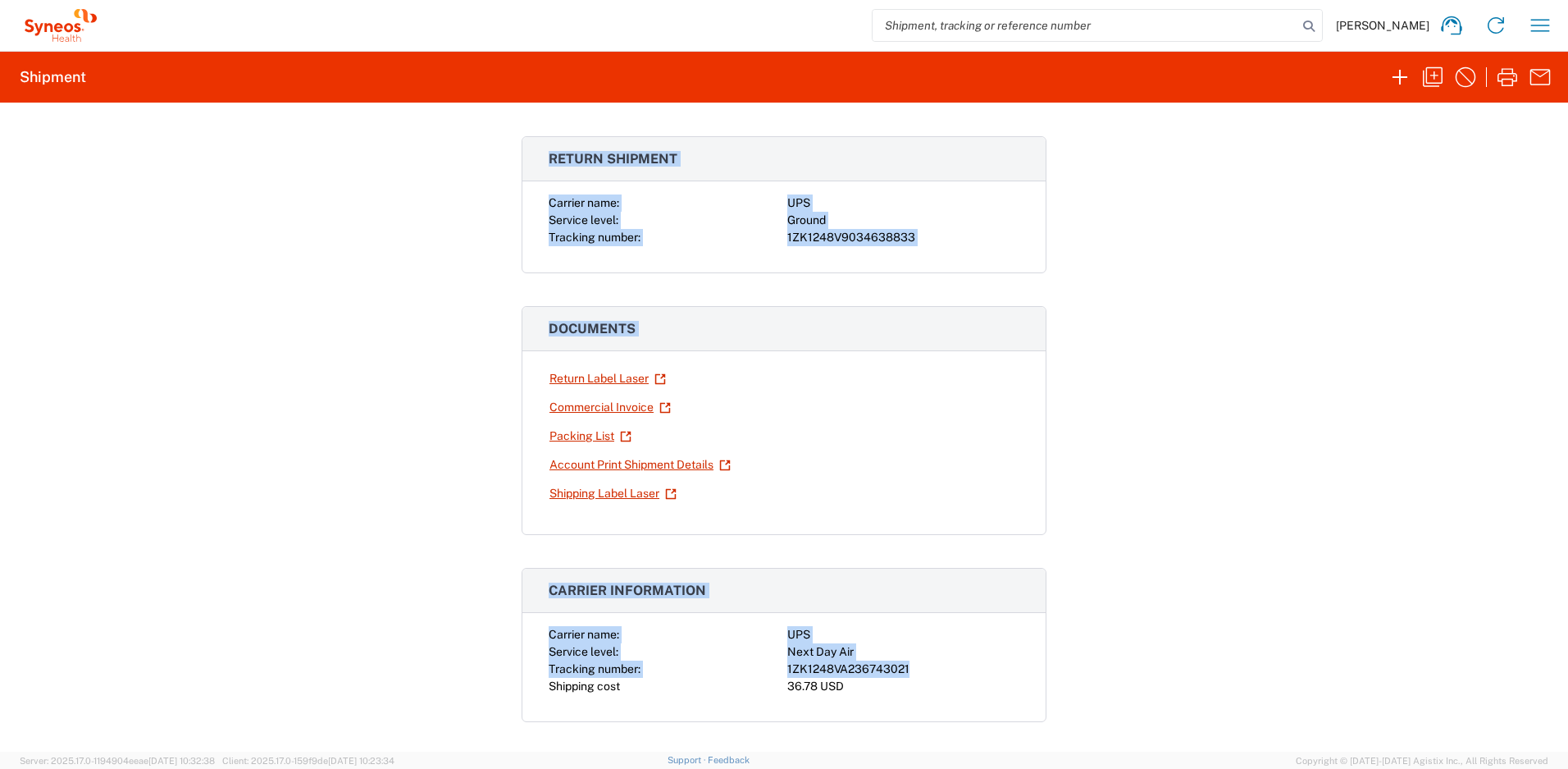
scroll to position [160, 0]
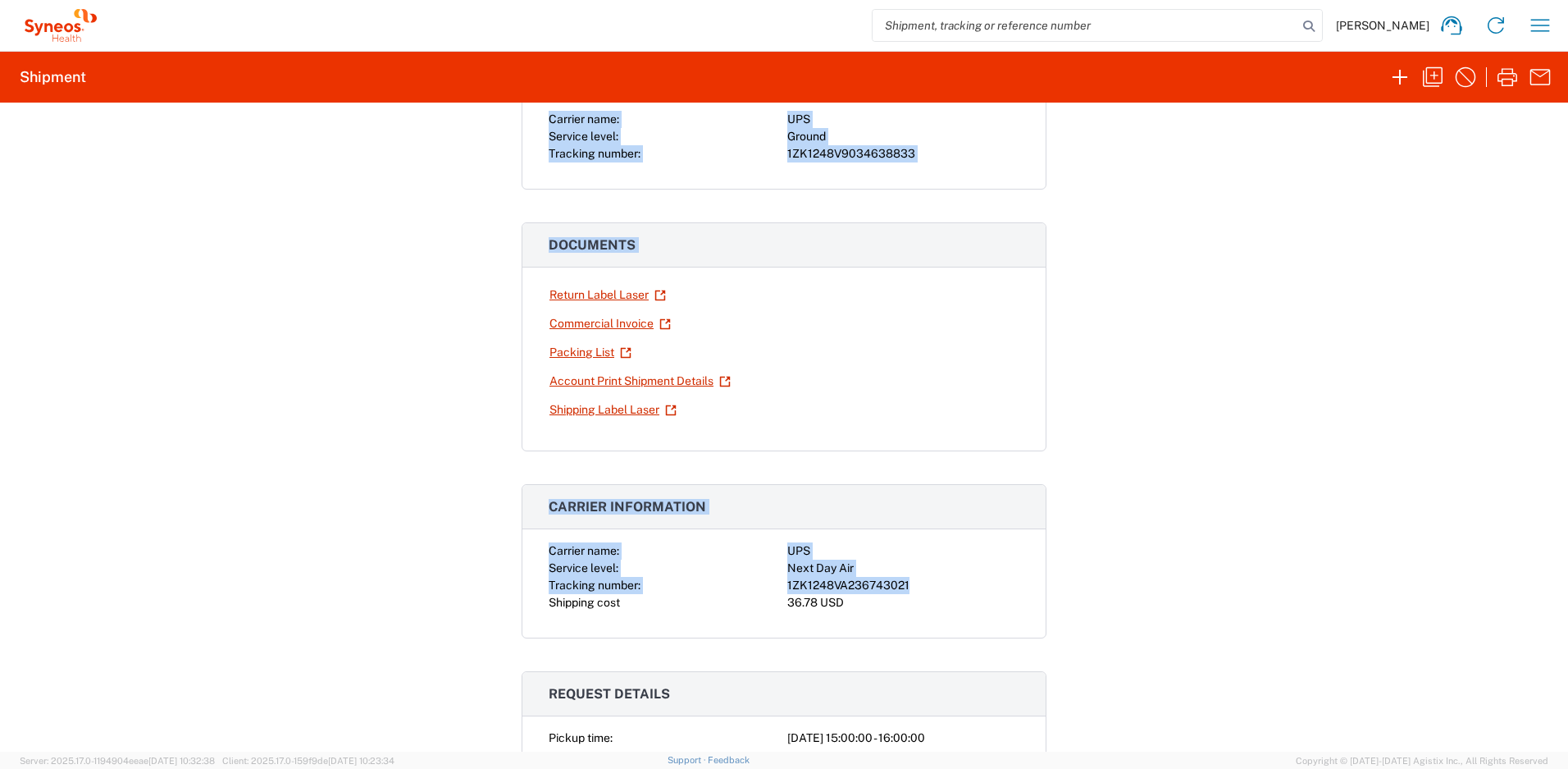
copy div "Return shipment Carrier name: UPS Service level: Ground Tracking number: 1ZK124…"
click at [571, 506] on span "Carrier information" at bounding box center [627, 506] width 157 height 16
drag, startPoint x: 545, startPoint y: 507, endPoint x: 972, endPoint y: 586, distance: 434.2
click at [972, 586] on agx-collapsable-panel "Carrier information Carrier name: UPS Service level: Next Day Air Tracking numb…" at bounding box center [784, 561] width 525 height 154
copy agx-collapsable-panel "Carrier information Carrier name: UPS Service level: Next Day Air Tracking numb…"
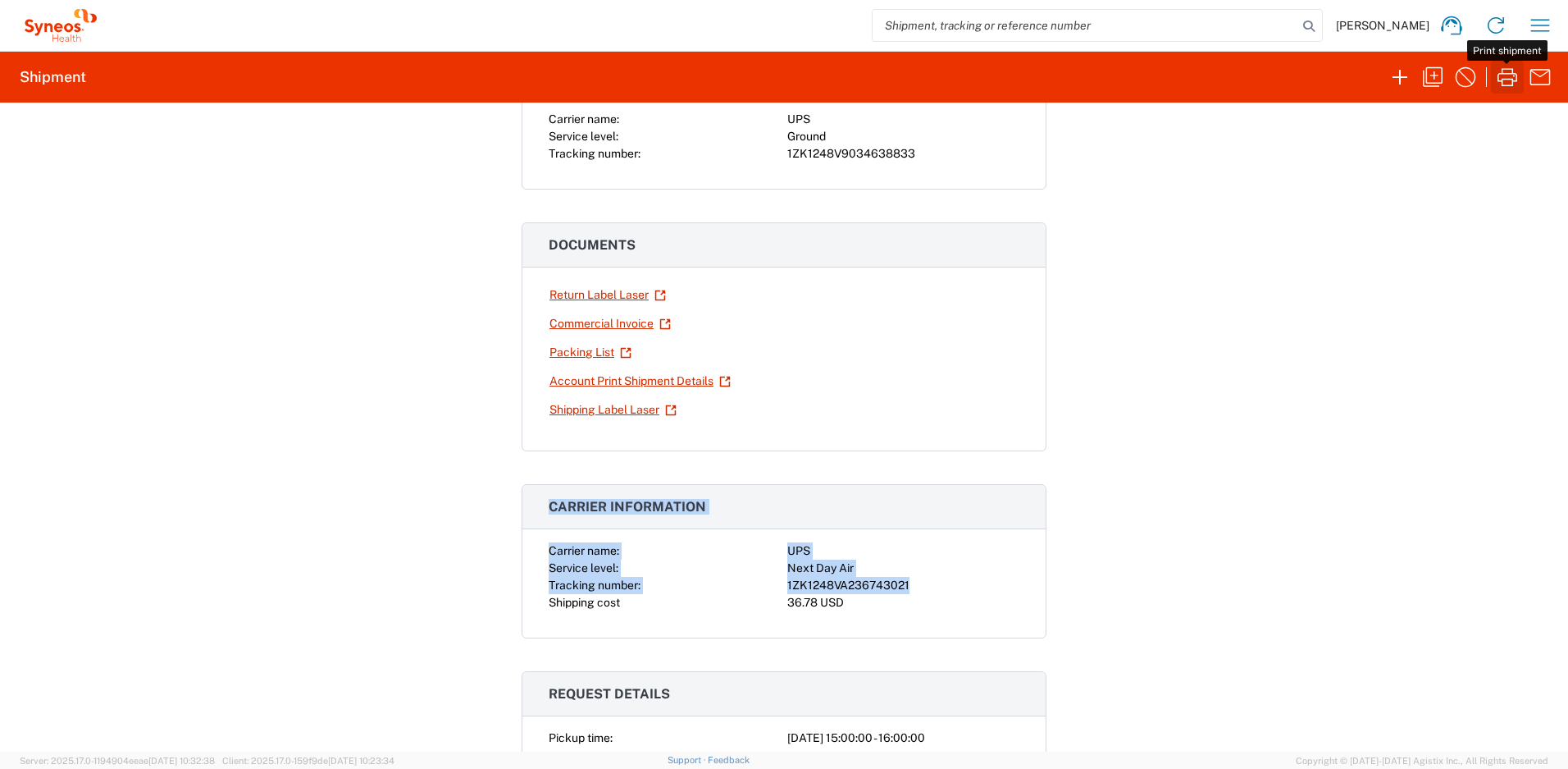
click at [1508, 81] on icon "button" at bounding box center [1507, 77] width 27 height 27
click at [620, 298] on link "Return Label Laser" at bounding box center [608, 294] width 118 height 29
click at [589, 291] on link "Return Label Laser" at bounding box center [608, 294] width 118 height 29
click at [1535, 27] on icon "button" at bounding box center [1539, 26] width 27 height 27
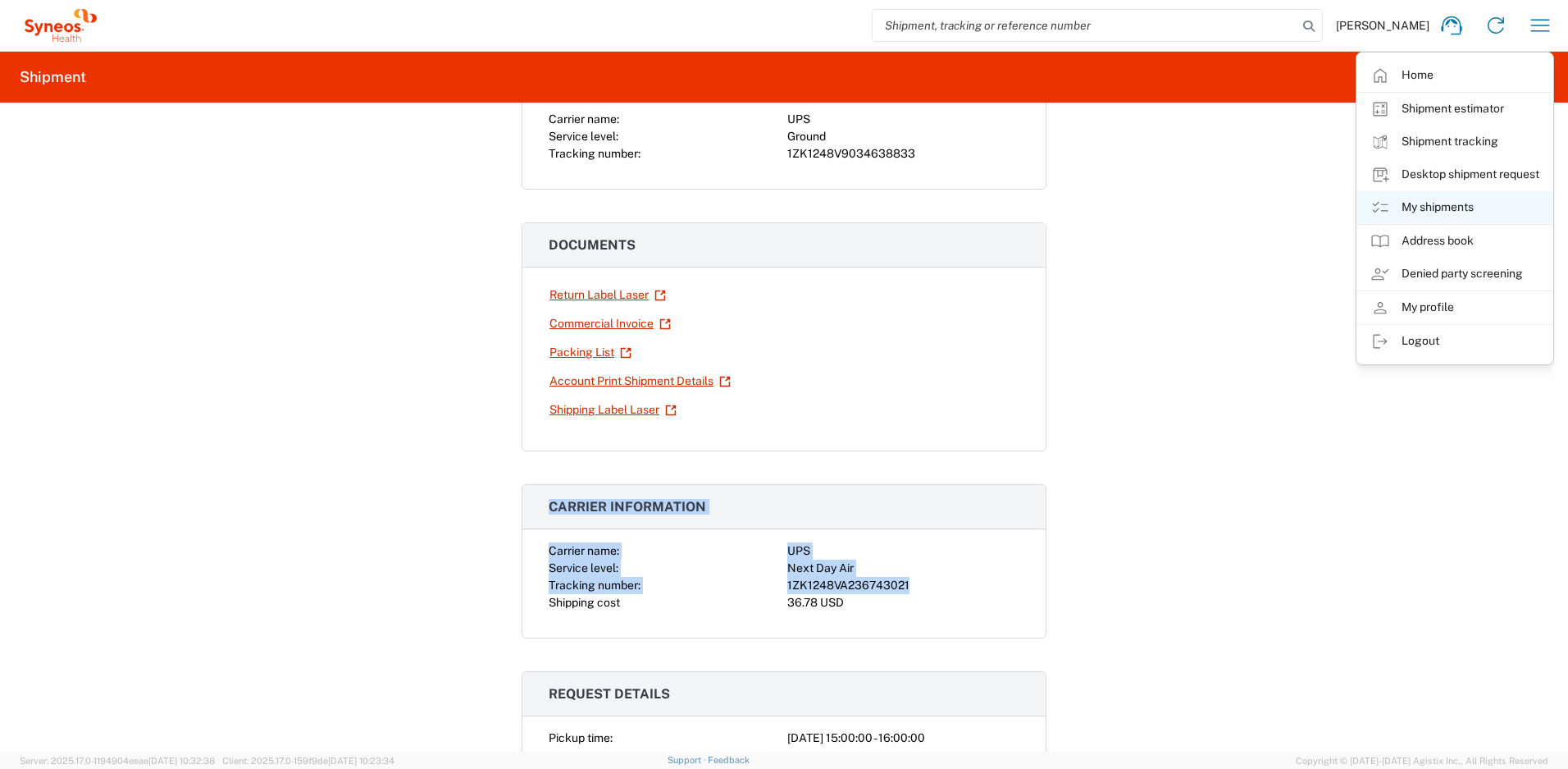
click at [1440, 209] on link "My shipments" at bounding box center [1454, 207] width 196 height 32
